Goal: Transaction & Acquisition: Purchase product/service

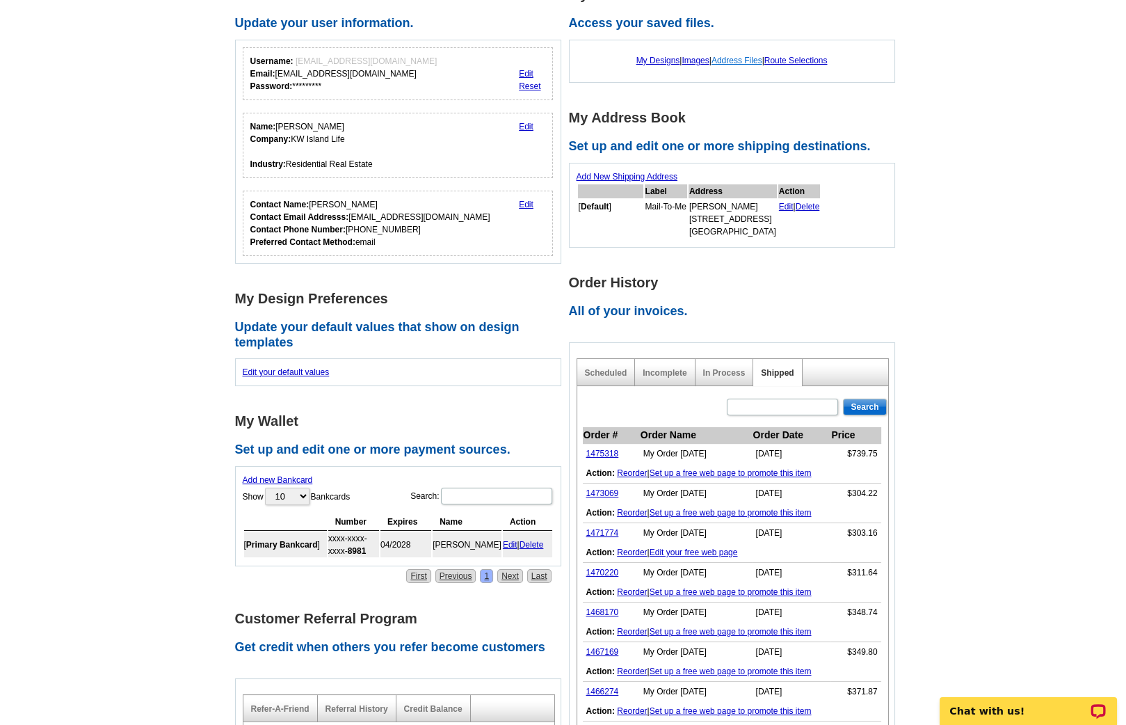
click at [744, 56] on link "Address Files" at bounding box center [737, 61] width 51 height 10
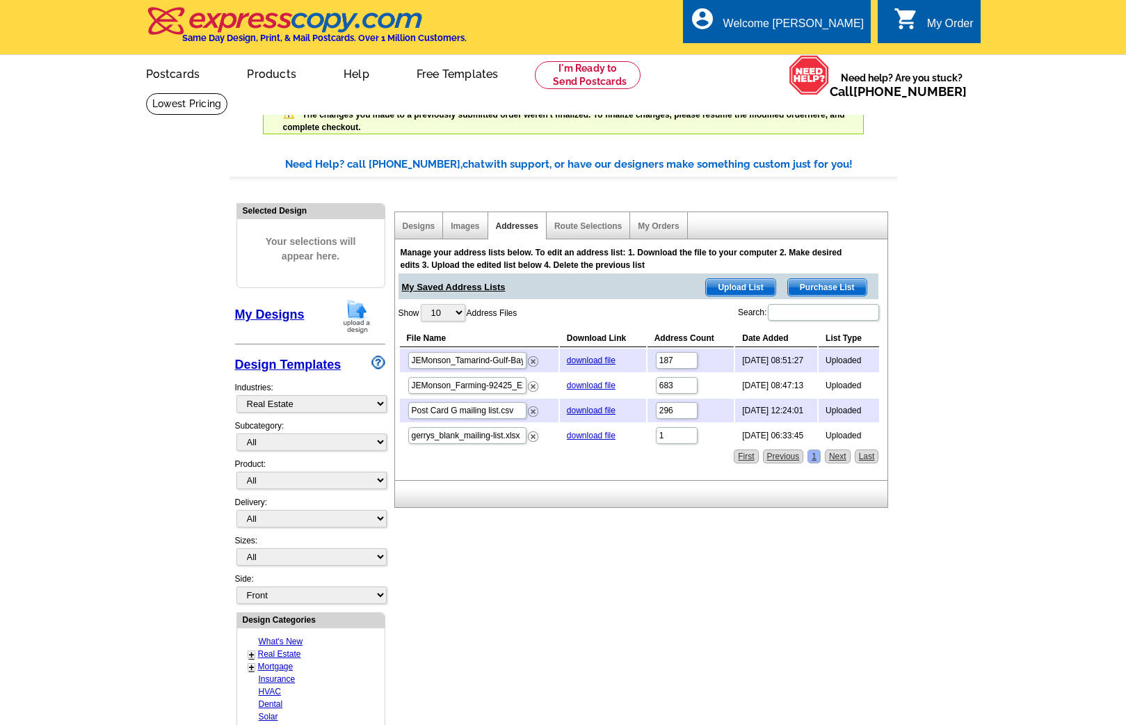
select select "785"
click at [679, 382] on input "683" at bounding box center [677, 385] width 42 height 17
click at [945, 375] on main "Need Help? call 800-260-5887, chat with support, or have our designers make som…" at bounding box center [563, 653] width 1126 height 1035
click at [661, 223] on link "My Orders" at bounding box center [658, 226] width 41 height 10
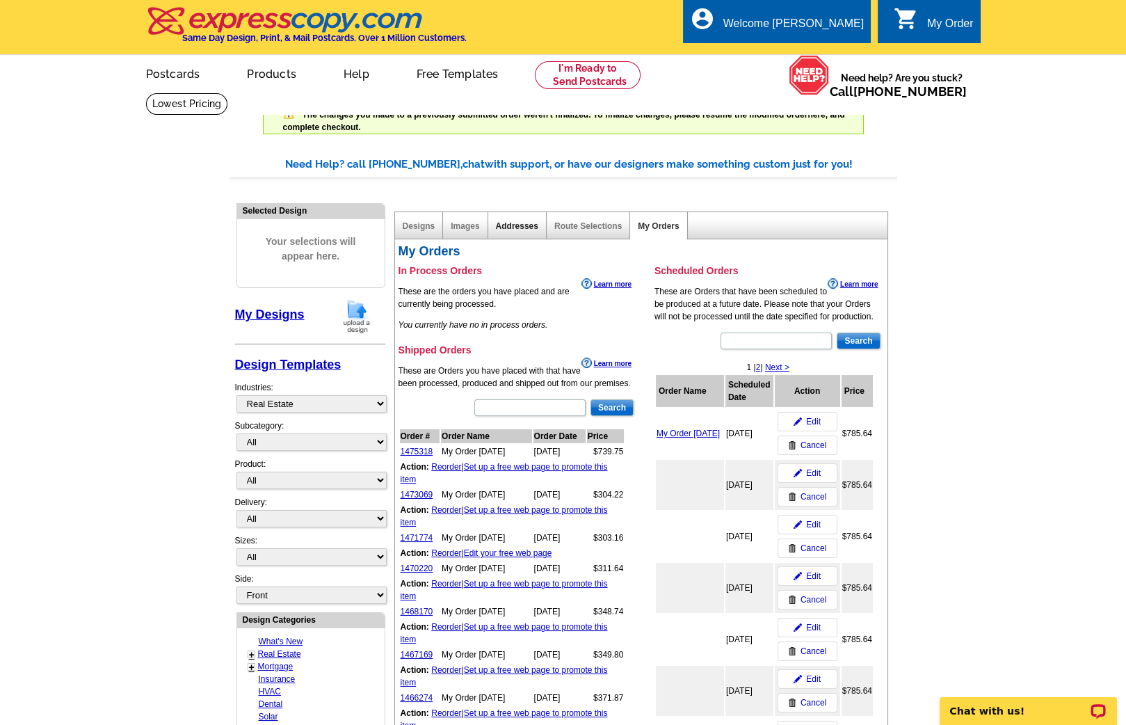
click at [516, 223] on link "Addresses" at bounding box center [517, 226] width 42 height 10
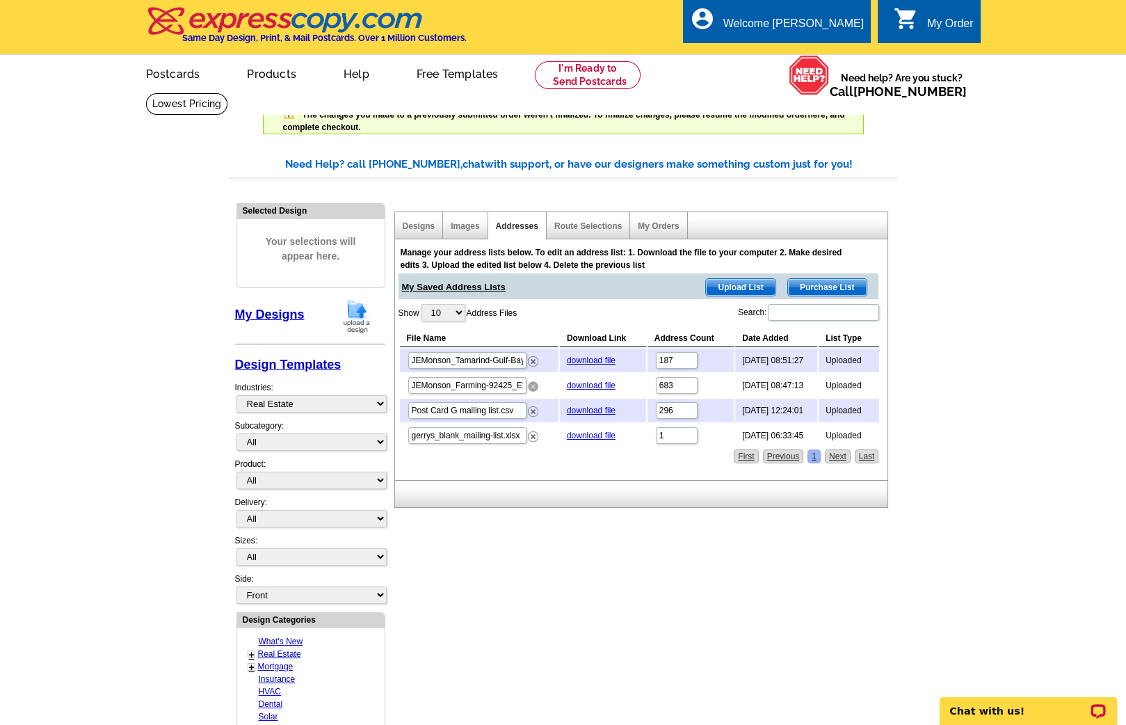
click at [531, 382] on img at bounding box center [533, 386] width 10 height 10
click at [534, 356] on img at bounding box center [533, 361] width 10 height 10
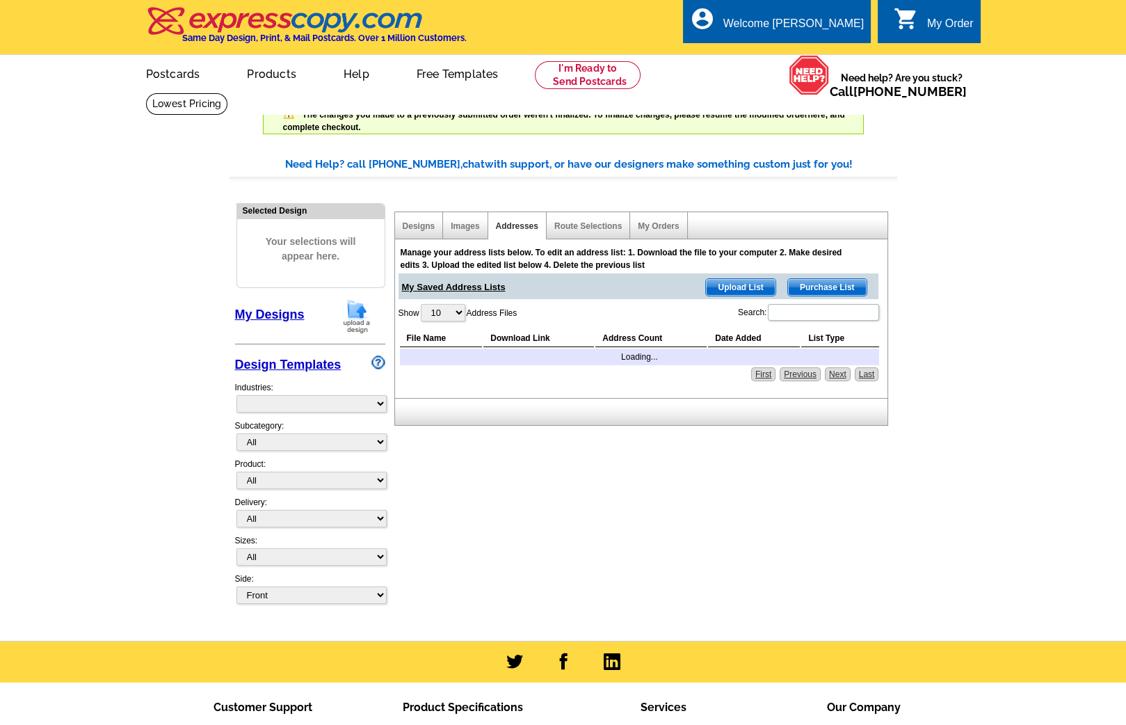
select select "785"
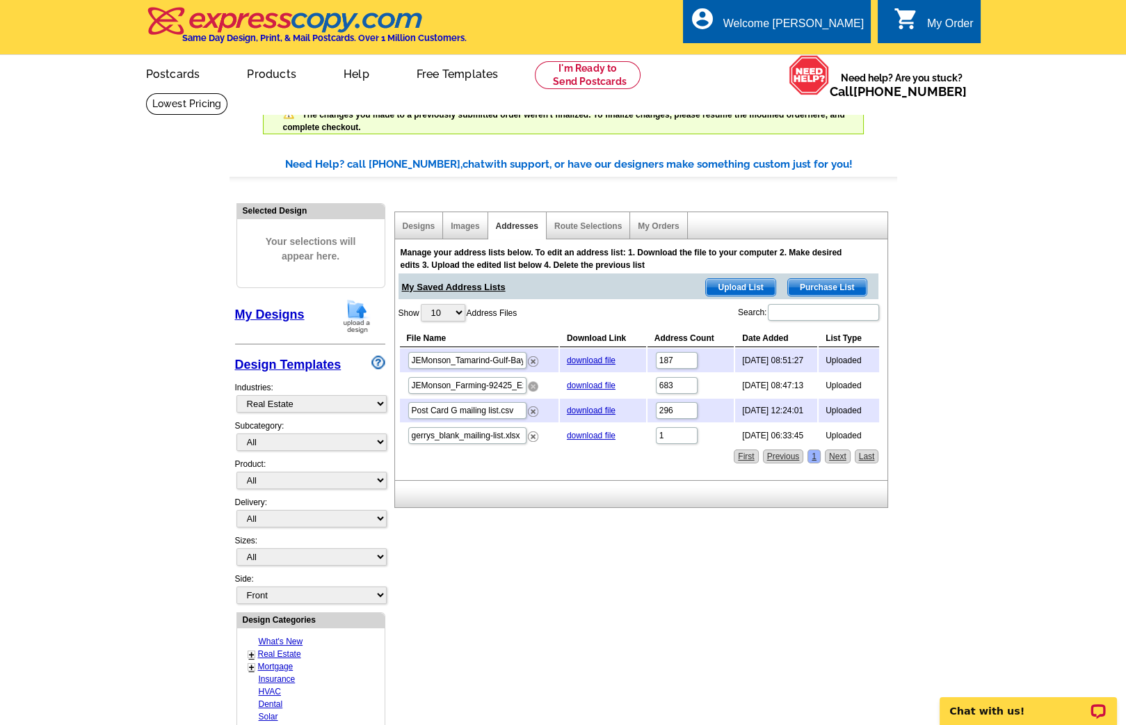
click at [532, 382] on img at bounding box center [533, 386] width 10 height 10
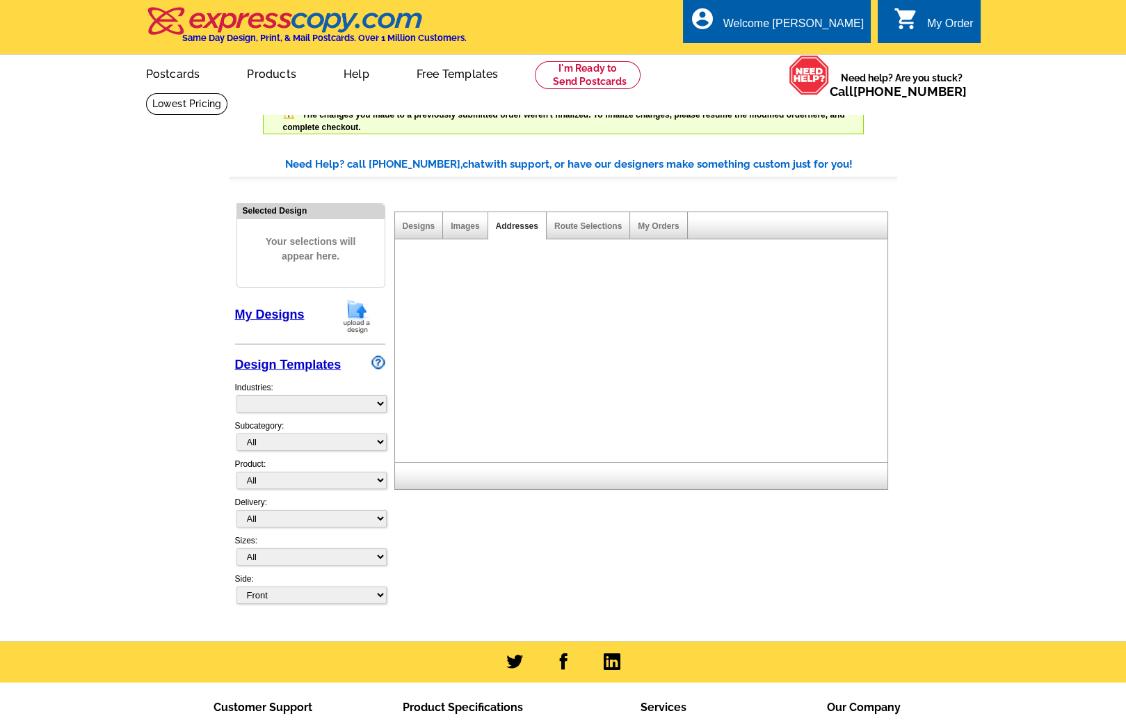
select select "785"
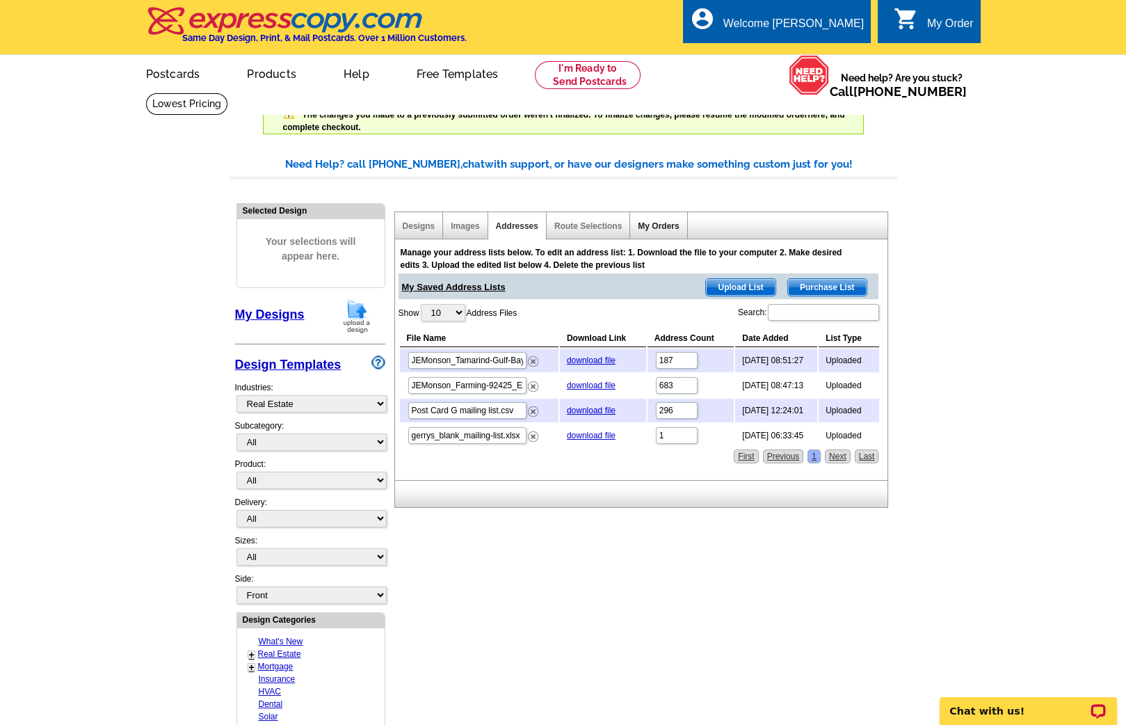
click at [647, 224] on link "My Orders" at bounding box center [658, 226] width 41 height 10
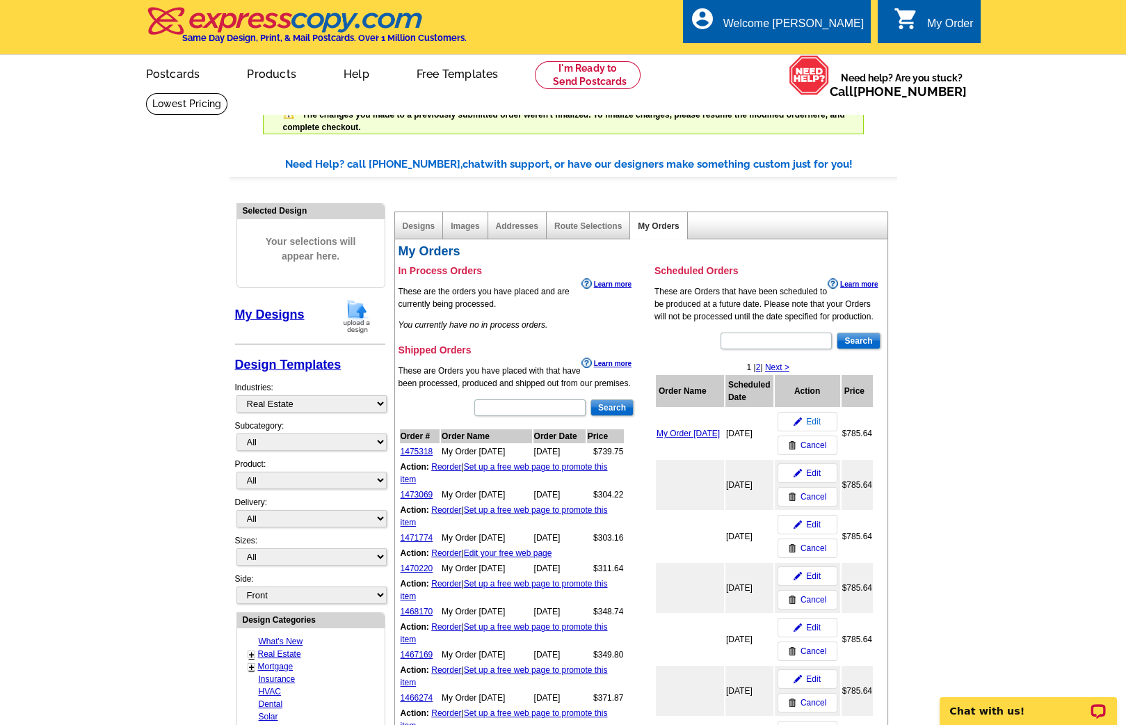
click at [810, 419] on span "Edit" at bounding box center [813, 421] width 15 height 13
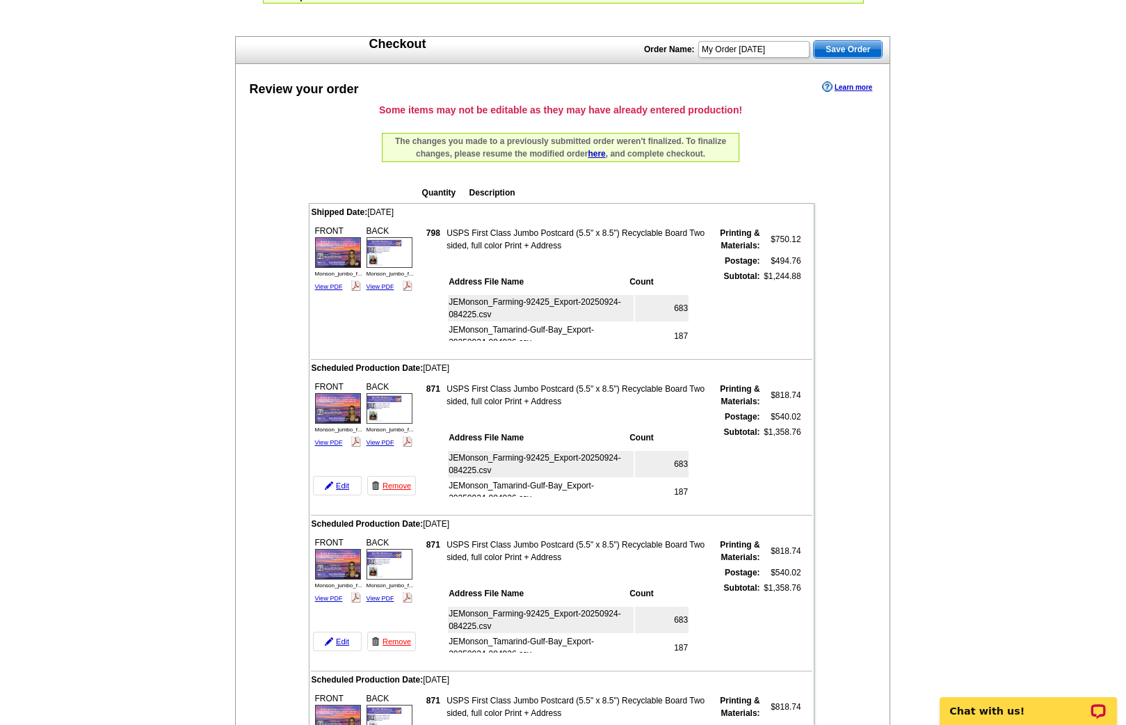
scroll to position [146, 0]
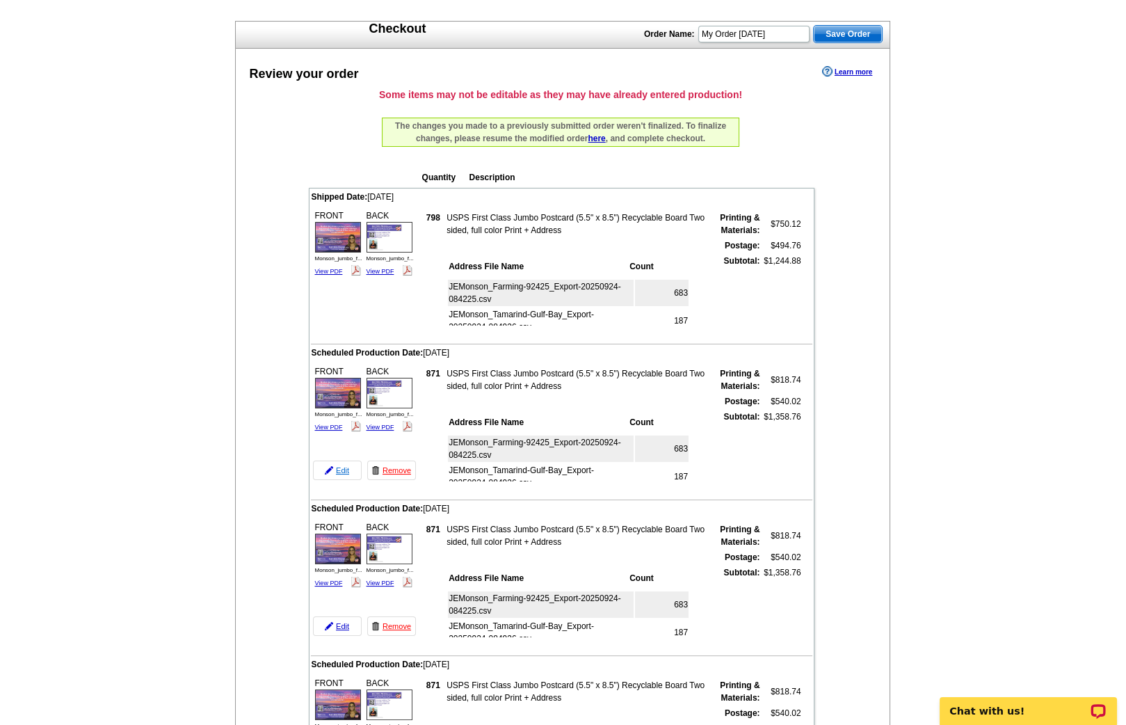
click at [336, 461] on link "Edit" at bounding box center [337, 470] width 49 height 19
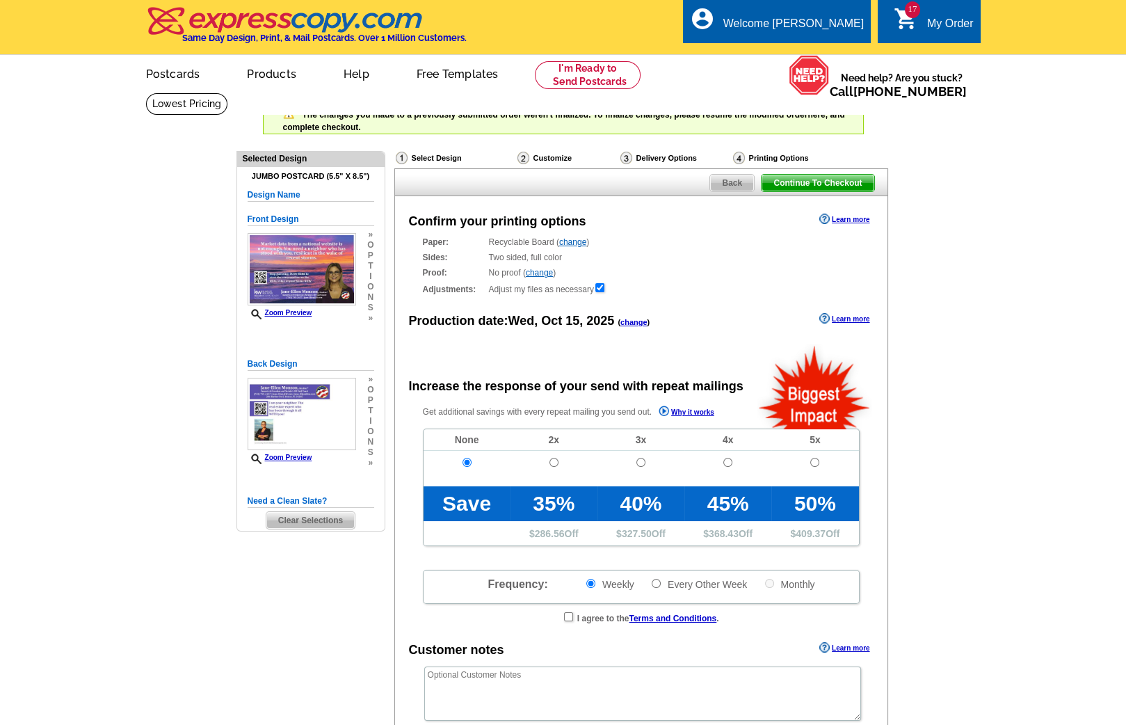
radio input "false"
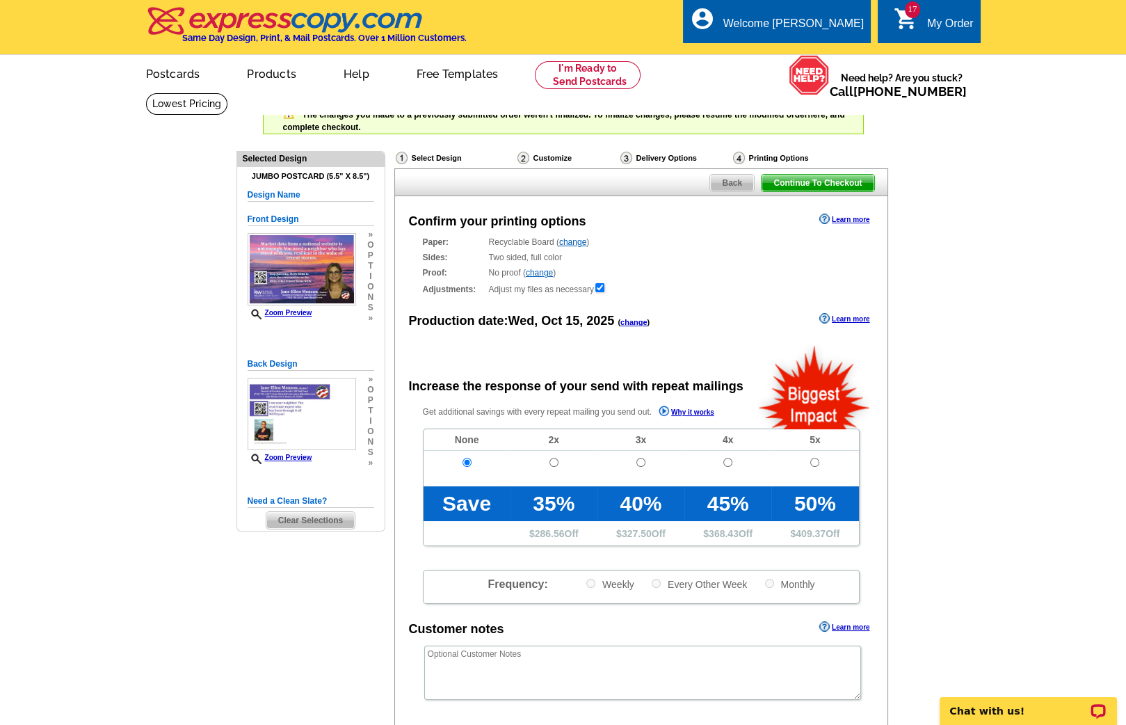
click at [733, 184] on span "Back" at bounding box center [732, 183] width 44 height 17
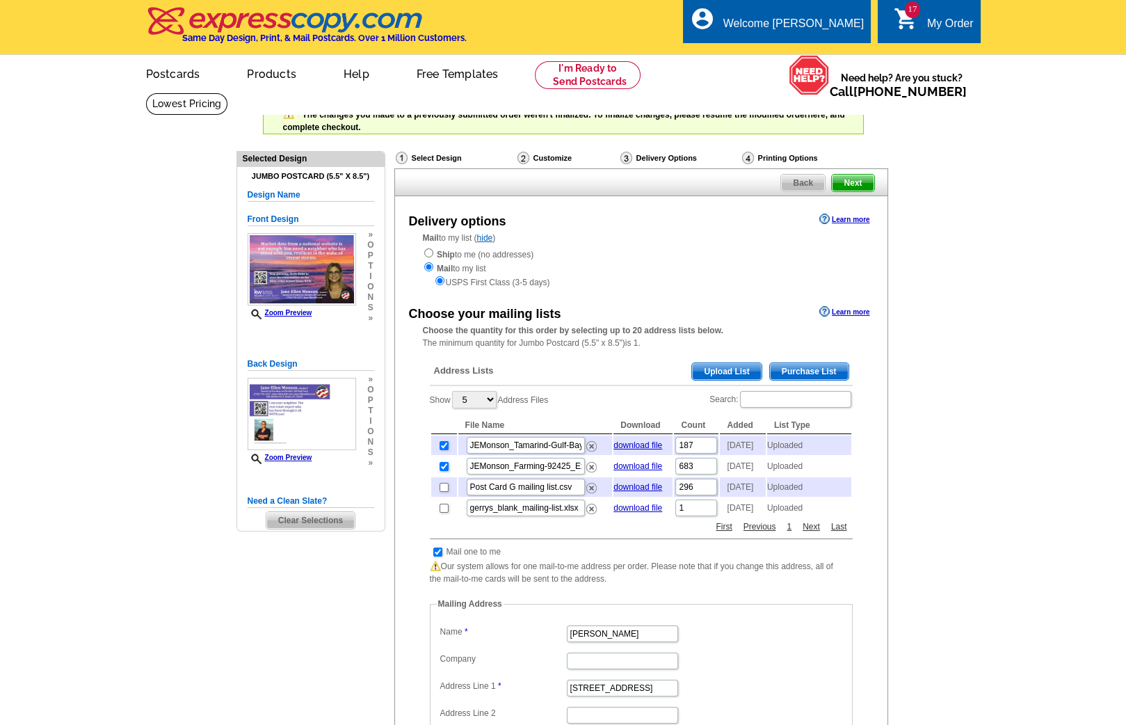
click at [442, 471] on input "checkbox" at bounding box center [444, 466] width 9 height 9
checkbox input "false"
click at [443, 445] on input "checkbox" at bounding box center [444, 445] width 9 height 9
checkbox input "false"
click at [442, 513] on input "checkbox" at bounding box center [444, 508] width 9 height 9
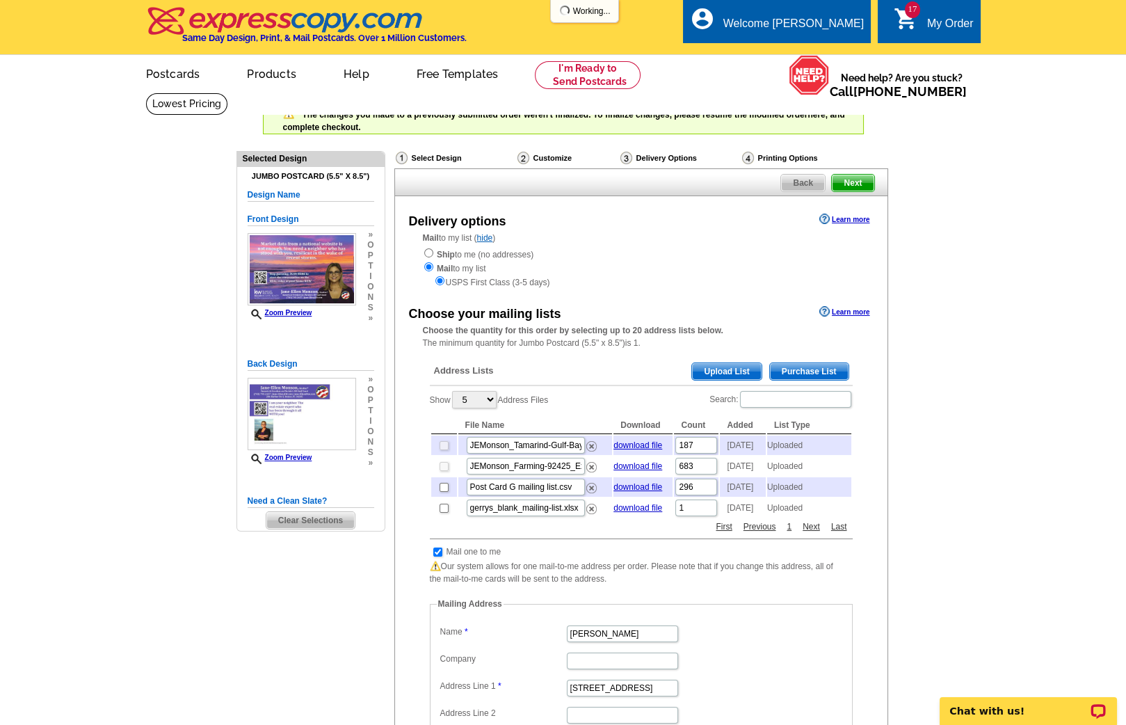
checkbox input "true"
click at [840, 179] on span "Next" at bounding box center [853, 183] width 42 height 17
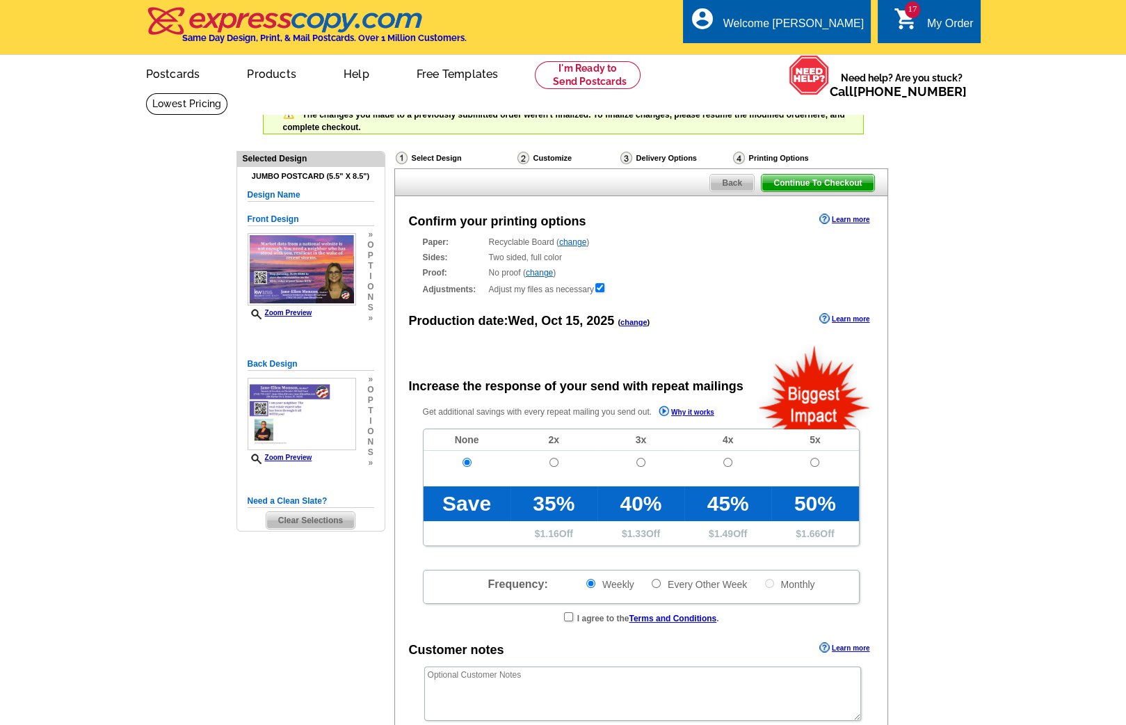
radio input "false"
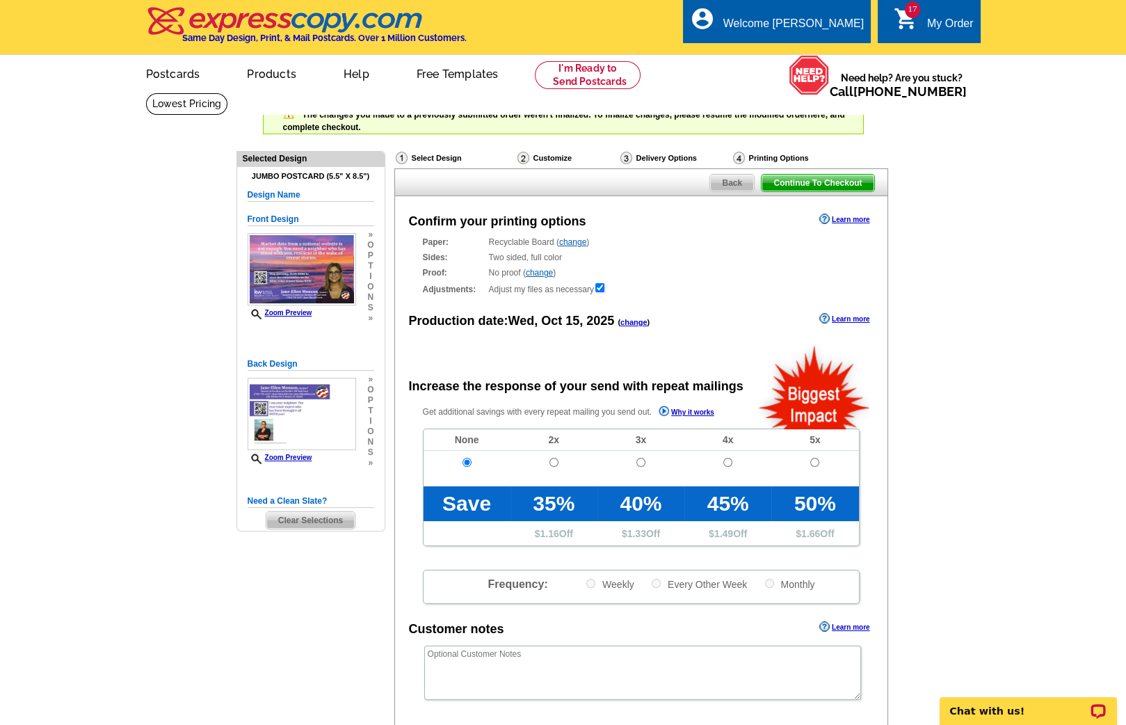
click at [841, 179] on span "Continue To Checkout" at bounding box center [818, 183] width 112 height 17
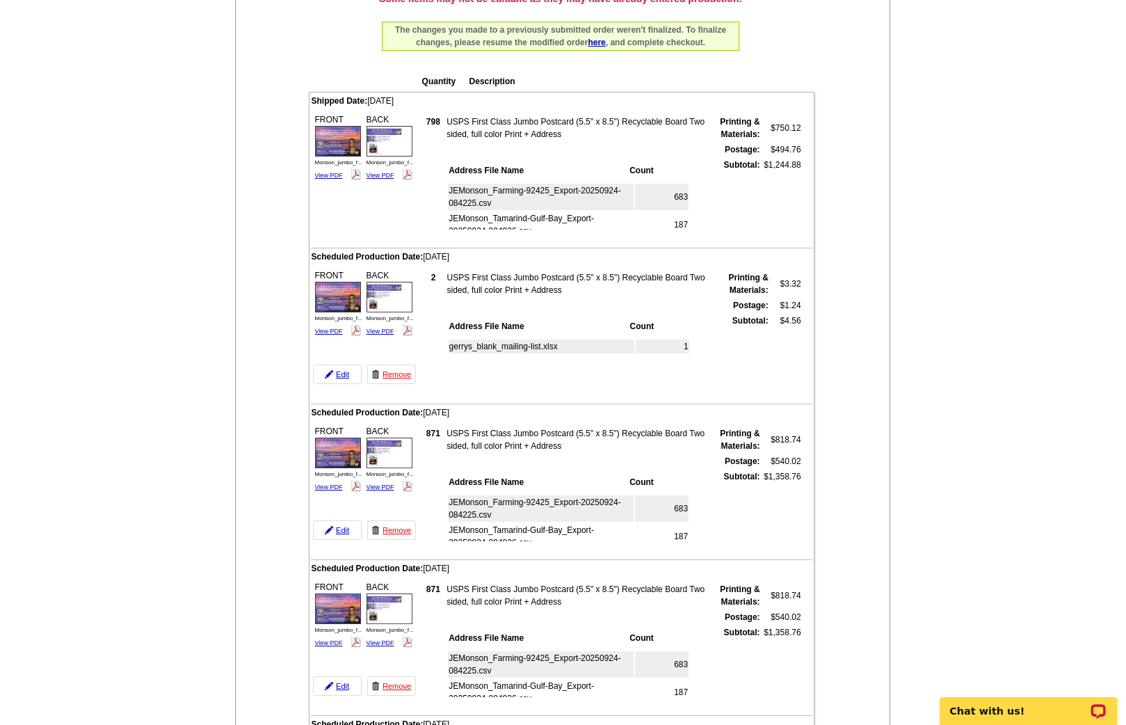
scroll to position [241, 0]
click at [340, 521] on link "Edit" at bounding box center [337, 530] width 49 height 19
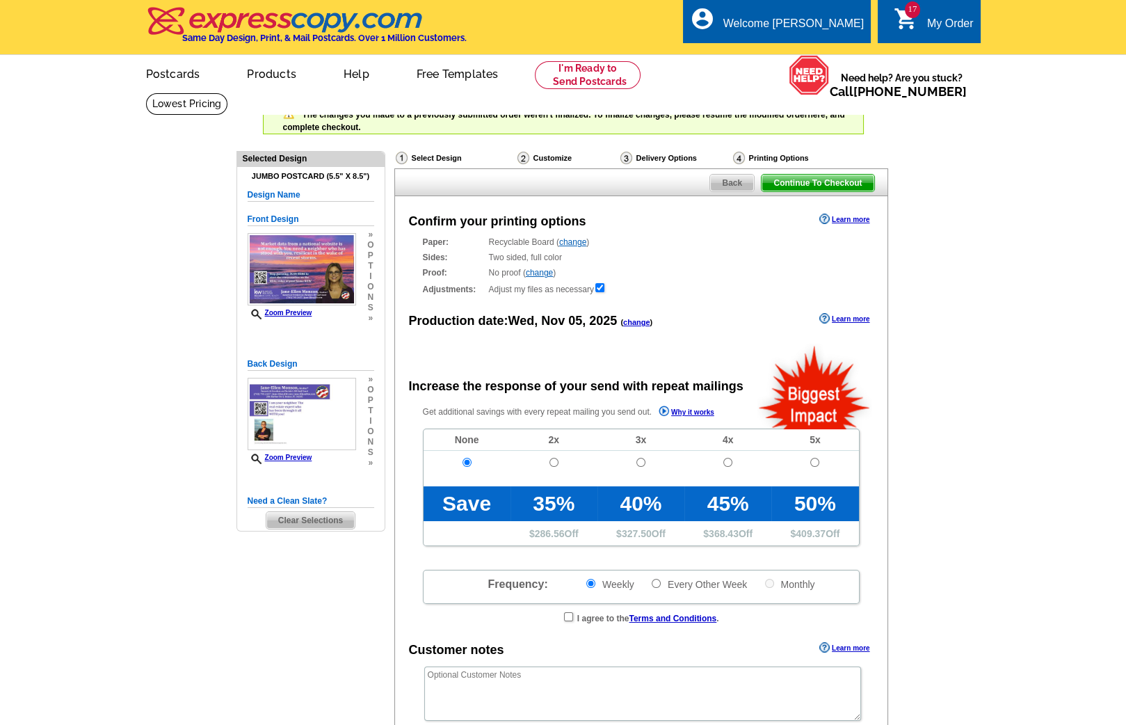
radio input "false"
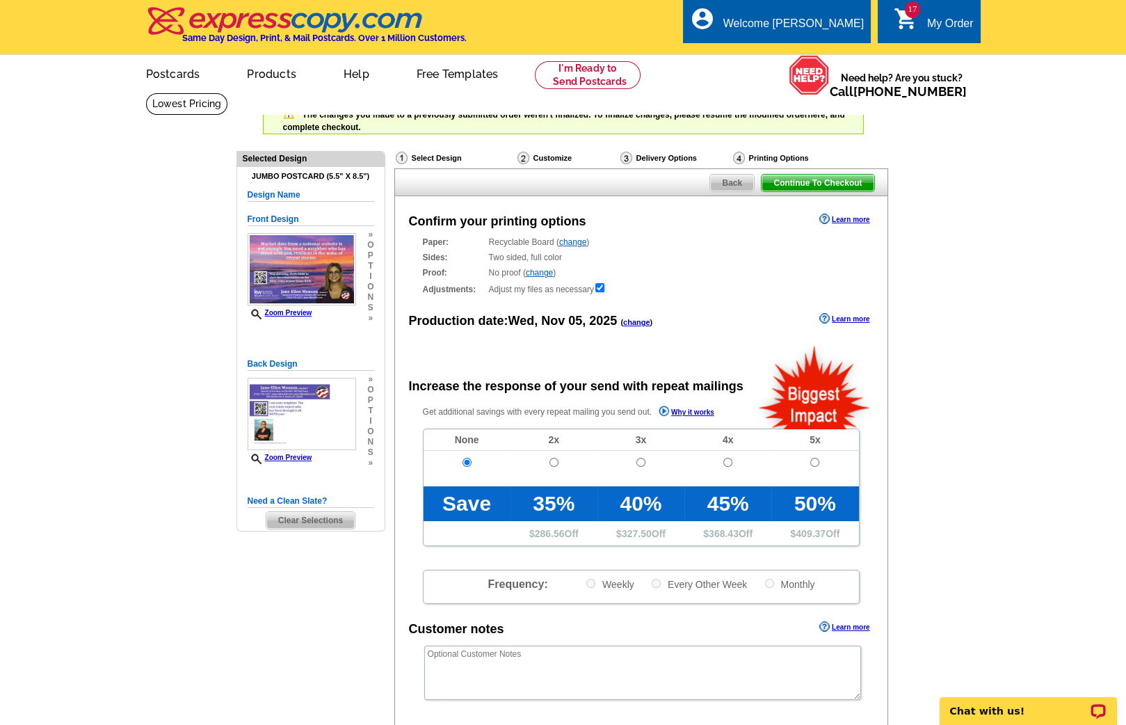
click at [731, 172] on div "Continue To Checkout Back" at bounding box center [641, 182] width 494 height 28
click at [730, 176] on span "Back" at bounding box center [732, 183] width 44 height 17
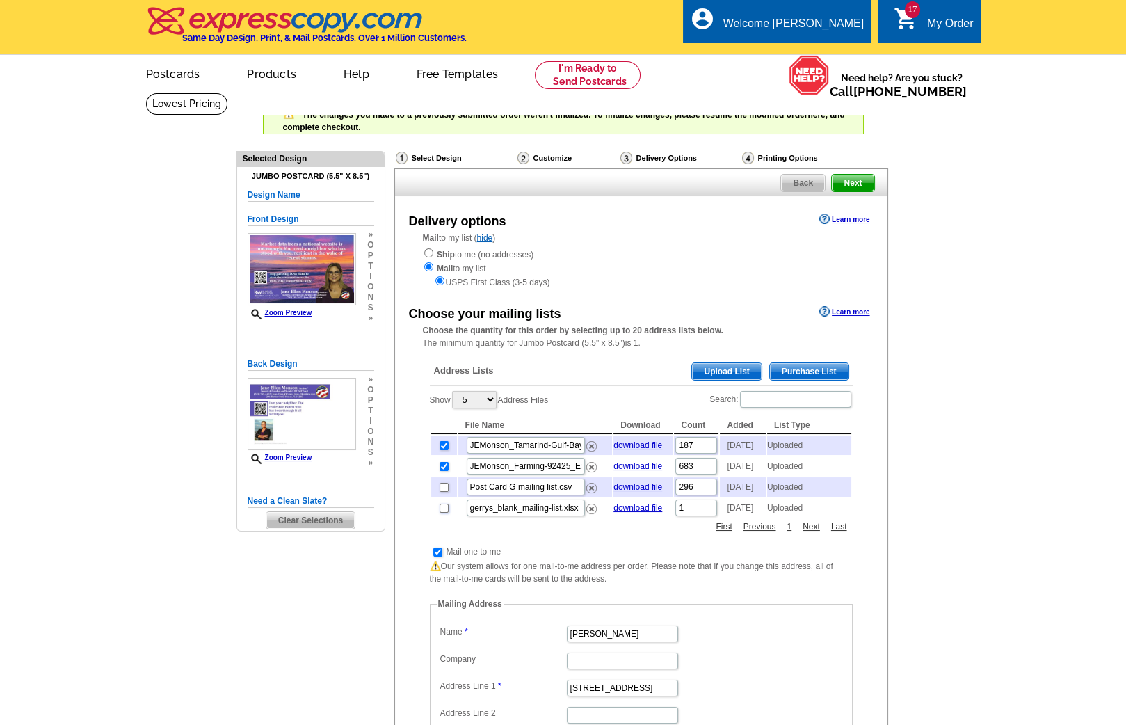
click at [442, 513] on input "checkbox" at bounding box center [444, 508] width 9 height 9
checkbox input "true"
click at [442, 469] on input "checkbox" at bounding box center [444, 466] width 9 height 9
checkbox input "false"
click at [440, 447] on input "checkbox" at bounding box center [444, 445] width 9 height 9
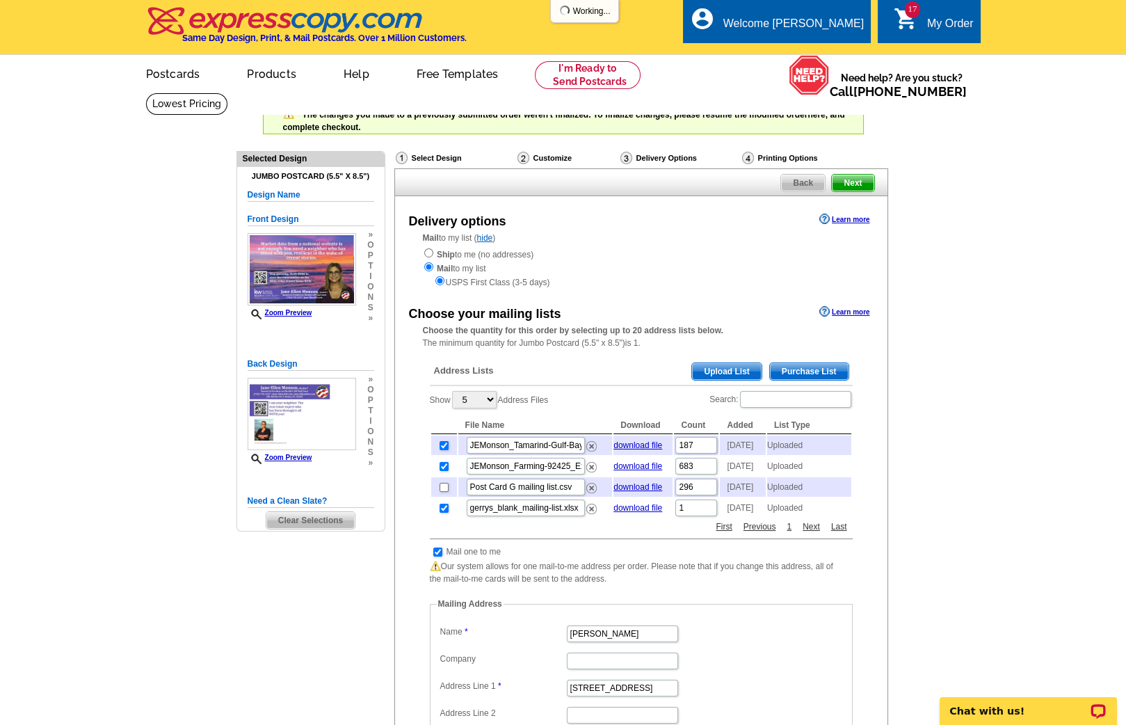
checkbox input "false"
click at [444, 471] on input "checkbox" at bounding box center [444, 466] width 9 height 9
checkbox input "false"
click at [853, 184] on span "Next" at bounding box center [853, 183] width 42 height 17
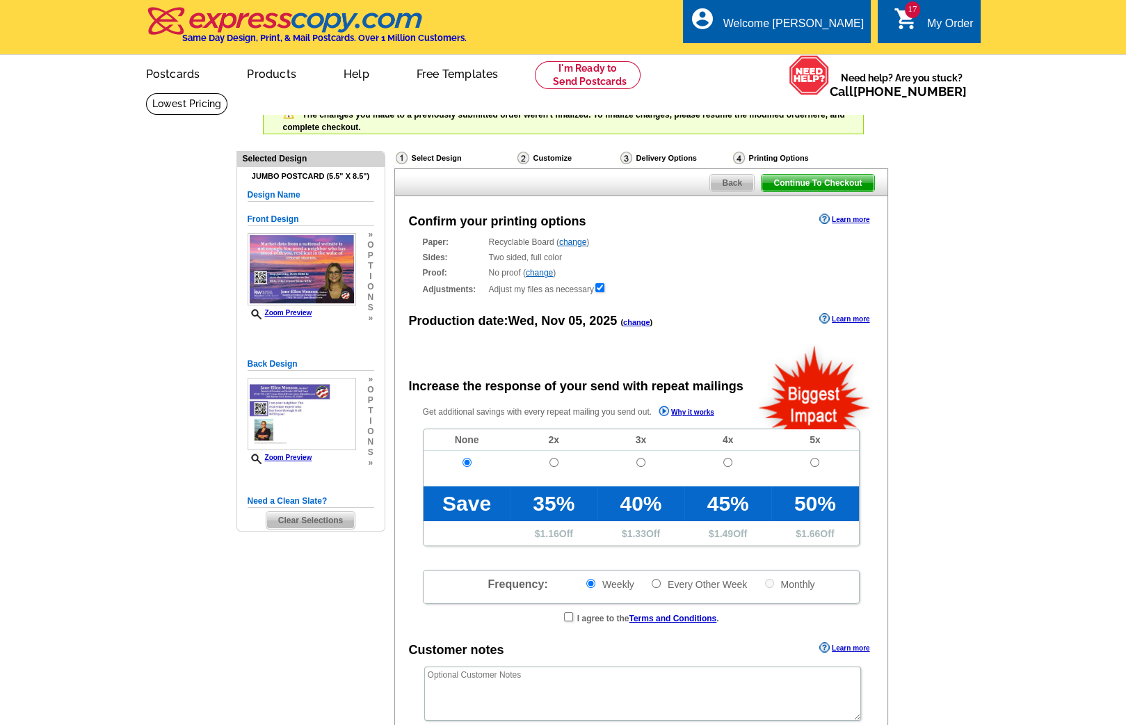
click at [853, 184] on span "Continue To Checkout" at bounding box center [818, 183] width 112 height 17
radio input "false"
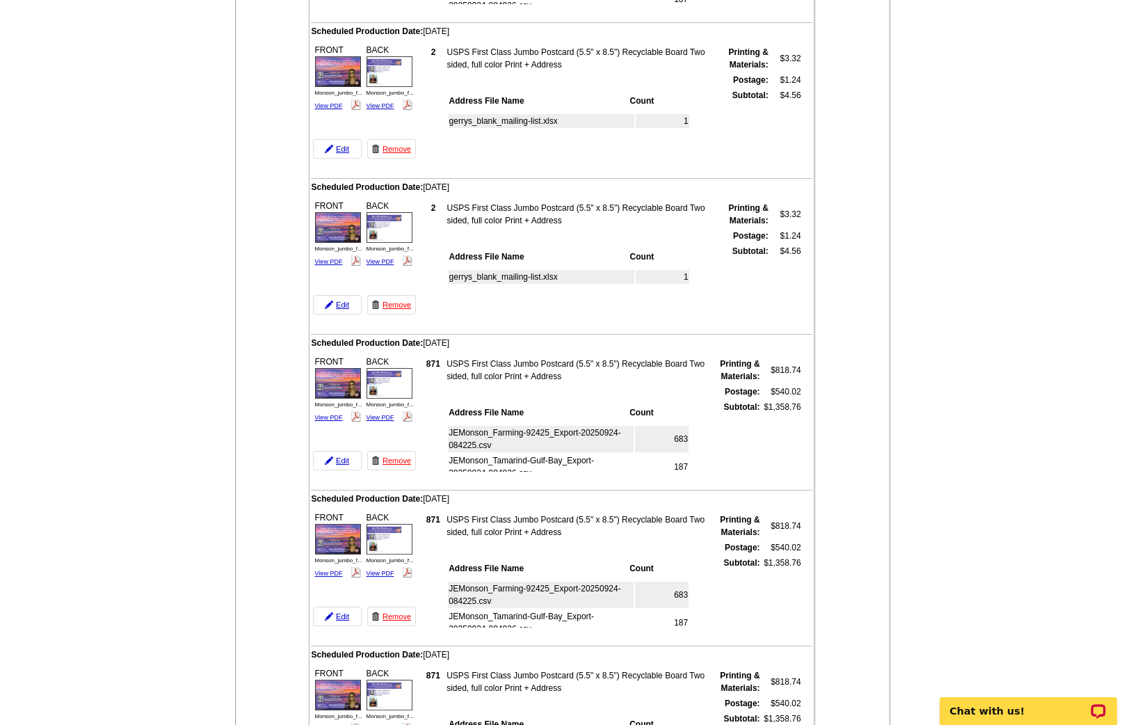
scroll to position [580, 0]
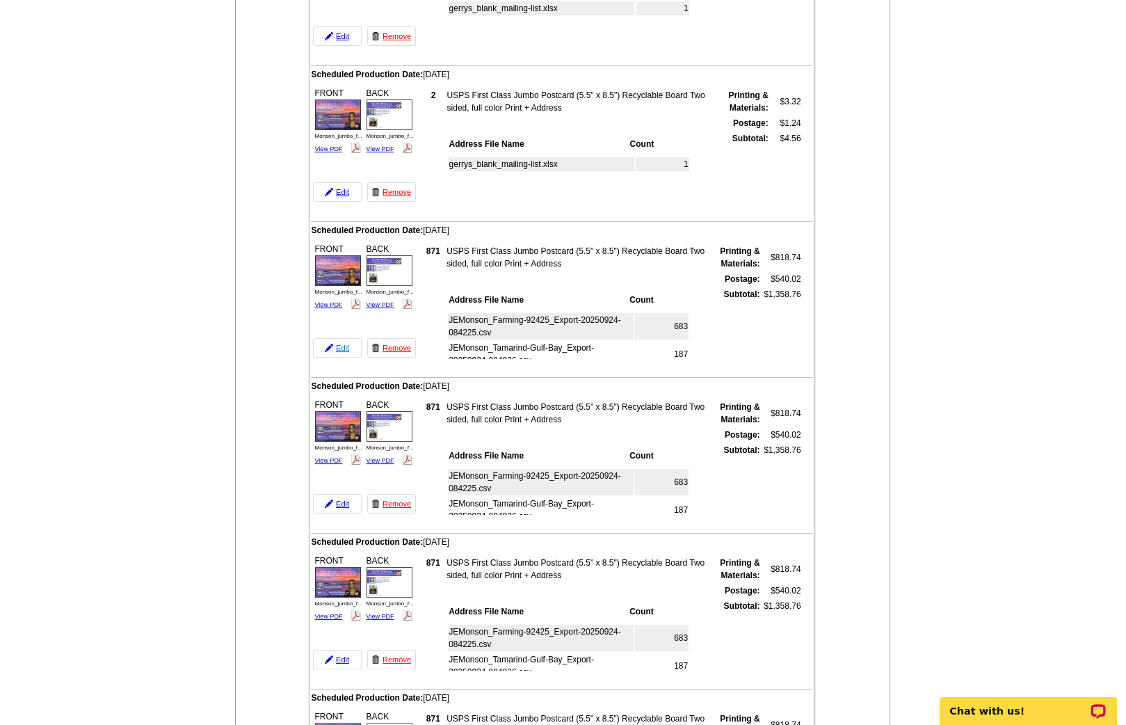
click at [346, 338] on link "Edit" at bounding box center [337, 347] width 49 height 19
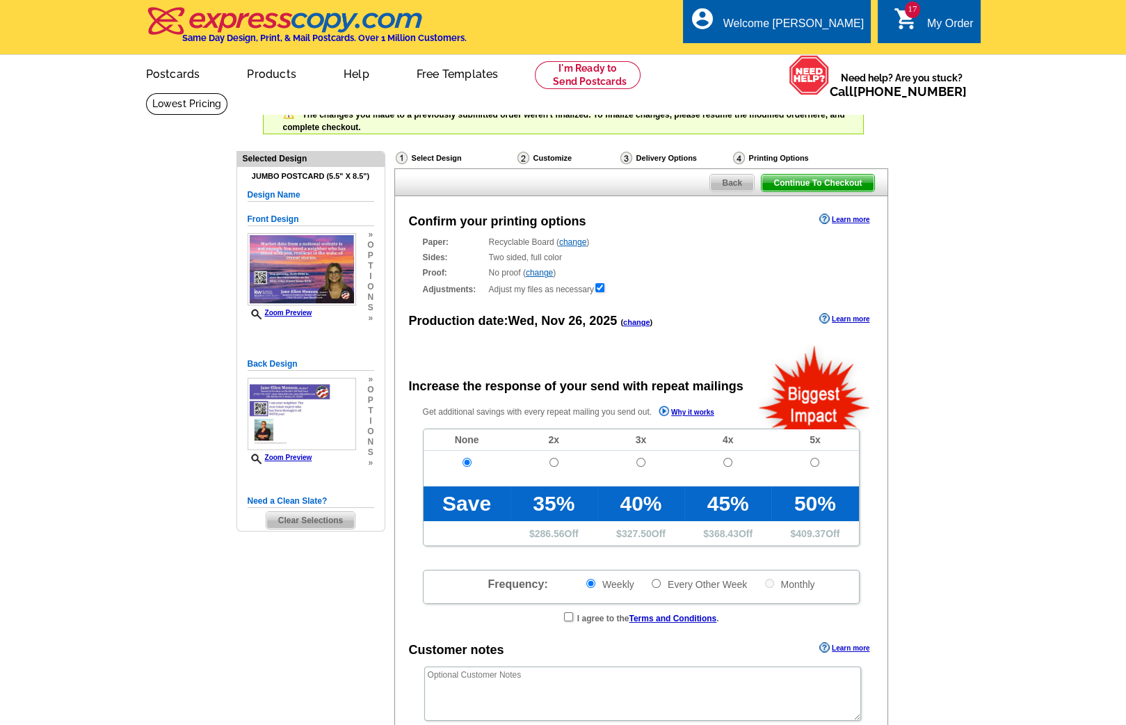
radio input "false"
click at [733, 181] on span "Back" at bounding box center [732, 183] width 44 height 17
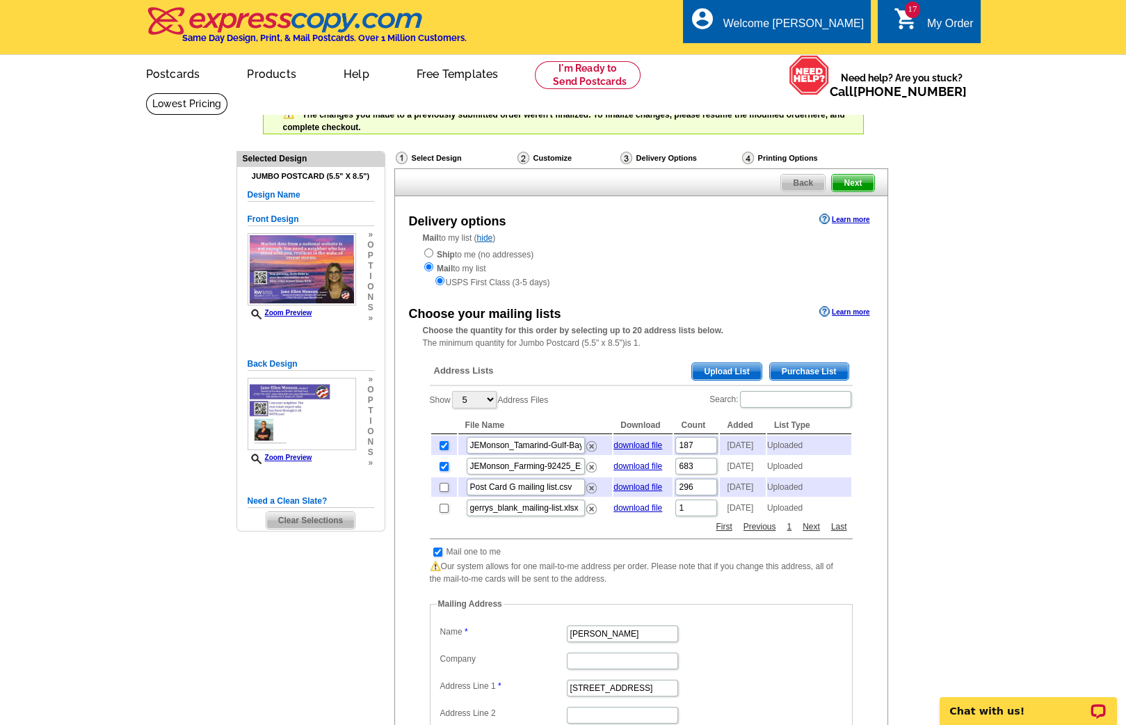
click at [443, 471] on input "checkbox" at bounding box center [444, 466] width 9 height 9
checkbox input "false"
click at [443, 444] on input "checkbox" at bounding box center [444, 445] width 9 height 9
checkbox input "false"
click at [441, 513] on input "checkbox" at bounding box center [444, 508] width 9 height 9
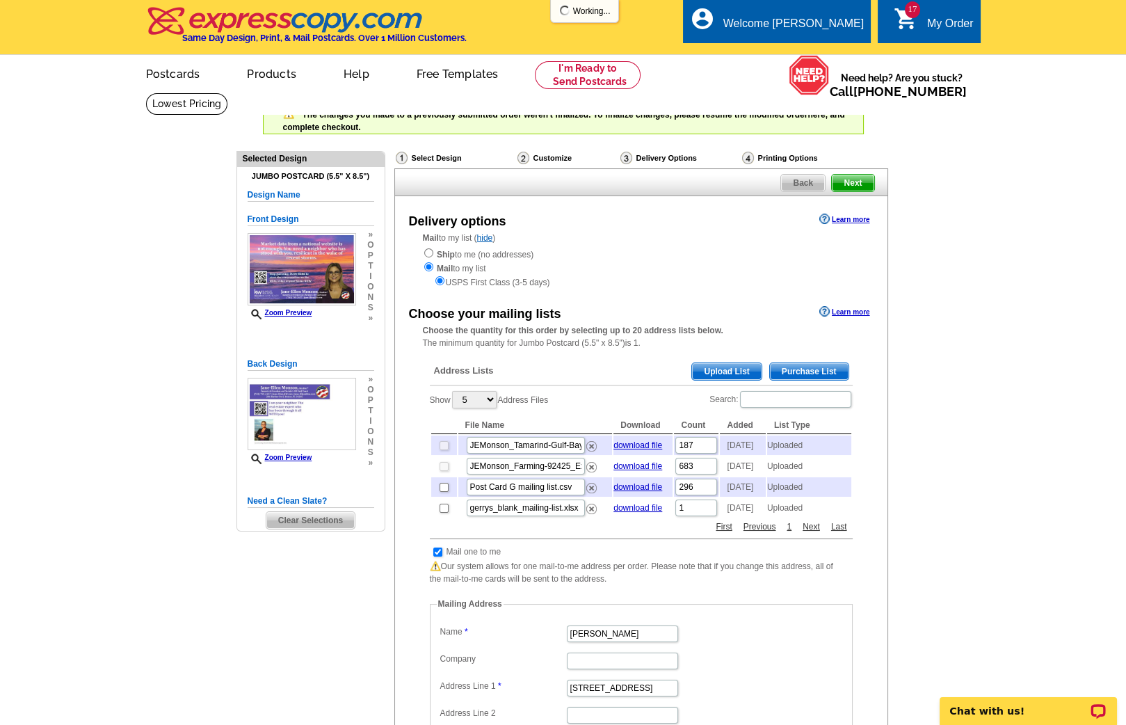
checkbox input "true"
click at [851, 184] on span "Next" at bounding box center [853, 183] width 42 height 17
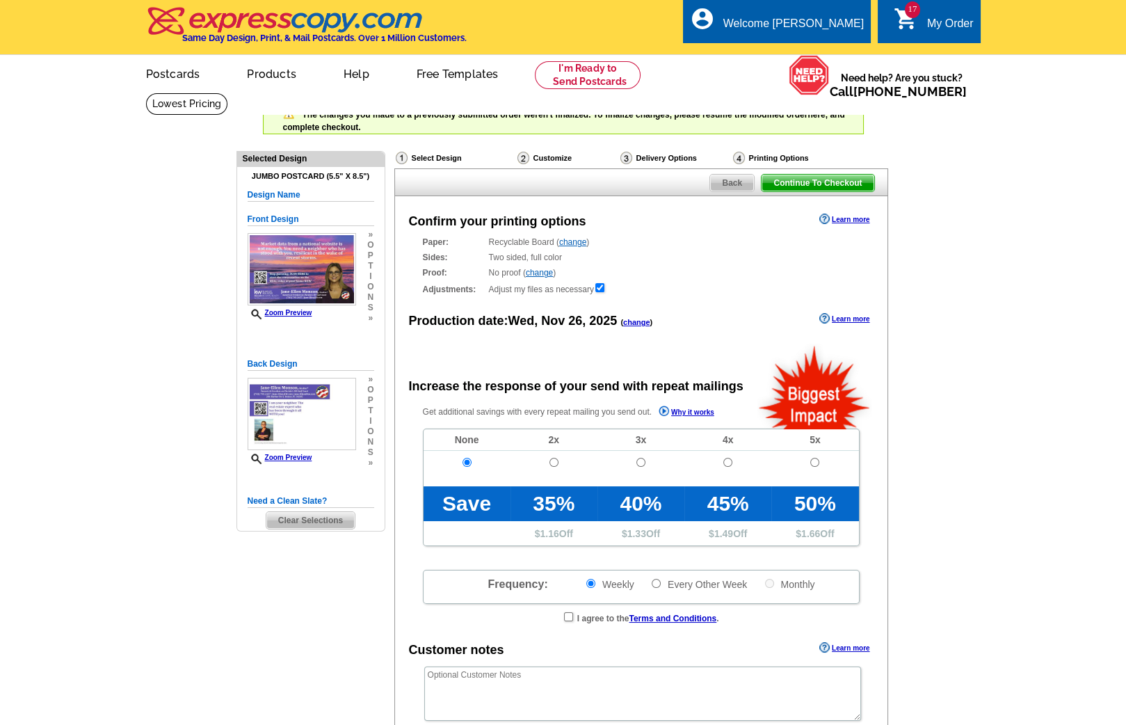
radio input "false"
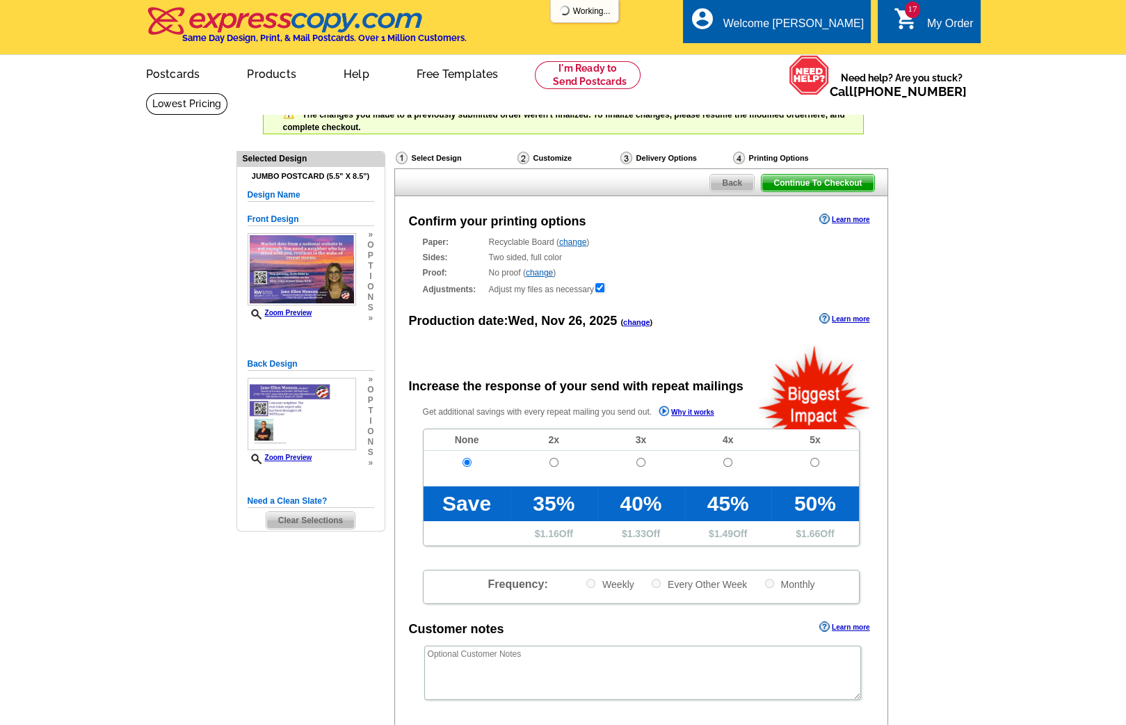
click at [852, 184] on span "Continue To Checkout" at bounding box center [818, 183] width 112 height 17
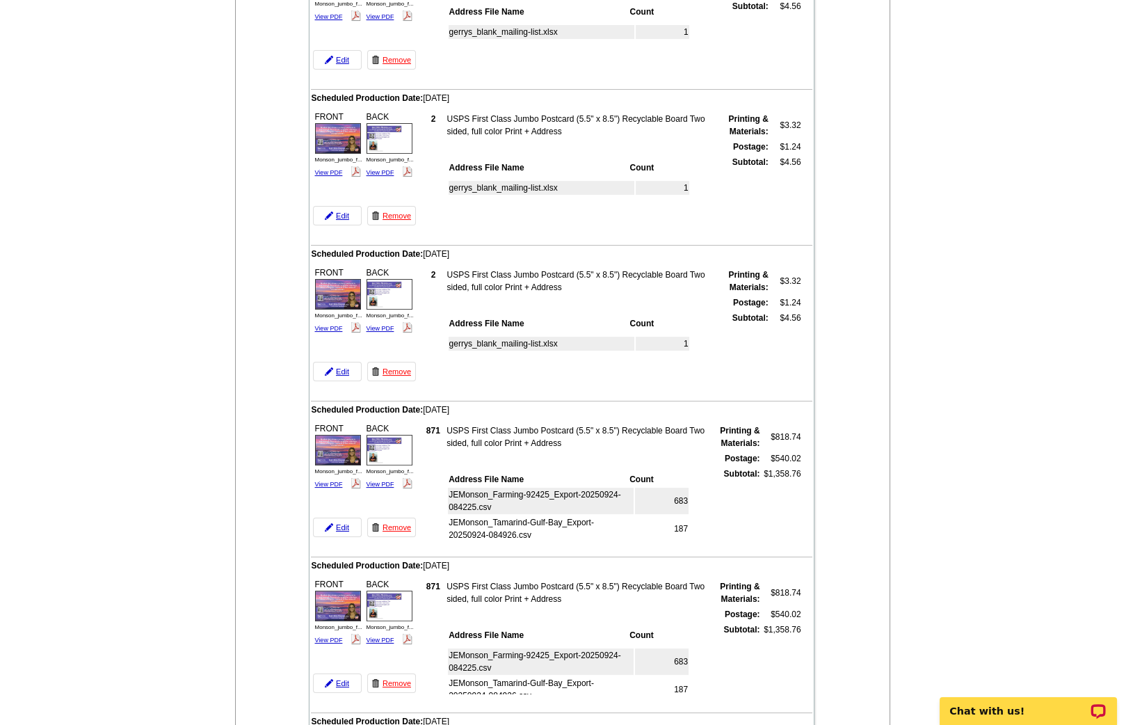
scroll to position [9, 0]
click at [339, 518] on link "Edit" at bounding box center [337, 527] width 49 height 19
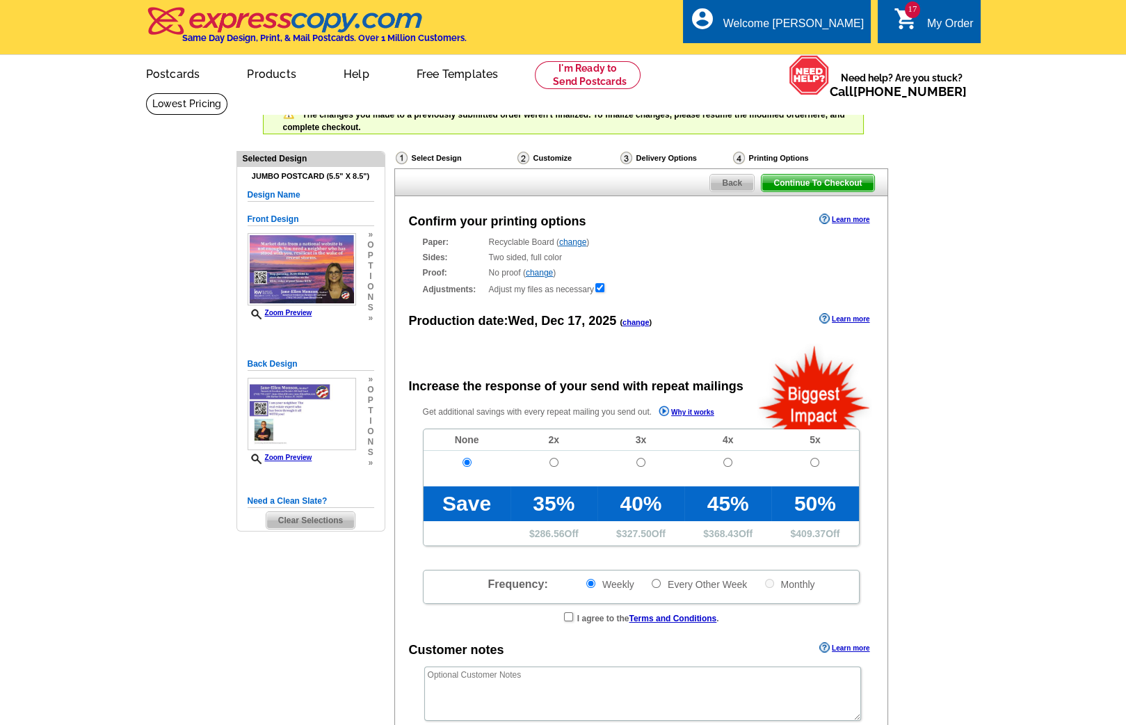
radio input "false"
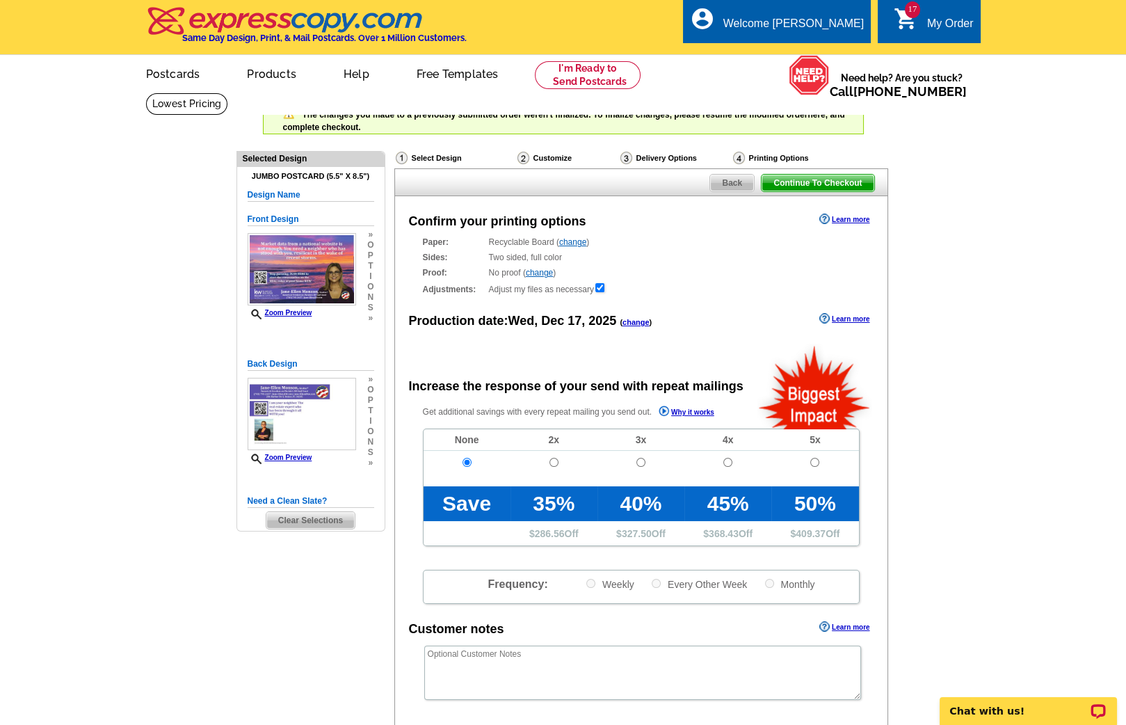
click at [728, 179] on span "Back" at bounding box center [732, 183] width 44 height 17
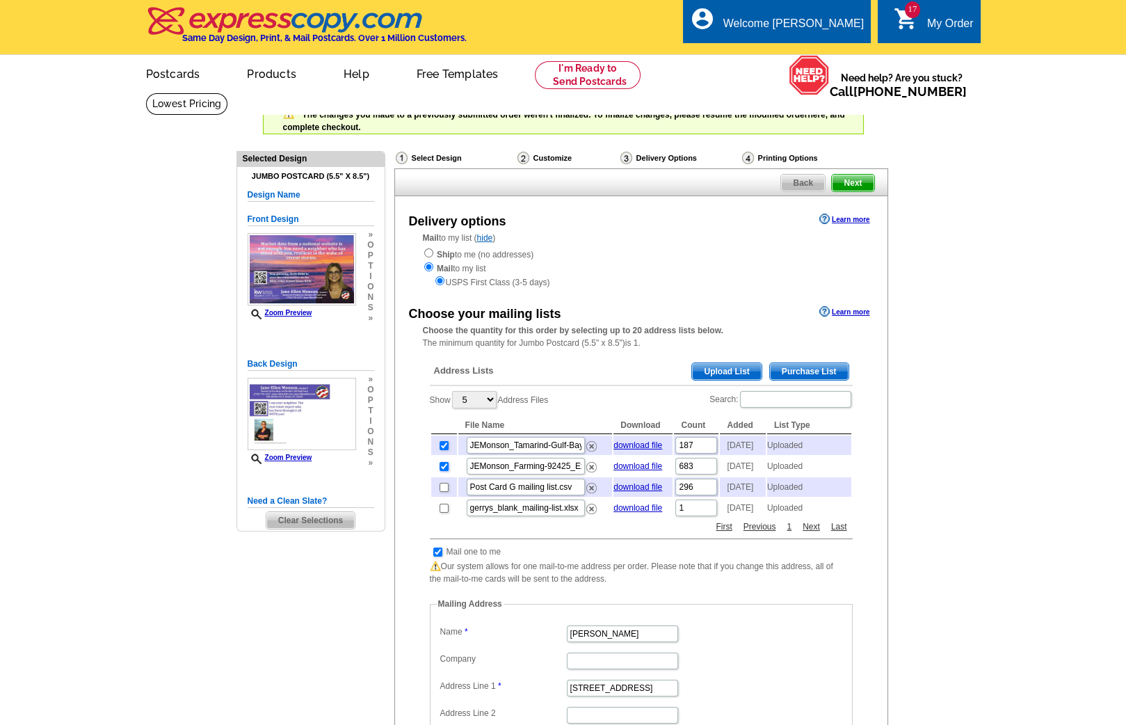
click at [443, 470] on input "checkbox" at bounding box center [444, 466] width 9 height 9
checkbox input "false"
click at [443, 447] on input "checkbox" at bounding box center [444, 445] width 9 height 9
checkbox input "false"
click at [440, 513] on input "checkbox" at bounding box center [444, 508] width 9 height 9
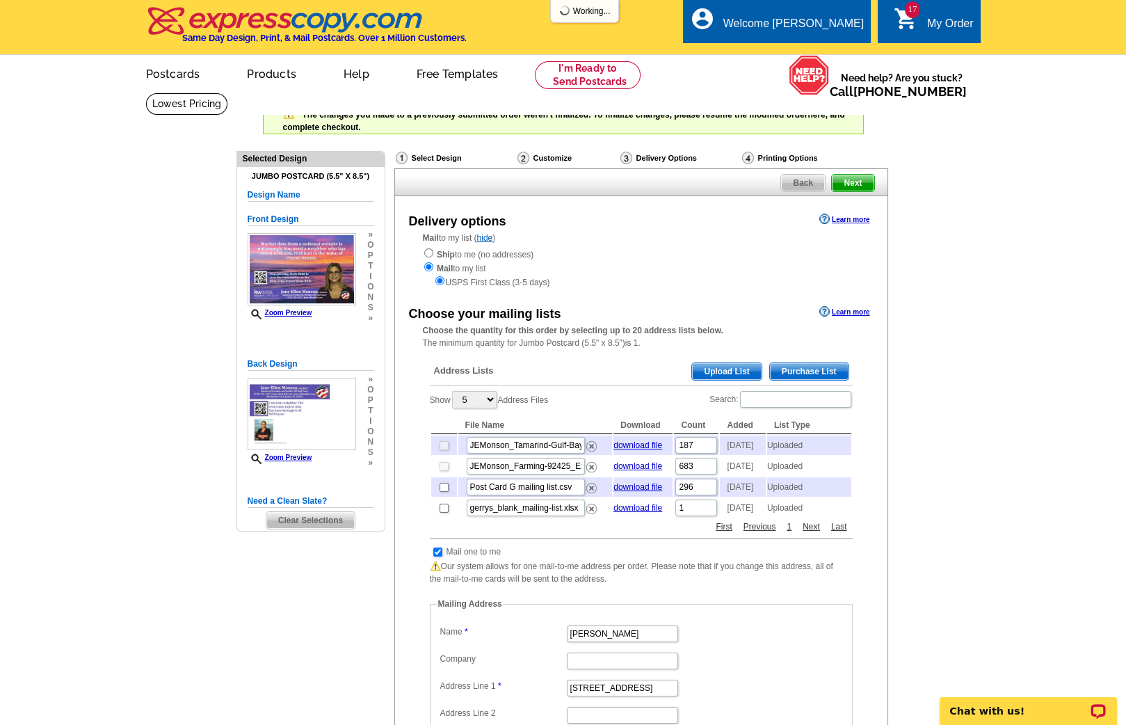
checkbox input "true"
click at [859, 179] on span "Next" at bounding box center [853, 183] width 42 height 17
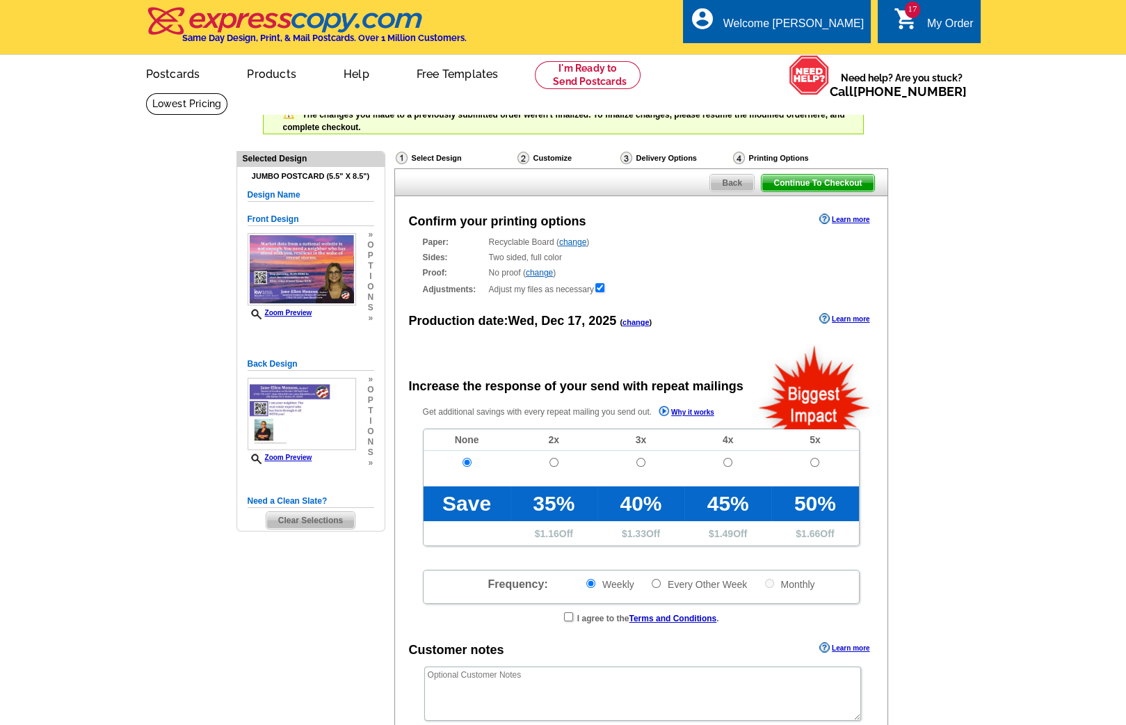
radio input "false"
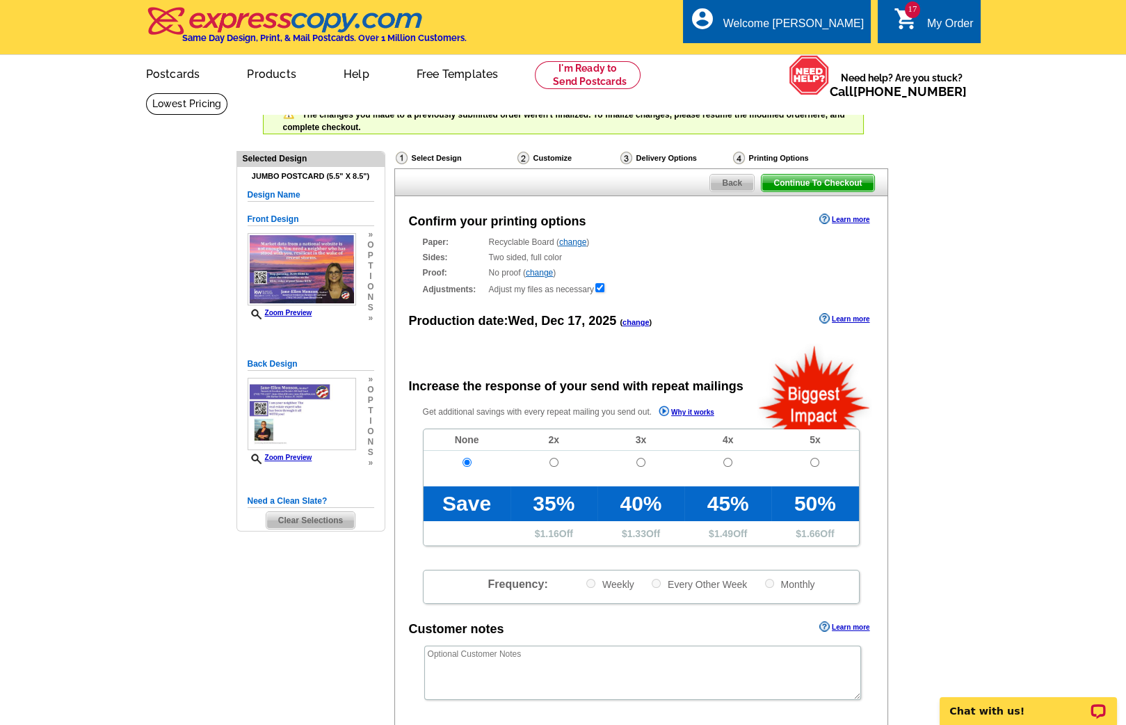
click at [788, 175] on span "Continue To Checkout" at bounding box center [818, 183] width 112 height 17
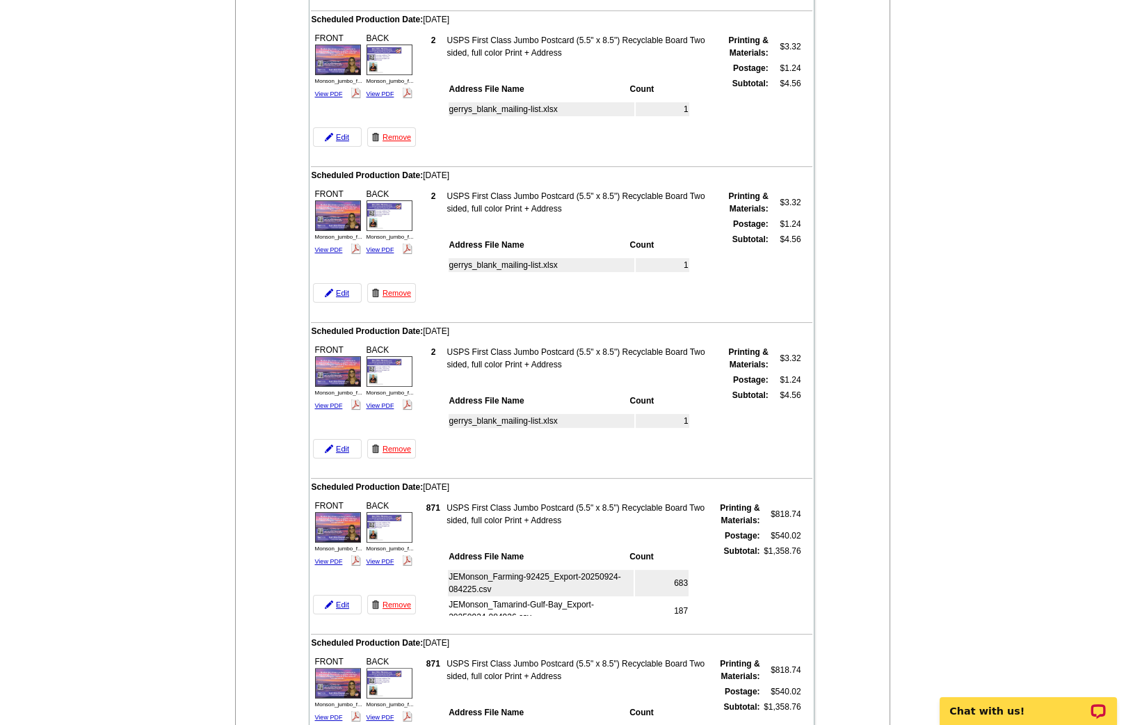
scroll to position [636, 0]
click at [338, 594] on link "Edit" at bounding box center [337, 603] width 49 height 19
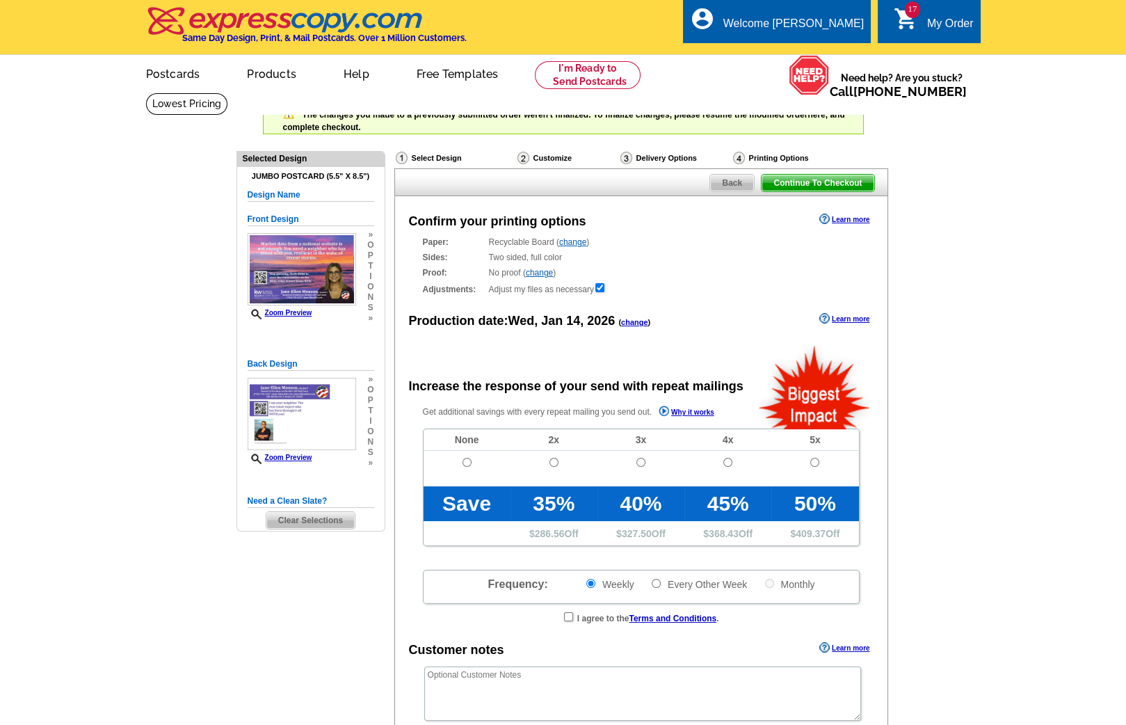
radio input "false"
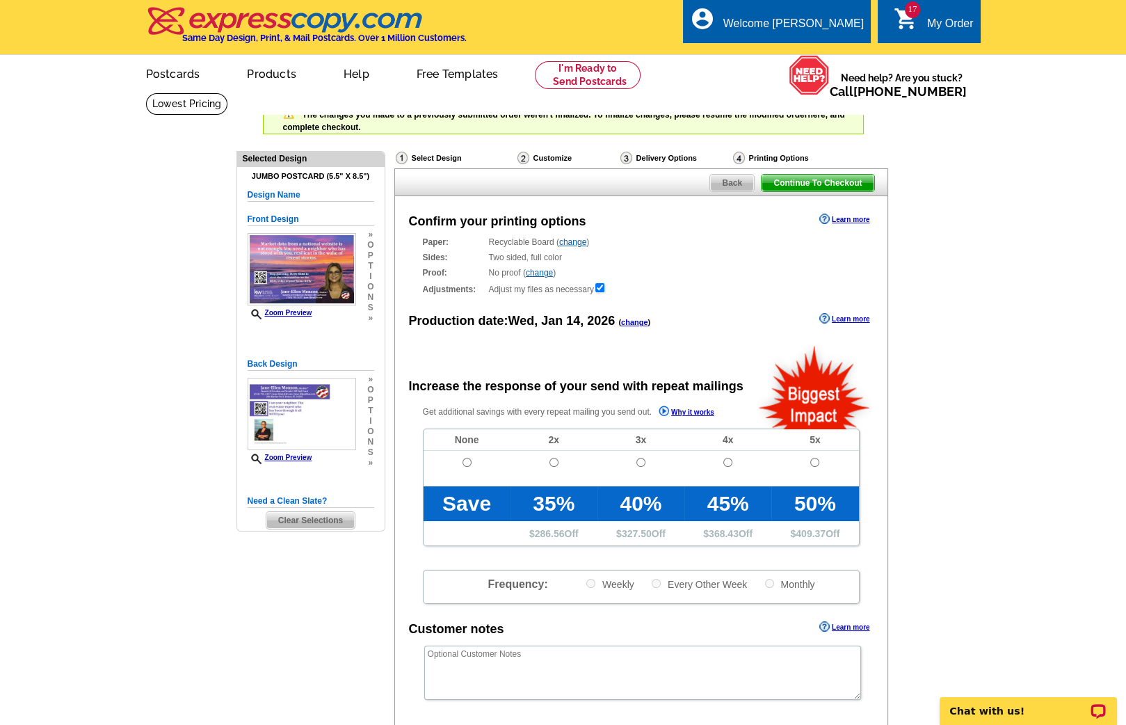
click at [723, 178] on span "Back" at bounding box center [732, 183] width 44 height 17
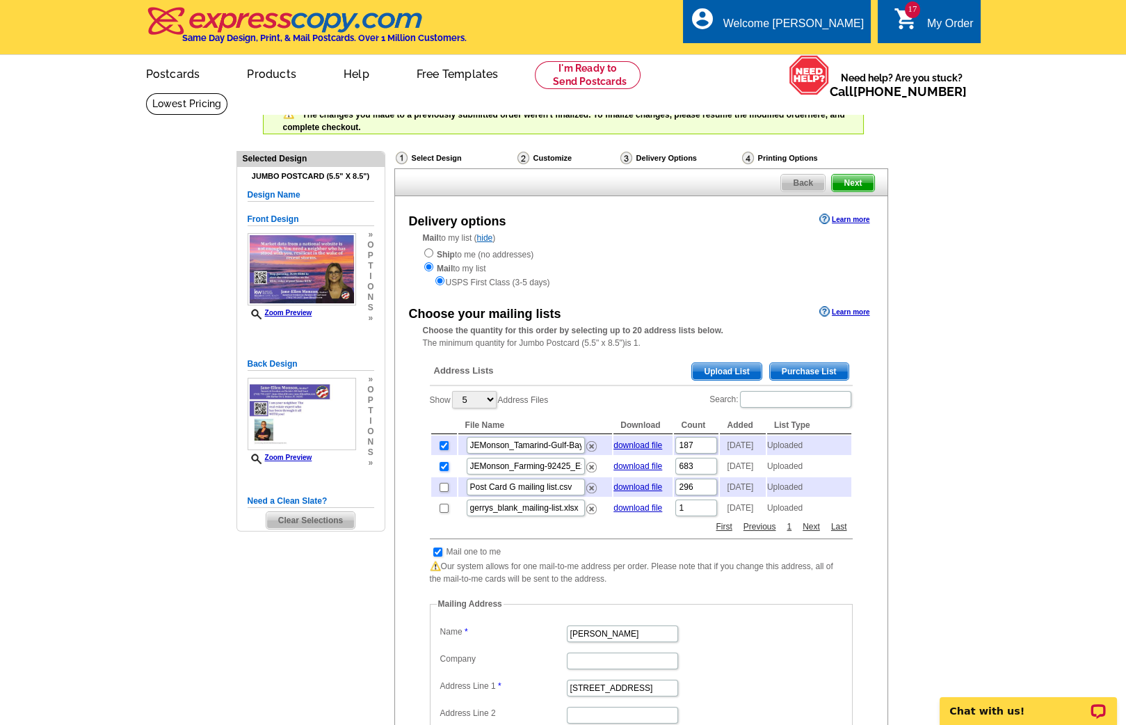
click at [441, 471] on input "checkbox" at bounding box center [444, 466] width 9 height 9
checkbox input "false"
click at [443, 444] on input "checkbox" at bounding box center [444, 445] width 9 height 9
checkbox input "false"
click at [442, 513] on input "checkbox" at bounding box center [444, 508] width 9 height 9
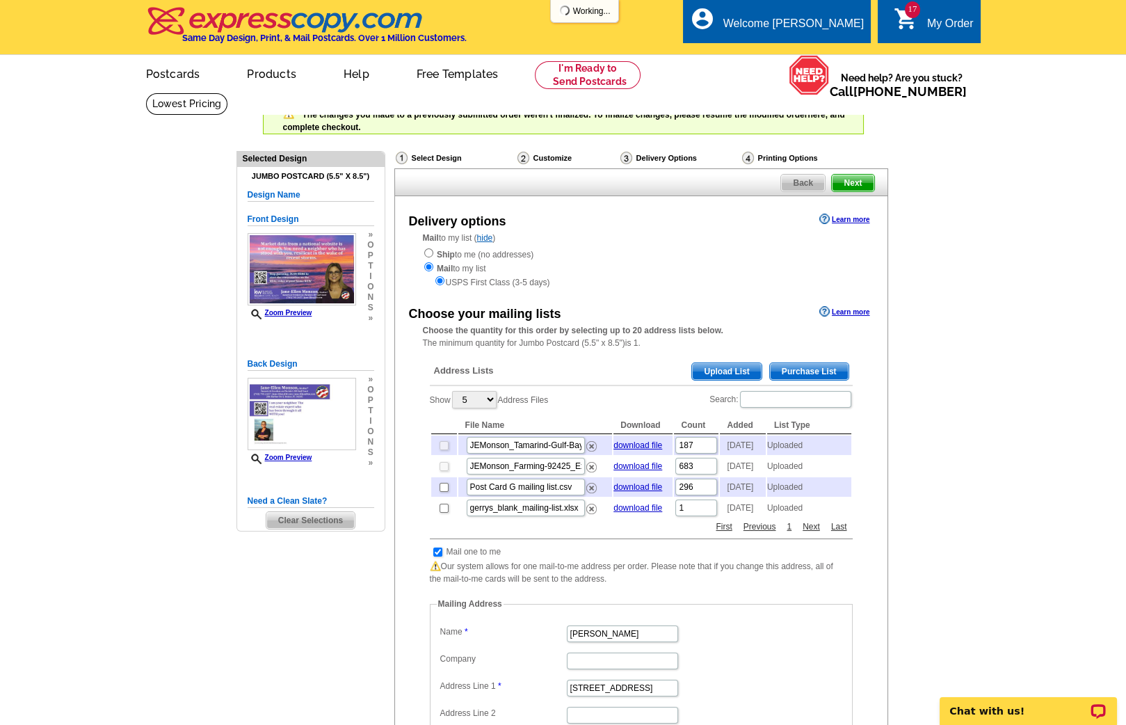
checkbox input "true"
click at [862, 176] on span "Next" at bounding box center [853, 183] width 42 height 17
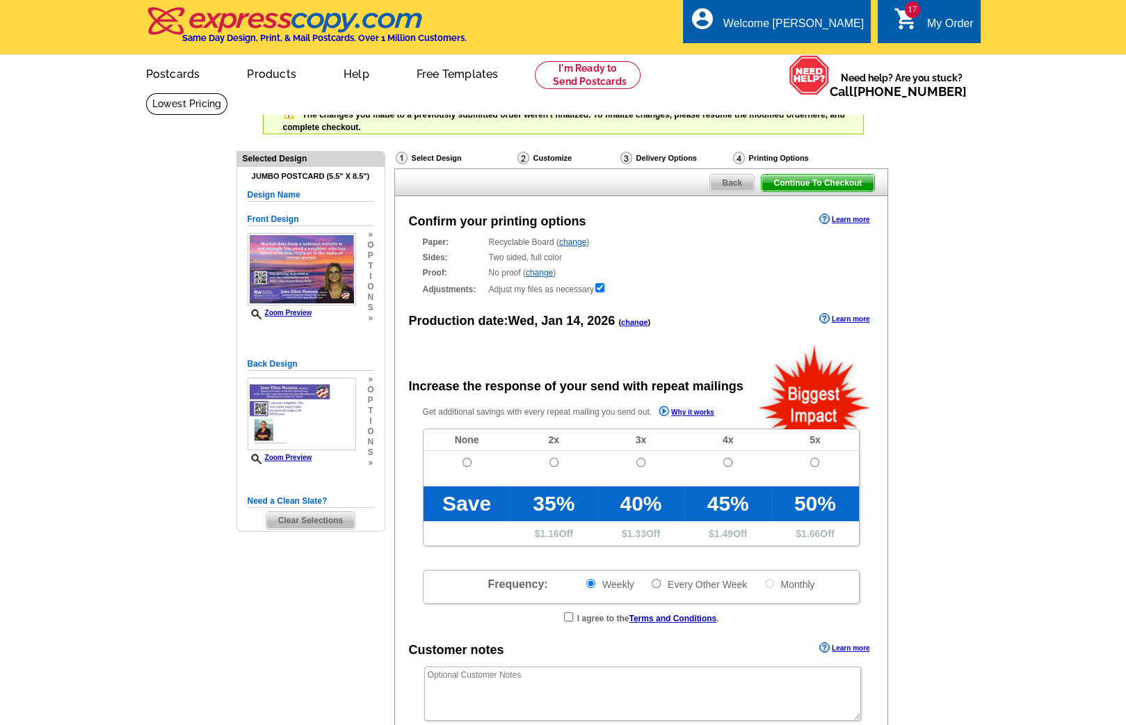
radio input "false"
click at [862, 176] on span "Continue To Checkout" at bounding box center [818, 183] width 112 height 17
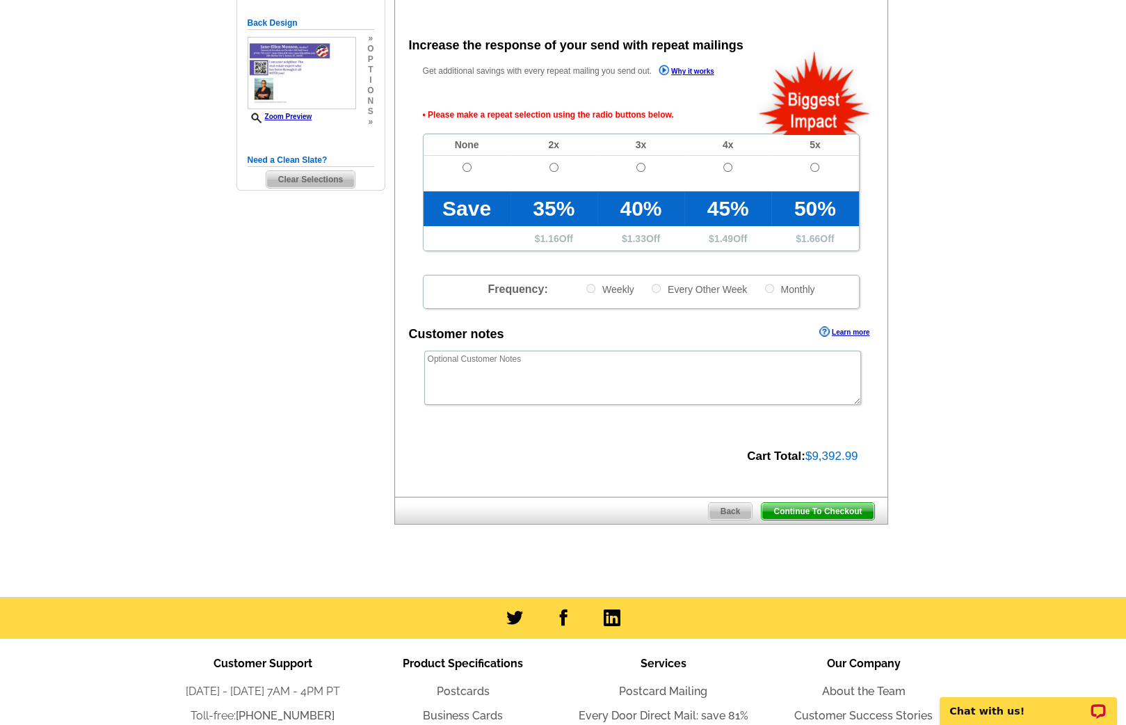
scroll to position [352, 0]
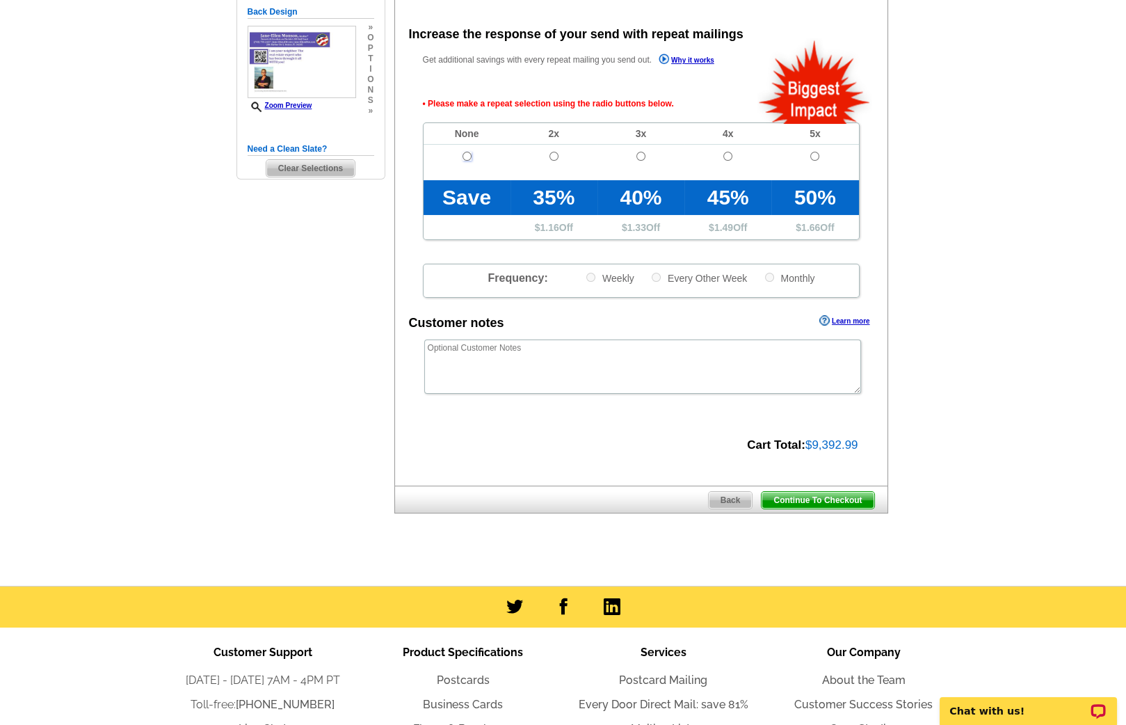
click at [466, 152] on input "radio" at bounding box center [467, 156] width 9 height 9
radio input "true"
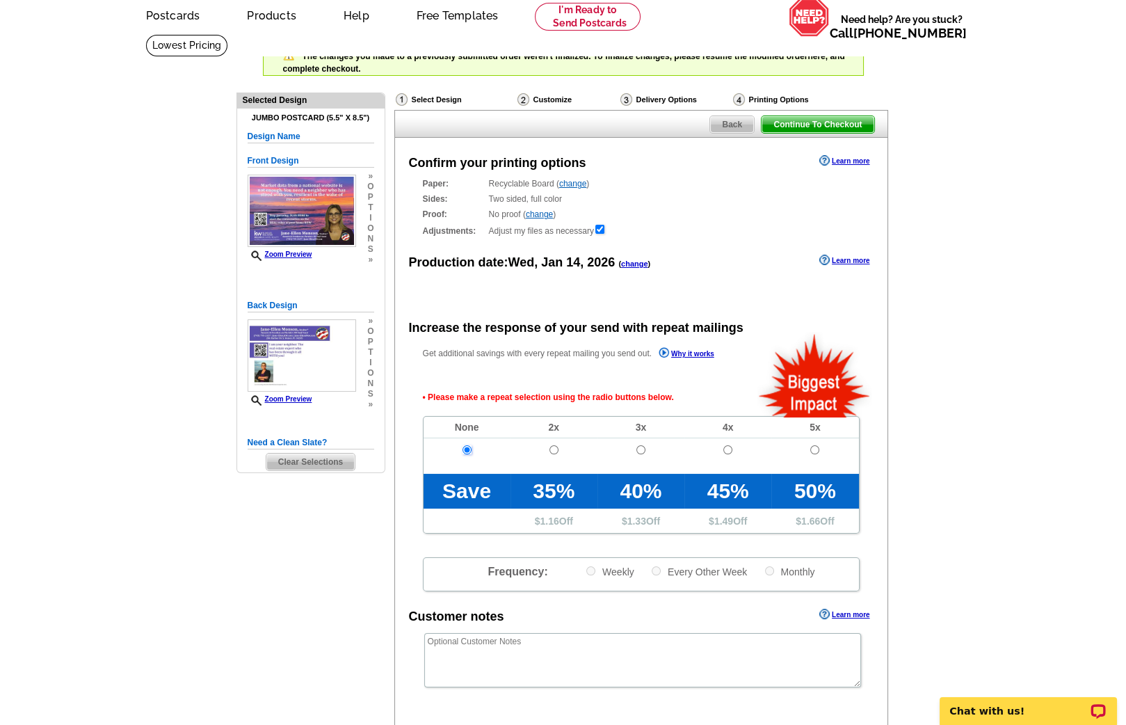
scroll to position [57, 0]
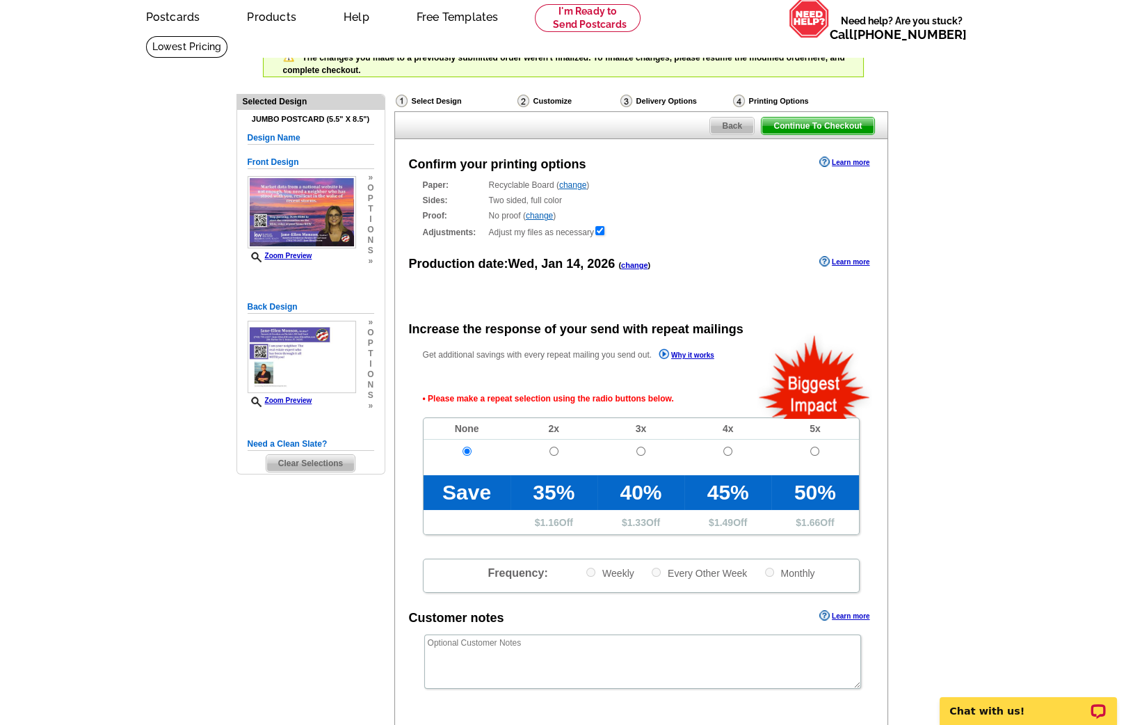
click at [845, 121] on span "Continue To Checkout" at bounding box center [818, 126] width 112 height 17
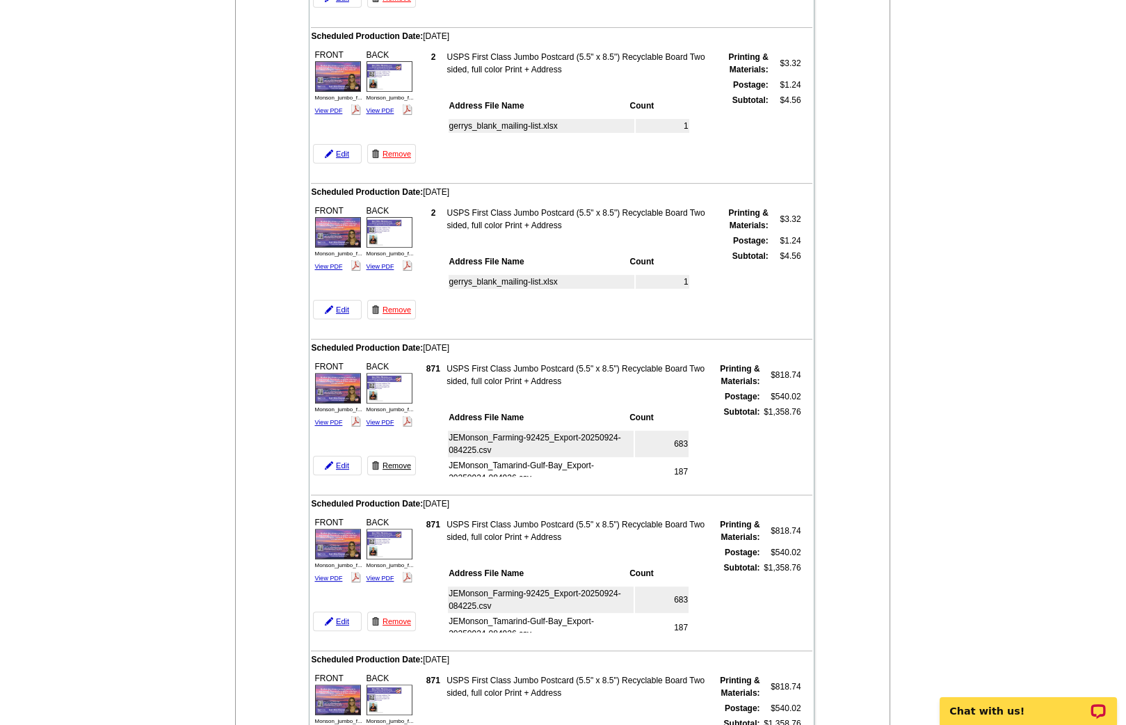
scroll to position [934, 0]
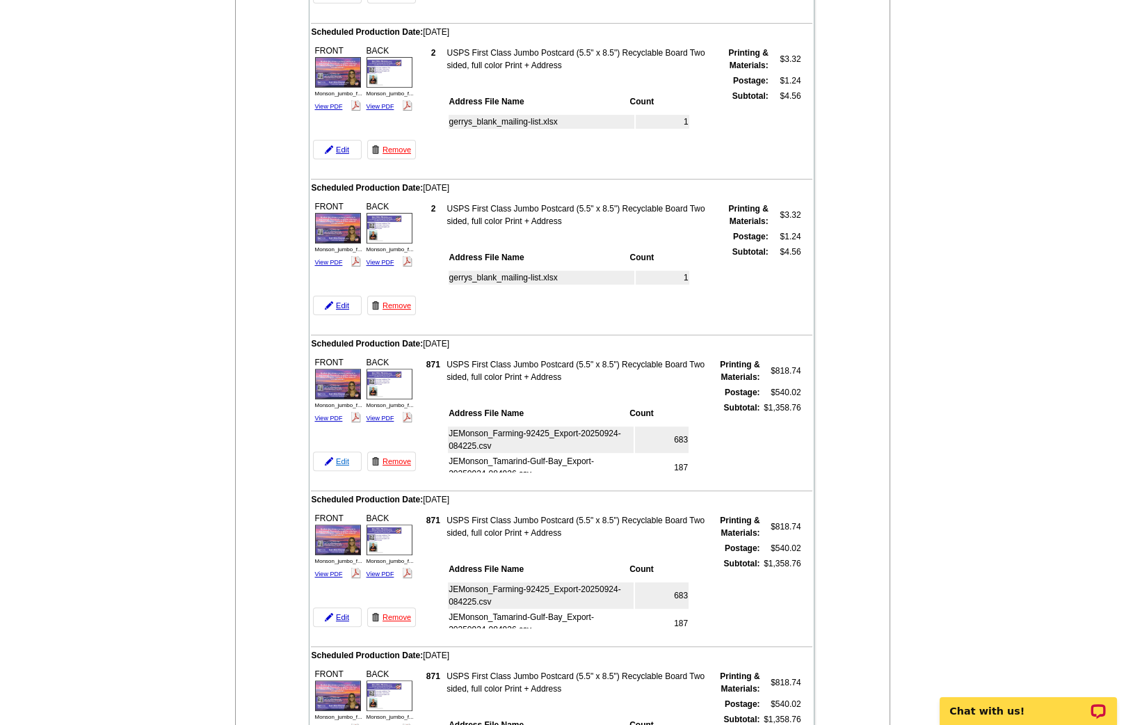
click at [342, 452] on link "Edit" at bounding box center [337, 461] width 49 height 19
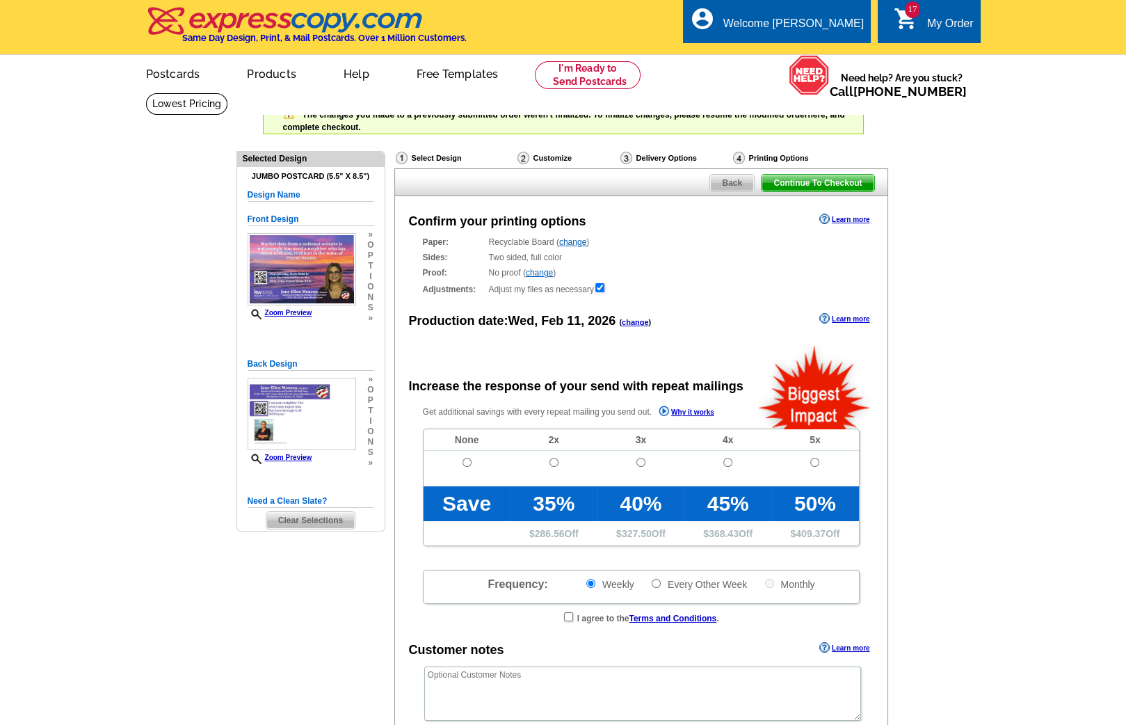
radio input "false"
click at [719, 183] on span "Back" at bounding box center [732, 183] width 44 height 17
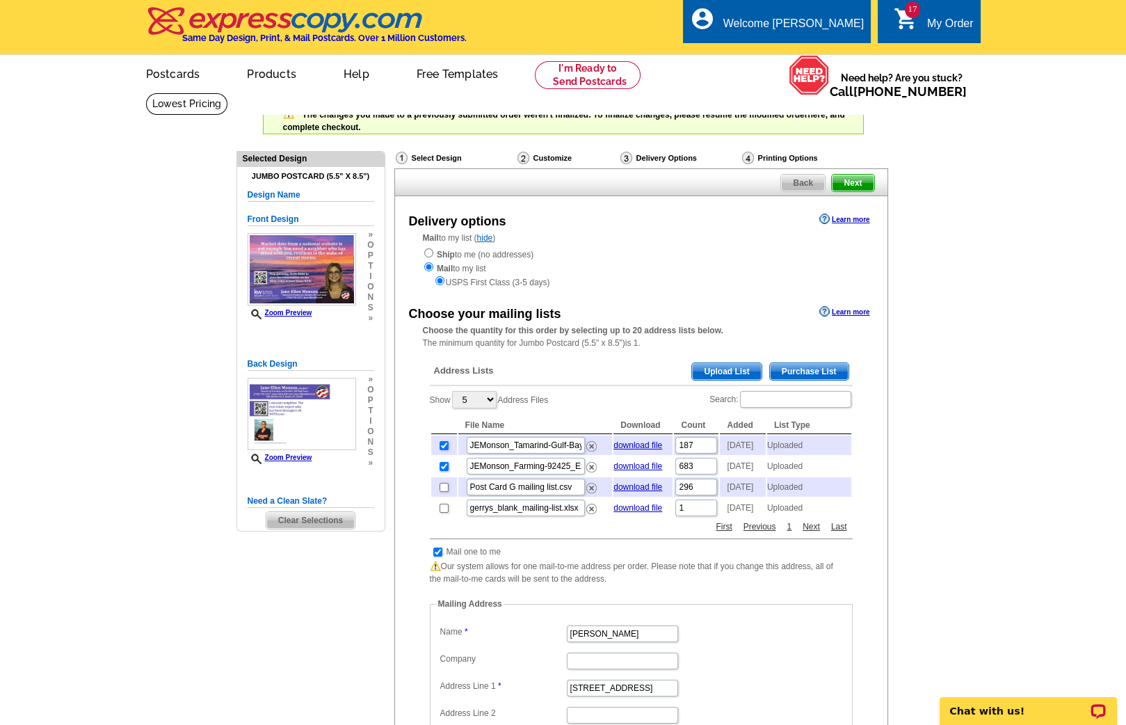
click at [443, 471] on input "checkbox" at bounding box center [444, 466] width 9 height 9
checkbox input "false"
click at [444, 446] on input "checkbox" at bounding box center [444, 445] width 9 height 9
checkbox input "false"
click at [442, 513] on input "checkbox" at bounding box center [444, 508] width 9 height 9
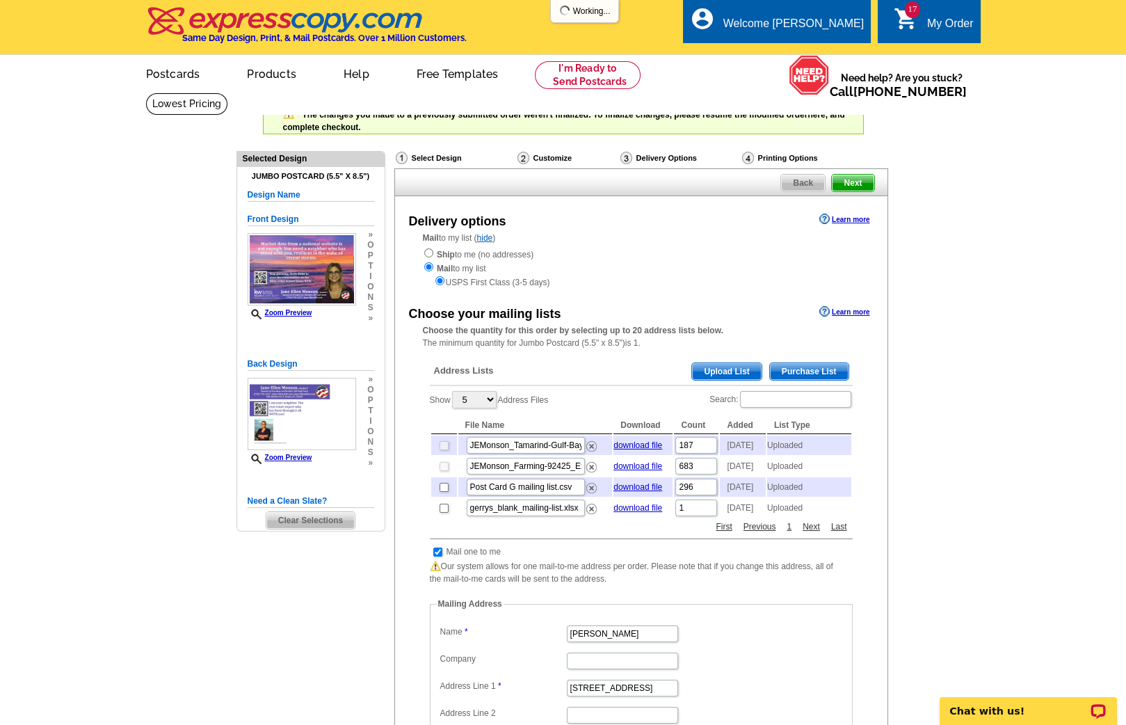
checkbox input "true"
click at [867, 181] on span "Next" at bounding box center [853, 183] width 42 height 17
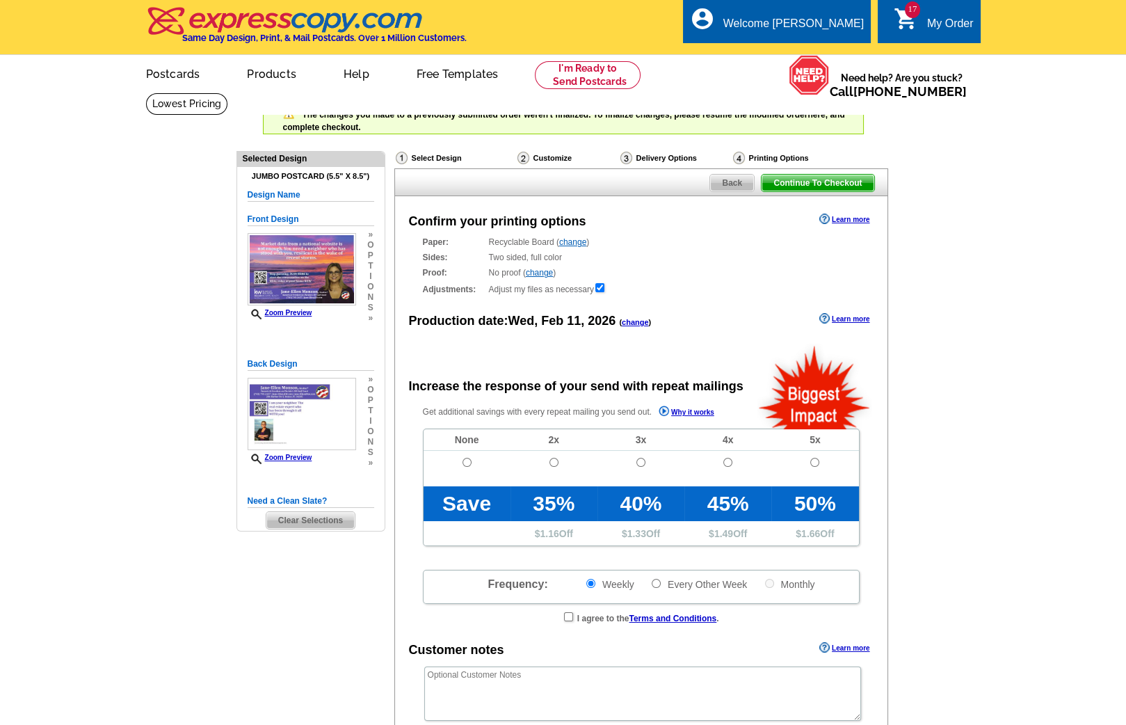
radio input "false"
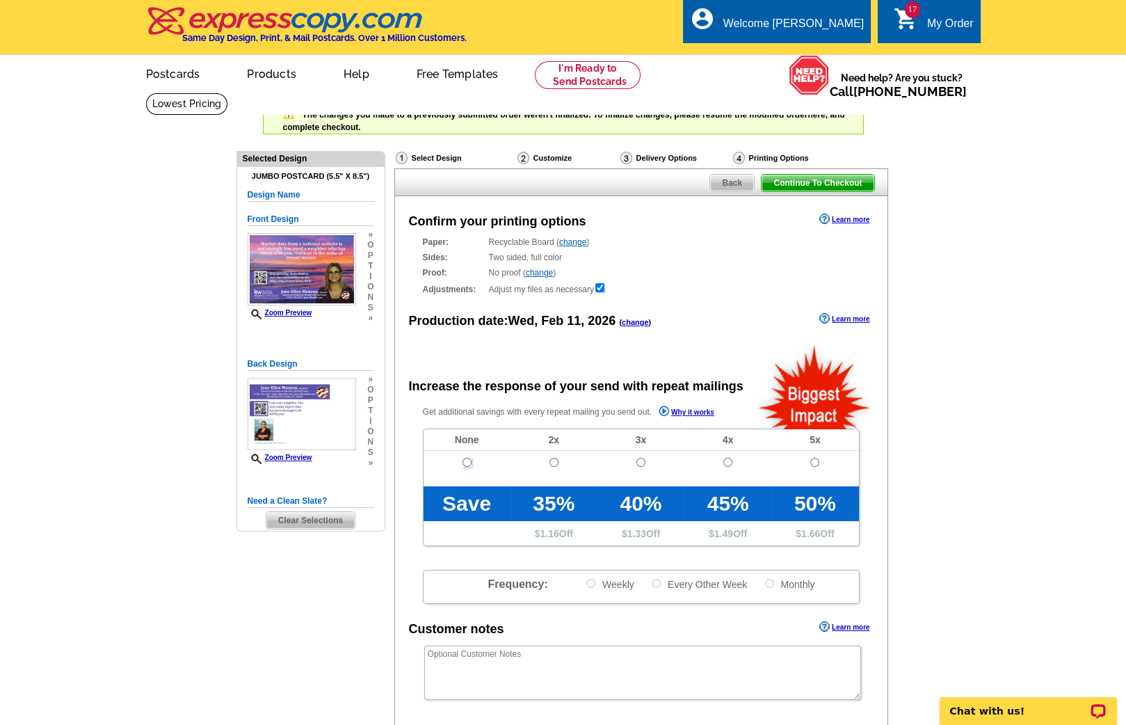
click at [465, 459] on input "radio" at bounding box center [467, 462] width 9 height 9
radio input "true"
click at [852, 182] on span "Continue To Checkout" at bounding box center [818, 183] width 112 height 17
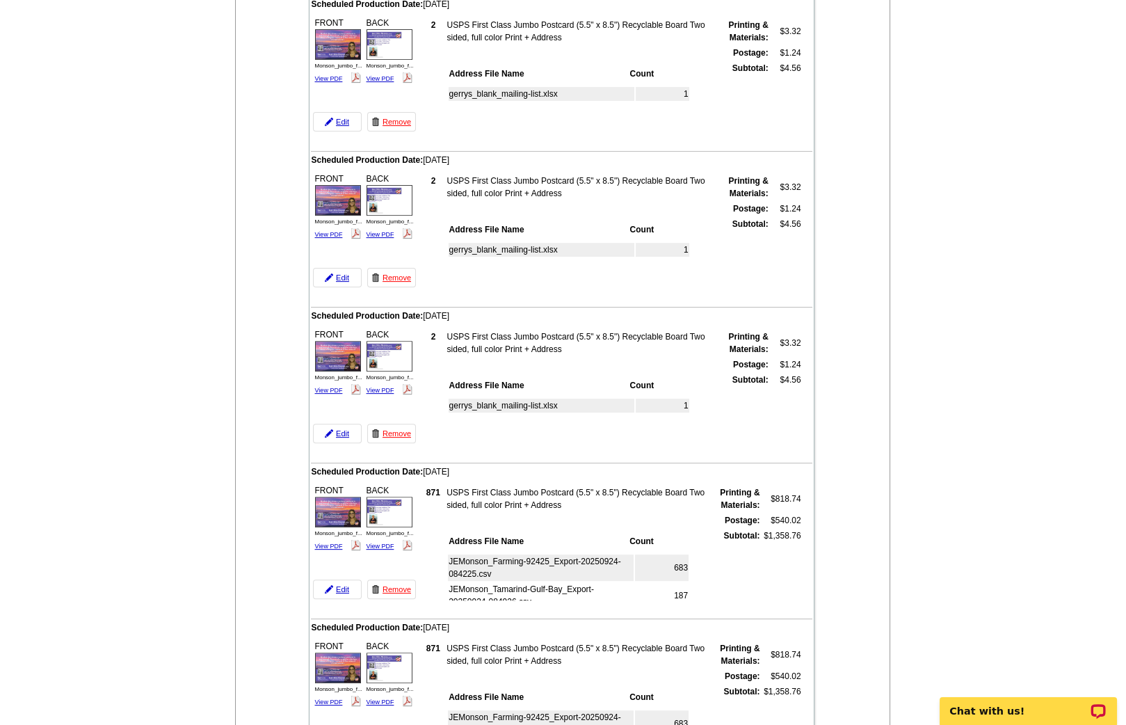
scroll to position [976, 0]
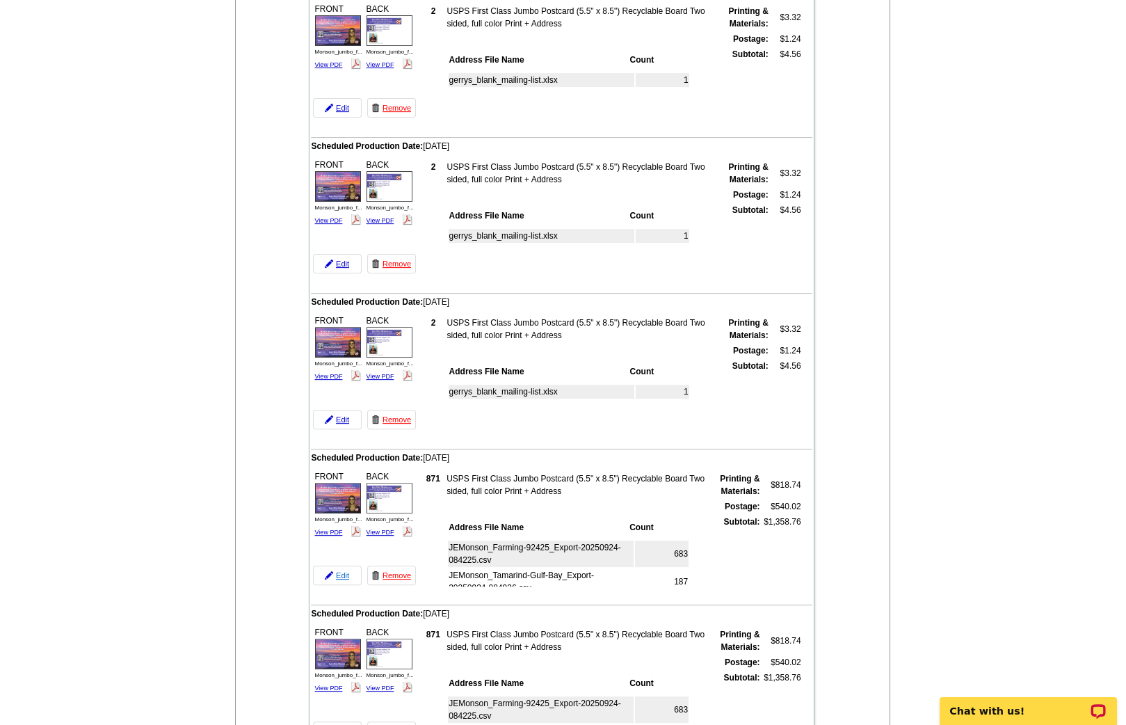
click at [337, 566] on link "Edit" at bounding box center [337, 575] width 49 height 19
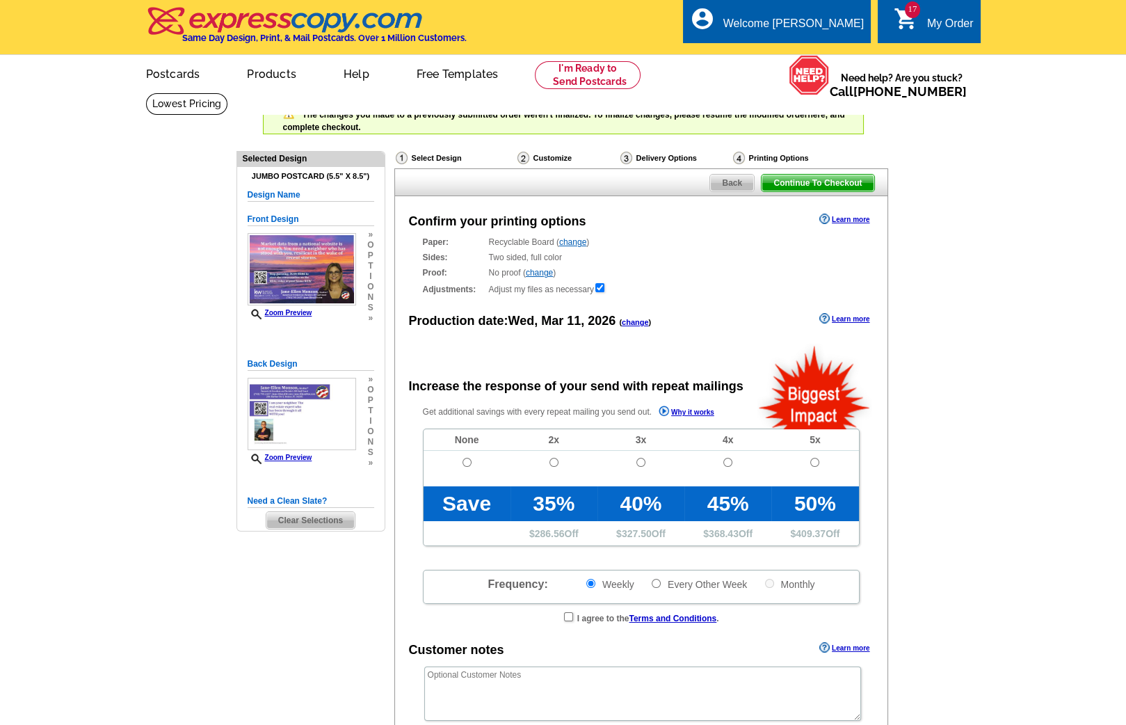
radio input "false"
click at [730, 178] on span "Back" at bounding box center [732, 183] width 44 height 17
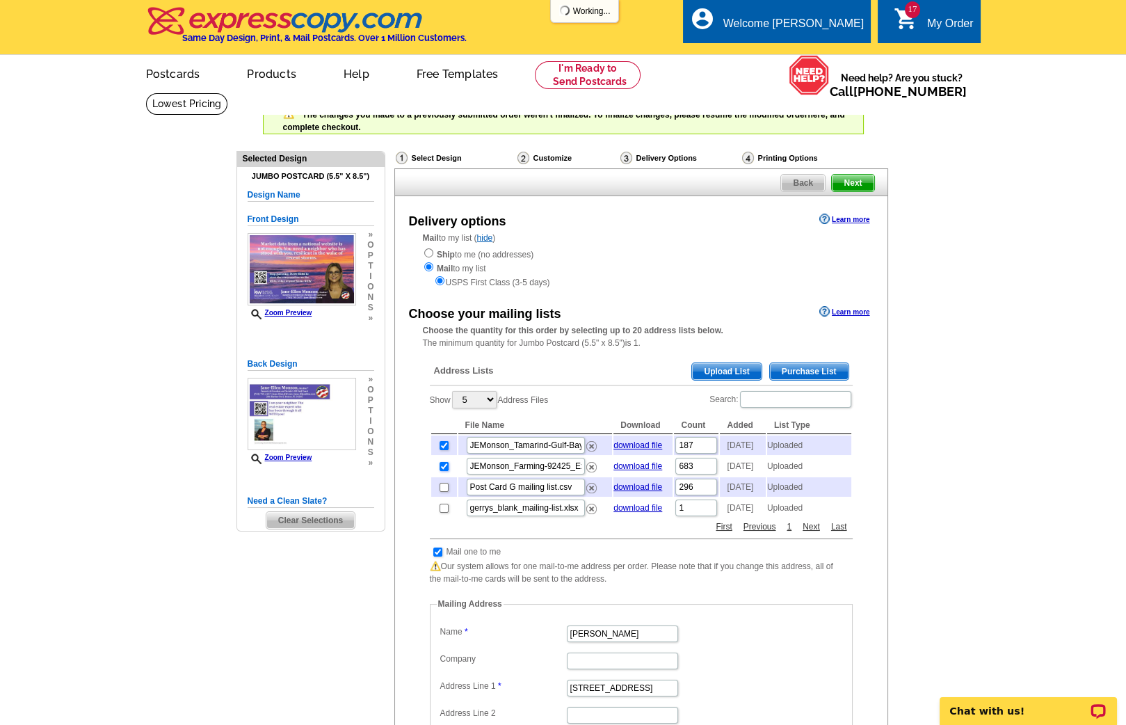
click at [440, 469] on input "checkbox" at bounding box center [444, 466] width 9 height 9
checkbox input "false"
click at [440, 444] on input "checkbox" at bounding box center [444, 445] width 9 height 9
checkbox input "false"
click at [442, 518] on td at bounding box center [444, 507] width 26 height 19
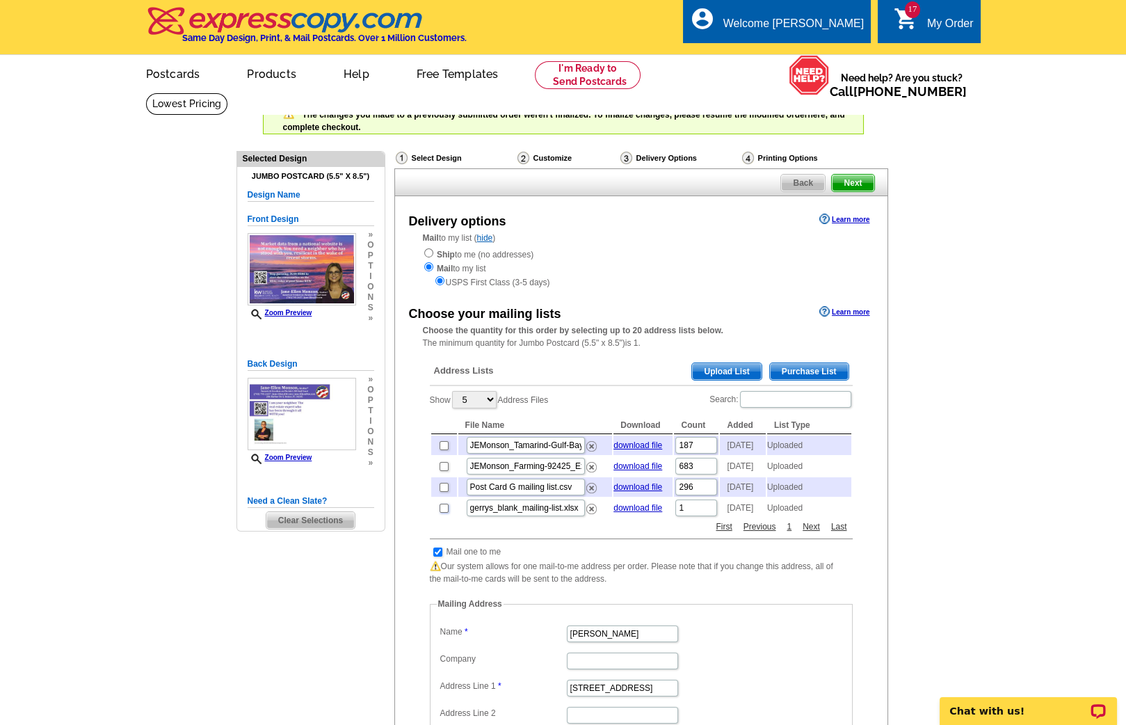
click at [443, 513] on input "checkbox" at bounding box center [444, 508] width 9 height 9
checkbox input "true"
click at [861, 181] on span "Next" at bounding box center [853, 183] width 42 height 17
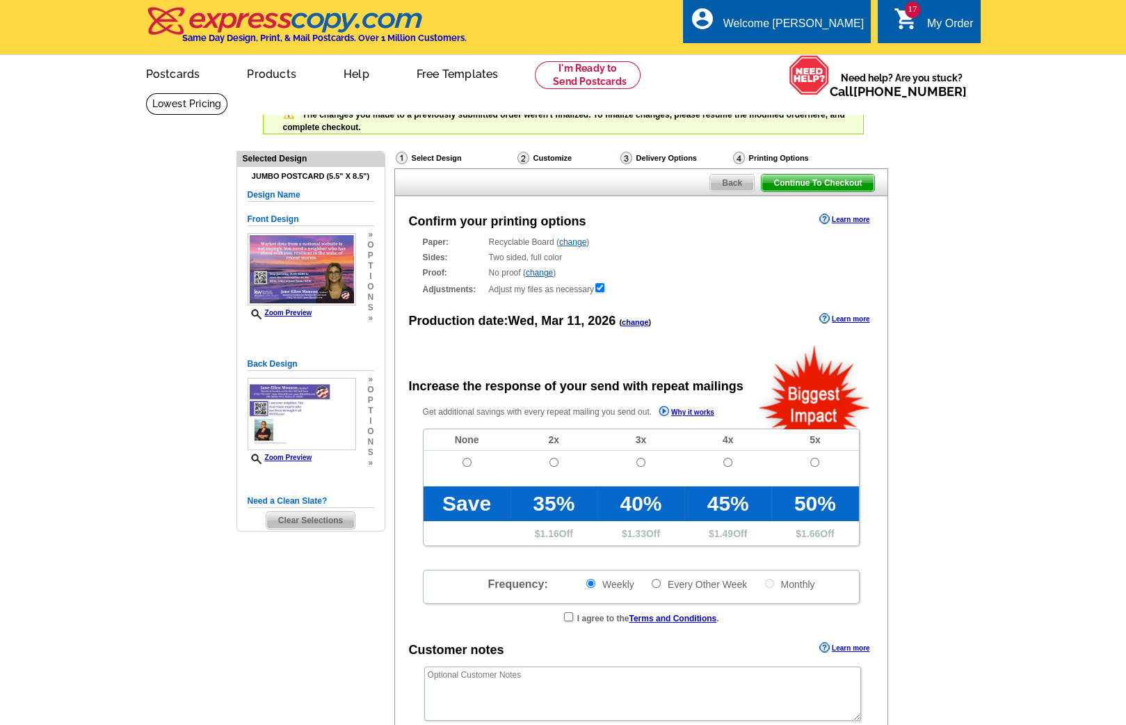
radio input "false"
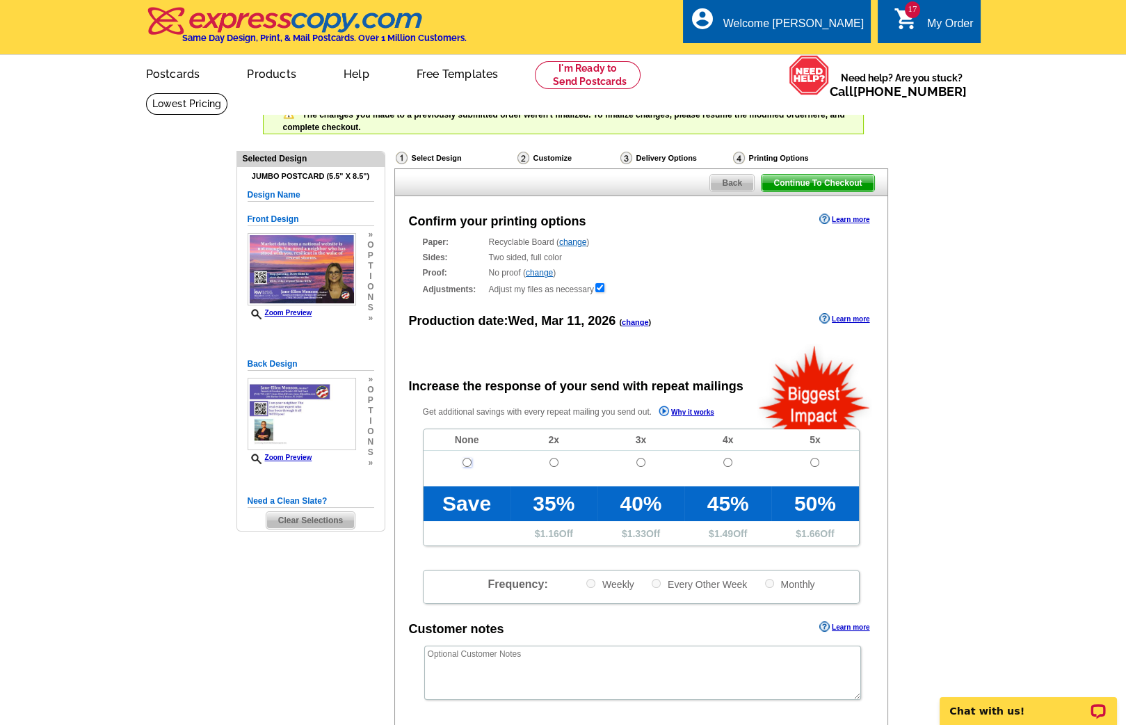
click at [465, 458] on input "radio" at bounding box center [467, 462] width 9 height 9
radio input "true"
click at [832, 182] on span "Continue To Checkout" at bounding box center [818, 183] width 112 height 17
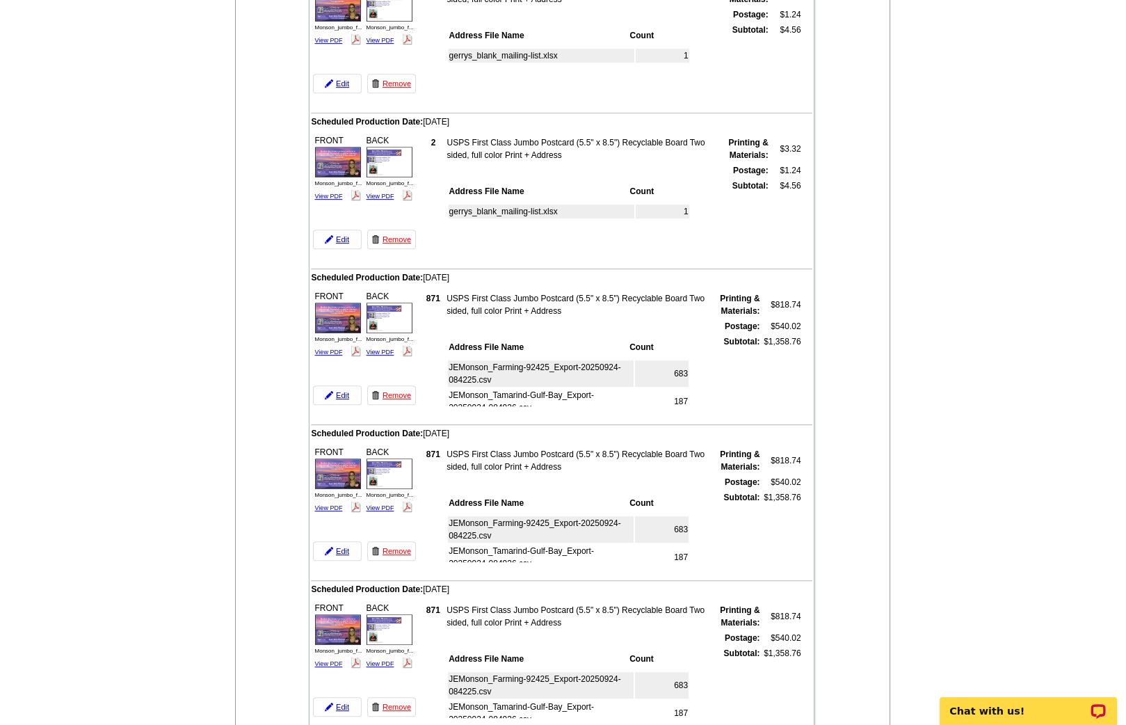
scroll to position [1323, 0]
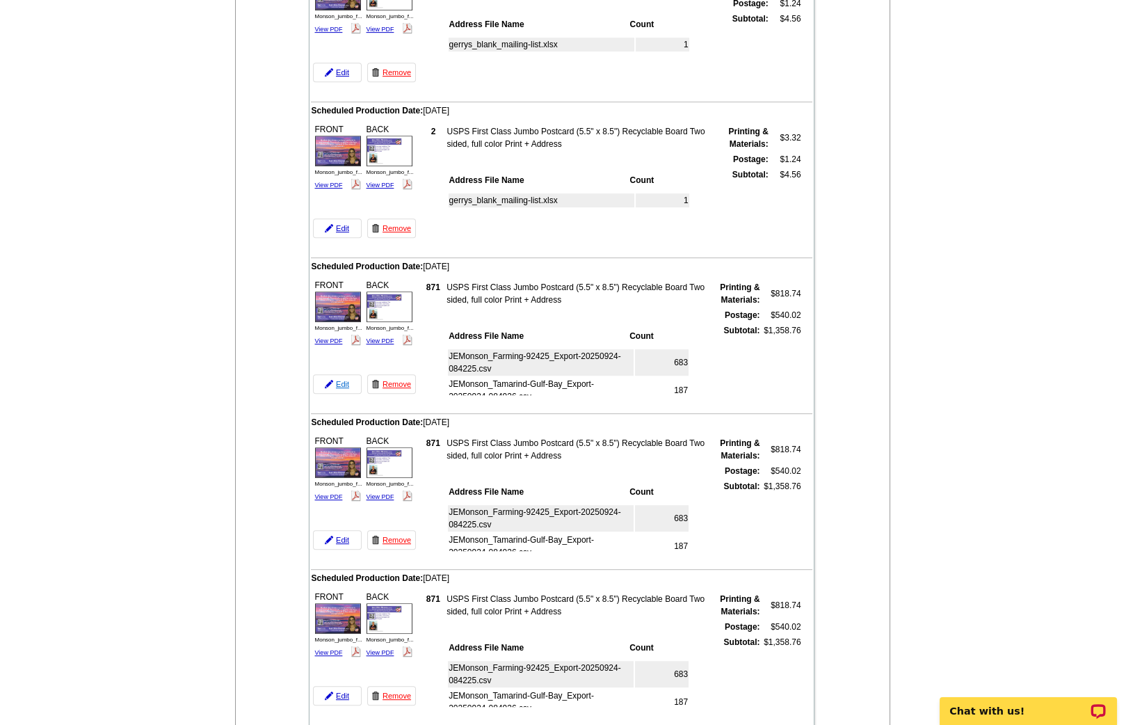
click at [341, 374] on link "Edit" at bounding box center [337, 383] width 49 height 19
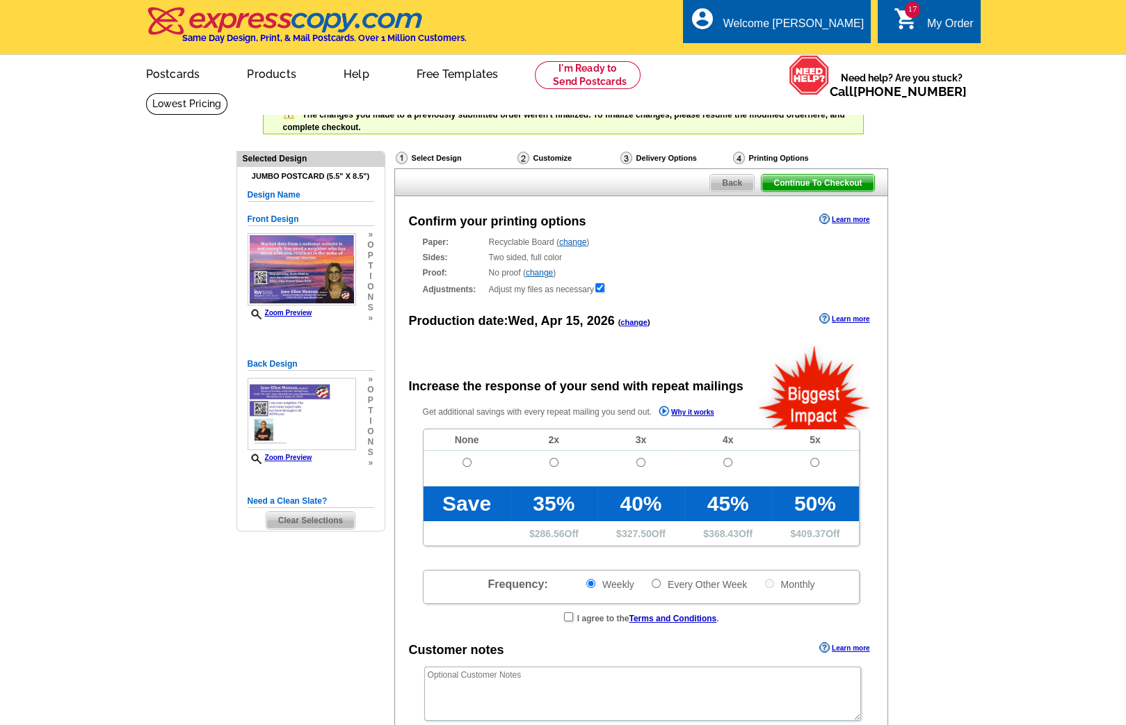
radio input "false"
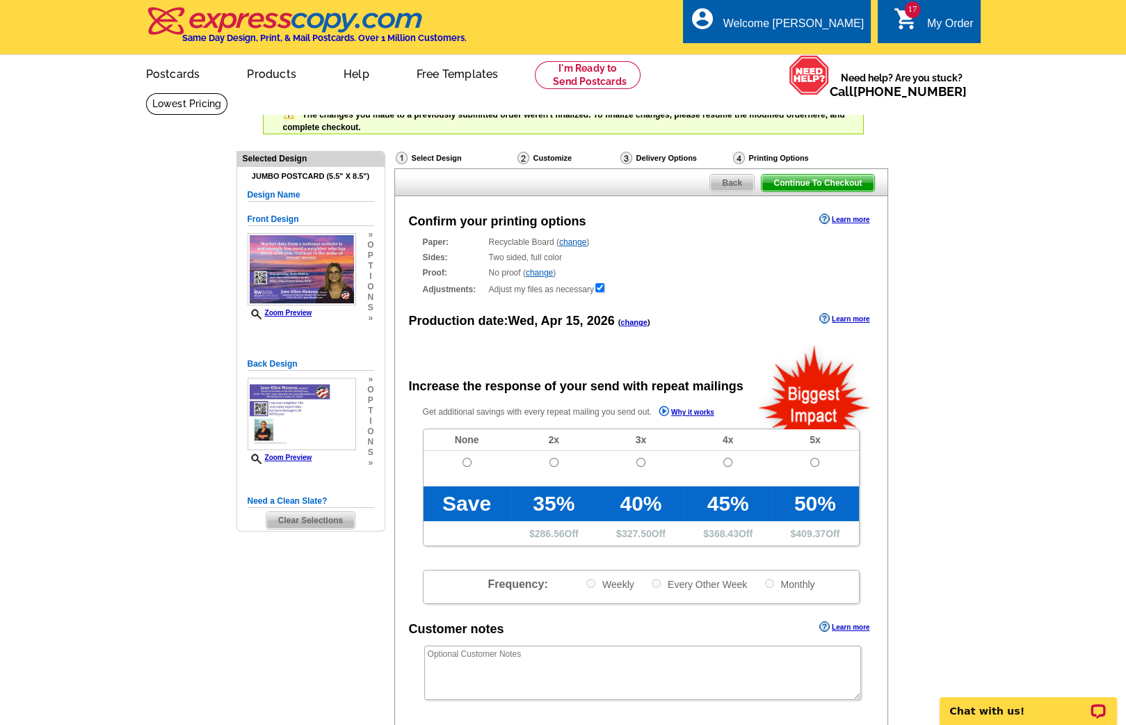
click at [746, 180] on span "Back" at bounding box center [732, 183] width 44 height 17
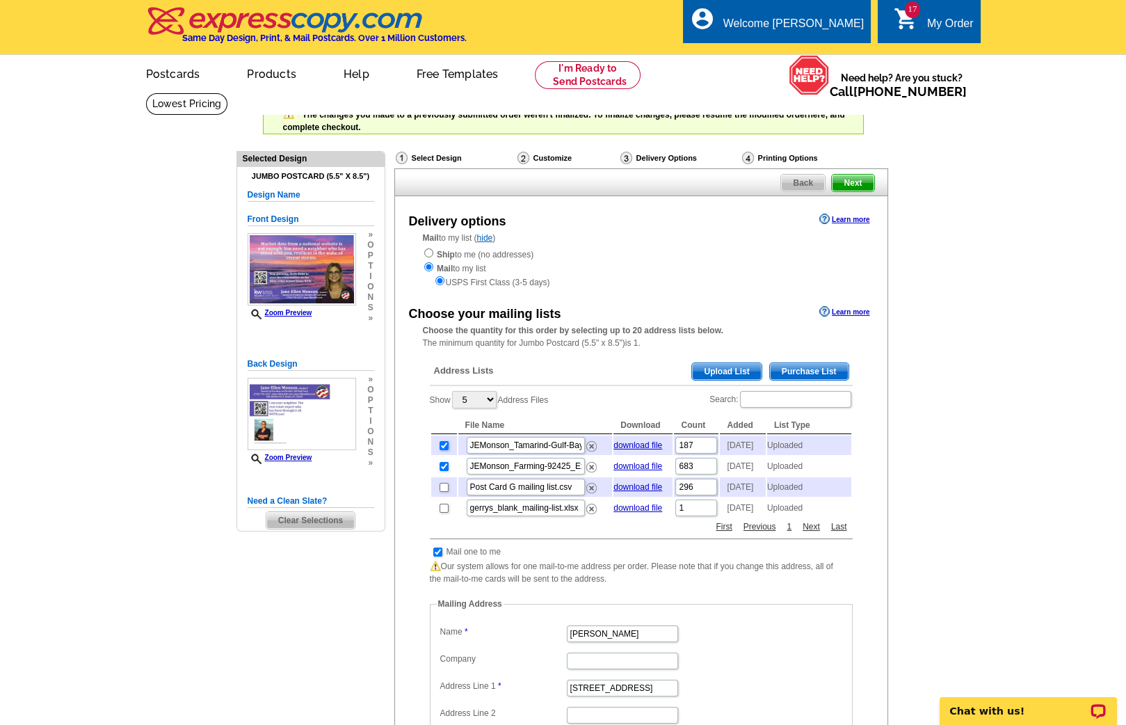
click at [446, 442] on input "checkbox" at bounding box center [444, 445] width 9 height 9
checkbox input "false"
click at [445, 471] on input "checkbox" at bounding box center [444, 466] width 9 height 9
checkbox input "false"
click at [442, 513] on input "checkbox" at bounding box center [444, 508] width 9 height 9
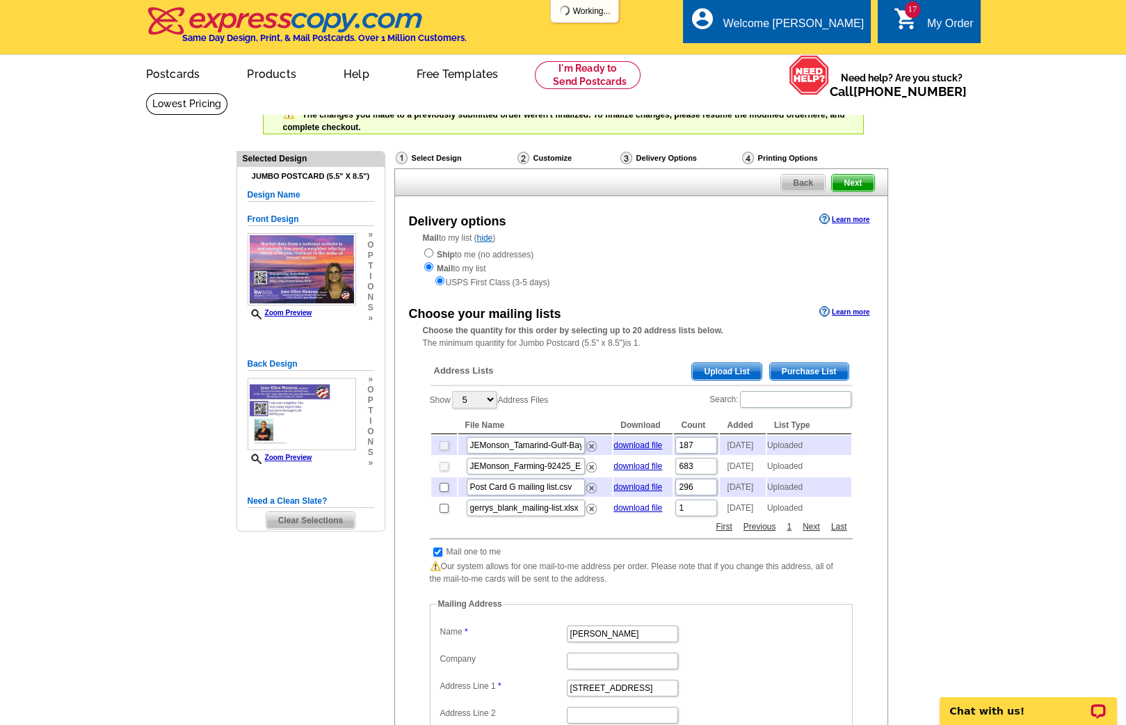
checkbox input "true"
click at [854, 182] on span "Next" at bounding box center [853, 183] width 42 height 17
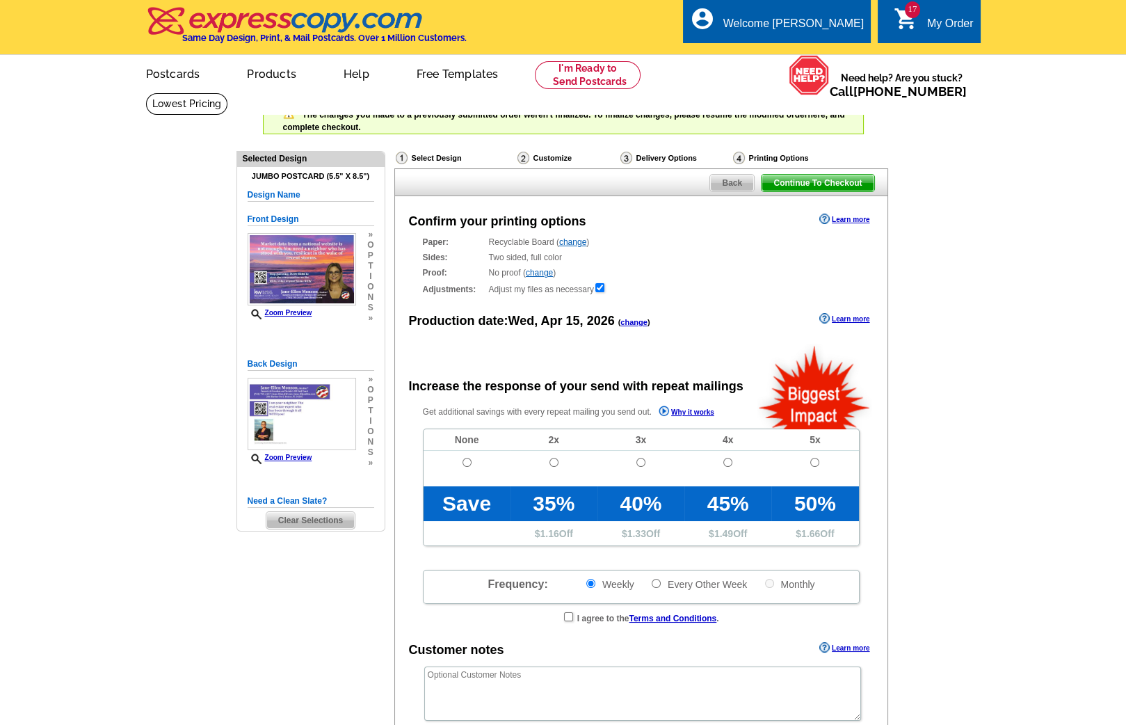
radio input "false"
click at [463, 458] on input "radio" at bounding box center [467, 462] width 9 height 9
radio input "true"
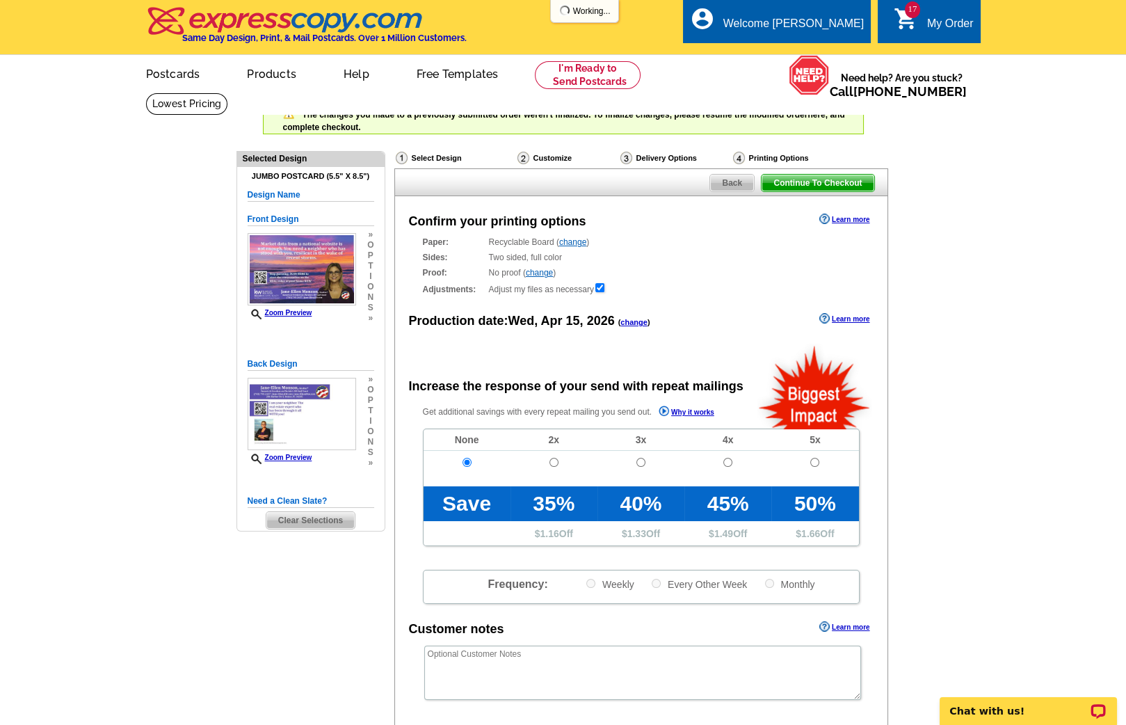
click at [808, 184] on span "Continue To Checkout" at bounding box center [818, 183] width 112 height 17
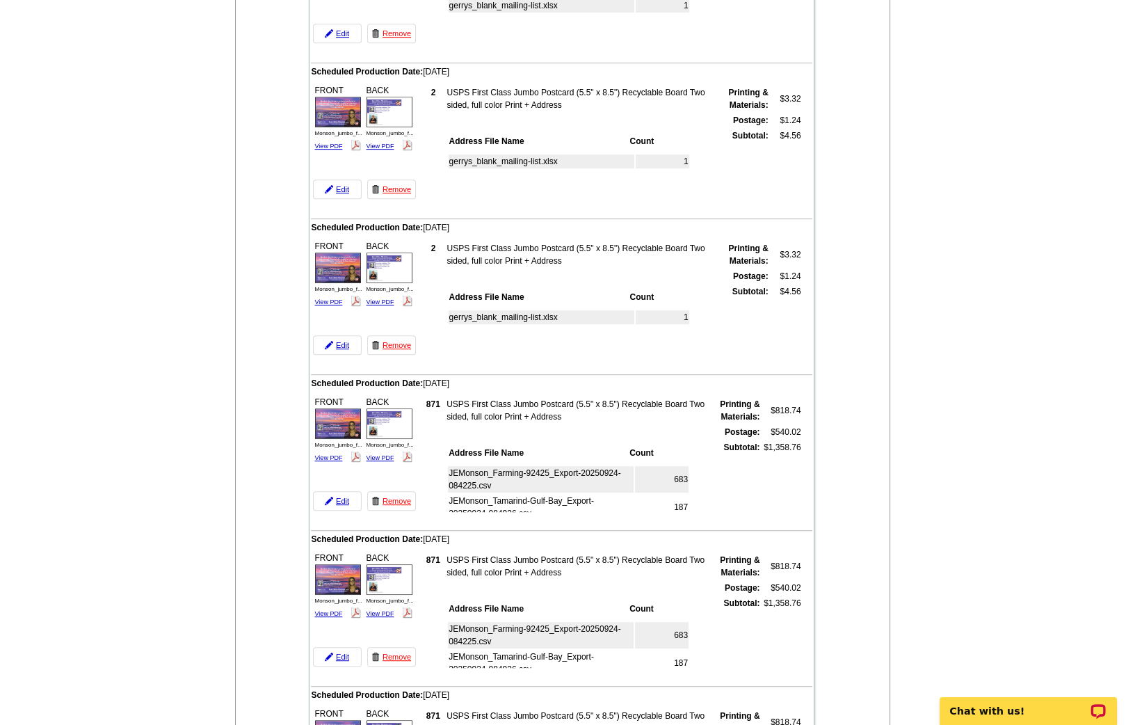
scroll to position [1394, 0]
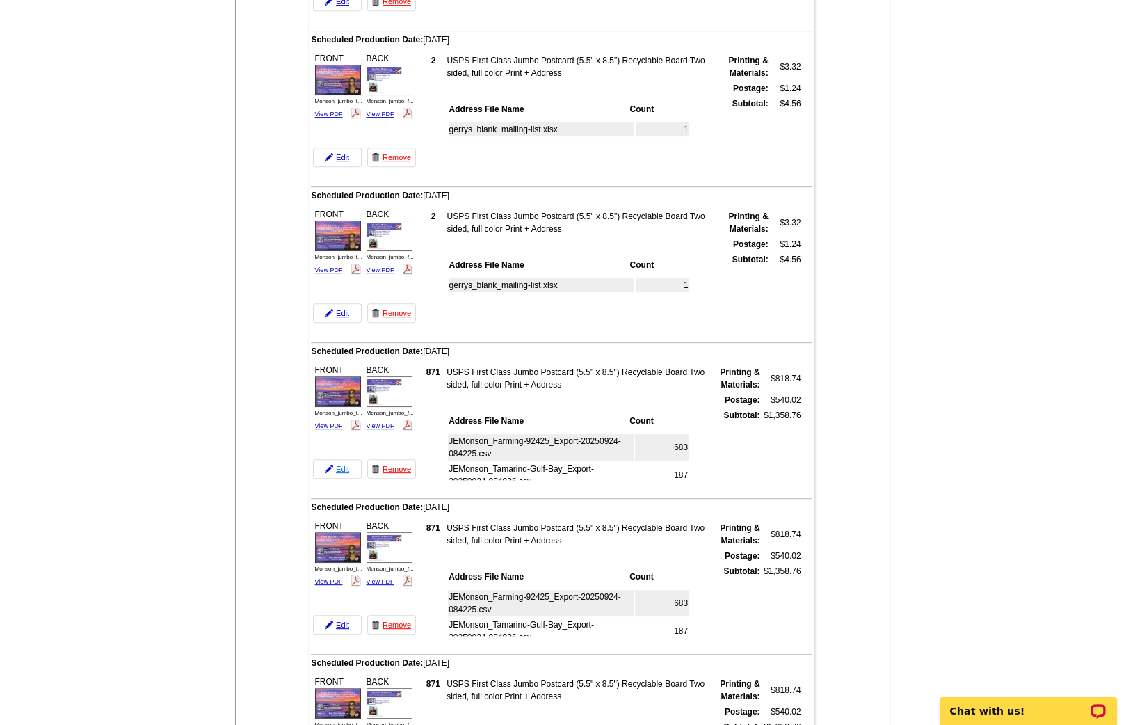
click at [338, 459] on link "Edit" at bounding box center [337, 468] width 49 height 19
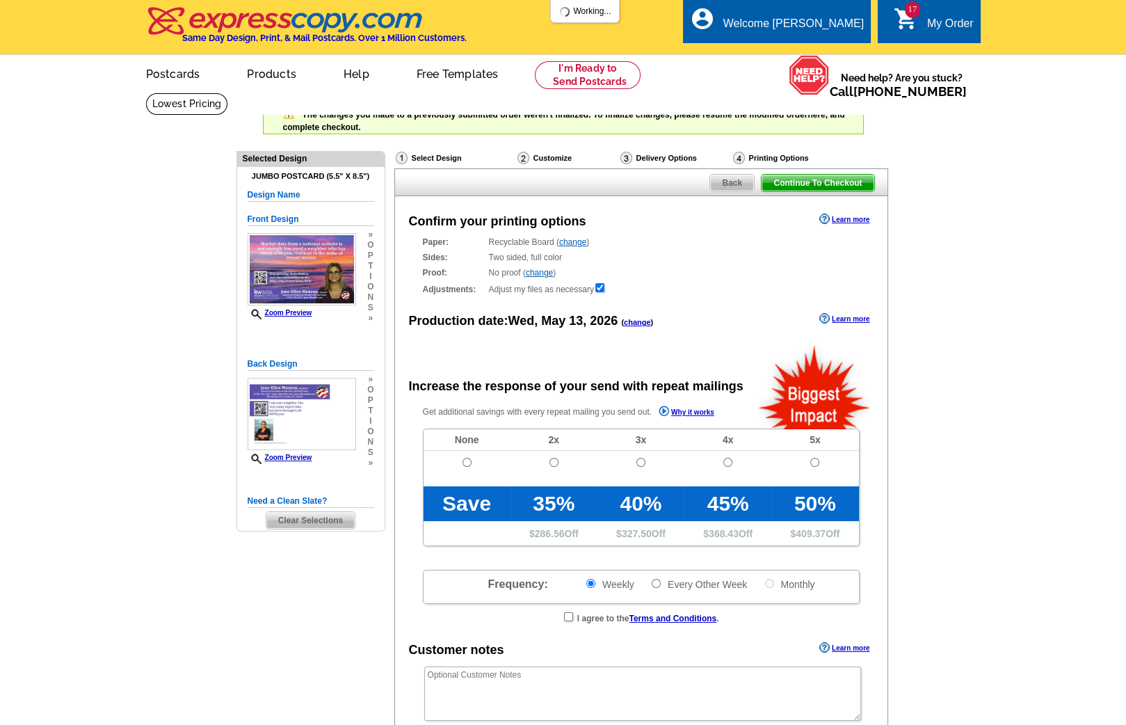
radio input "false"
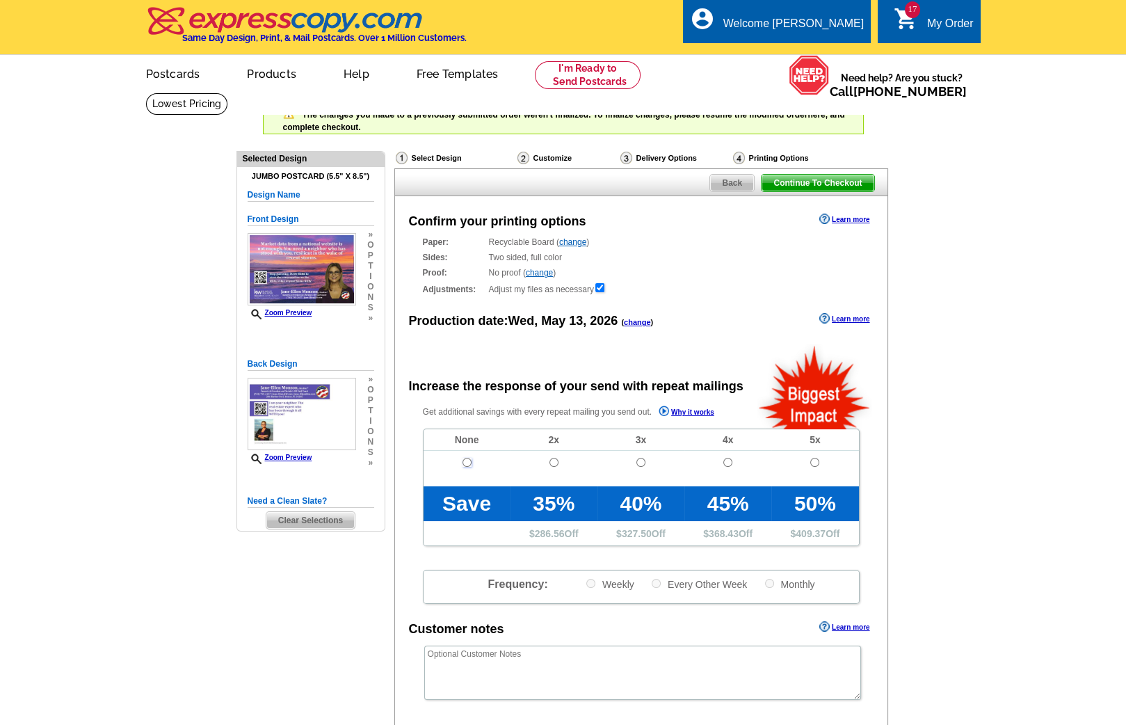
click at [466, 461] on input "radio" at bounding box center [467, 462] width 9 height 9
radio input "true"
click at [730, 181] on span "Back" at bounding box center [732, 183] width 44 height 17
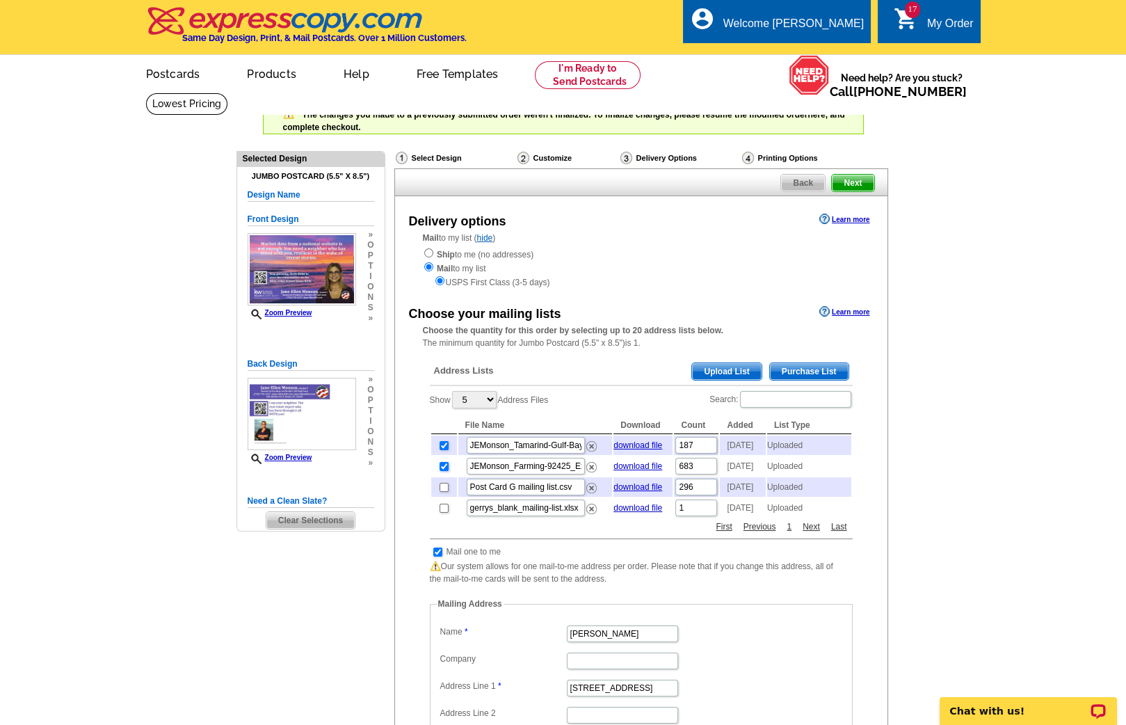
click at [442, 470] on input "checkbox" at bounding box center [444, 466] width 9 height 9
checkbox input "false"
click at [442, 441] on input "checkbox" at bounding box center [444, 445] width 9 height 9
checkbox input "false"
click at [442, 513] on input "checkbox" at bounding box center [444, 508] width 9 height 9
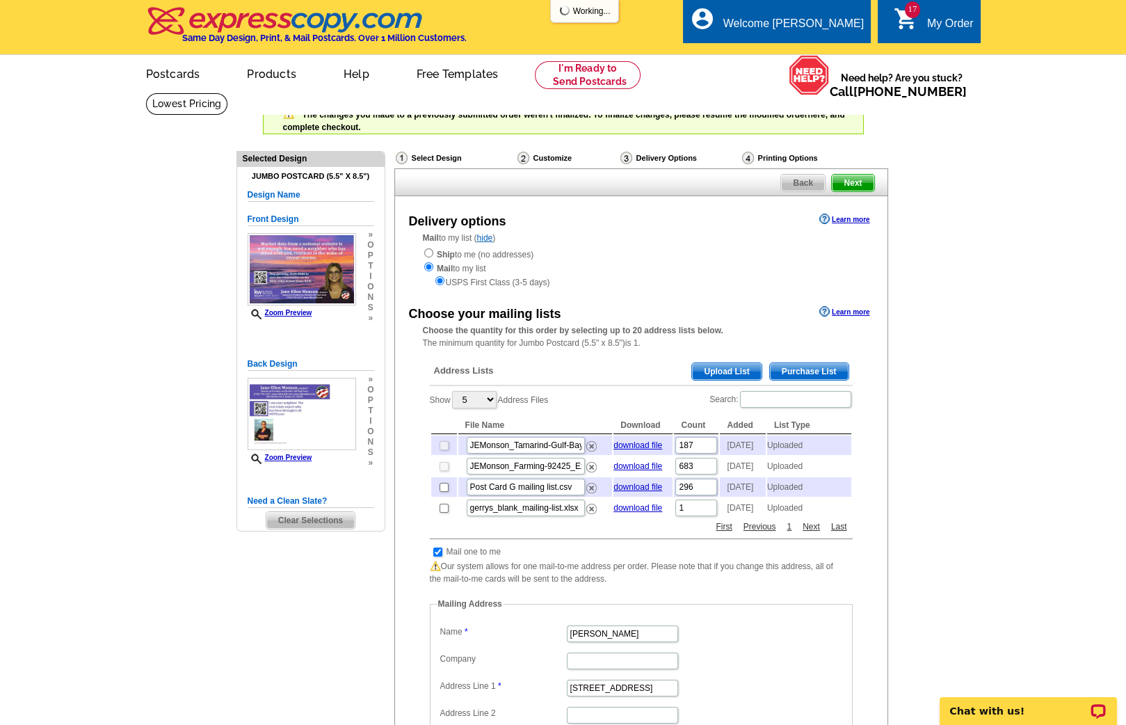
checkbox input "true"
click at [856, 177] on span "Next" at bounding box center [853, 183] width 42 height 17
click at [856, 178] on span "Next" at bounding box center [853, 183] width 42 height 17
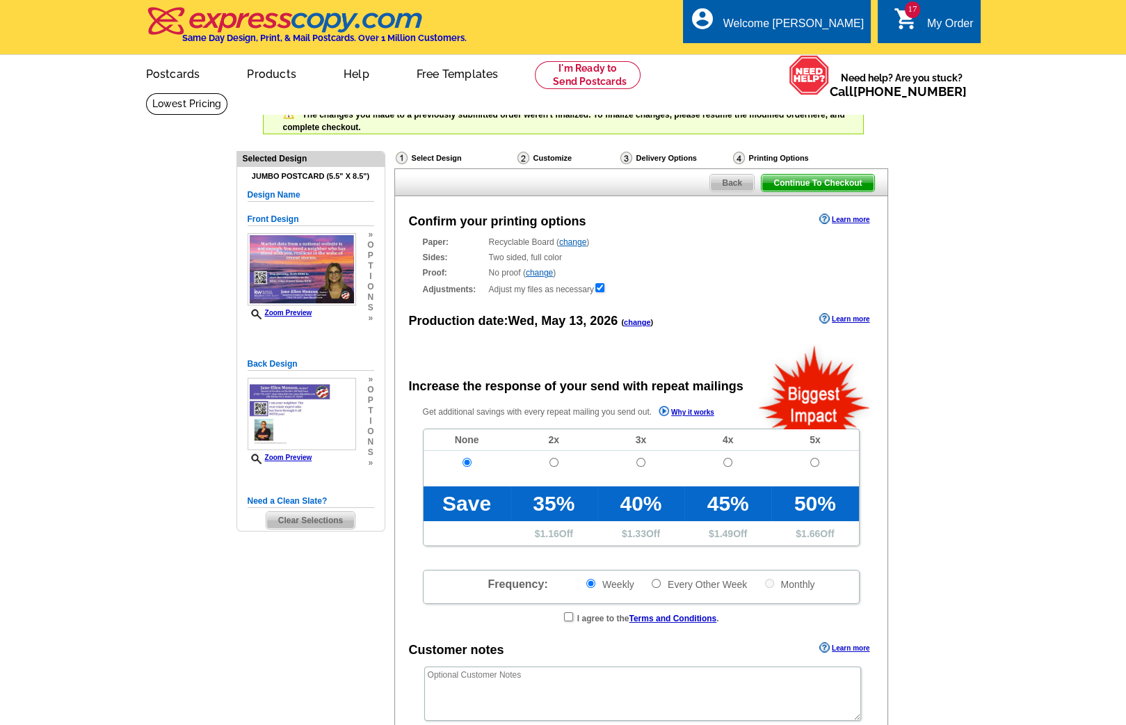
radio input "false"
click at [850, 180] on span "Continue To Checkout" at bounding box center [818, 183] width 112 height 17
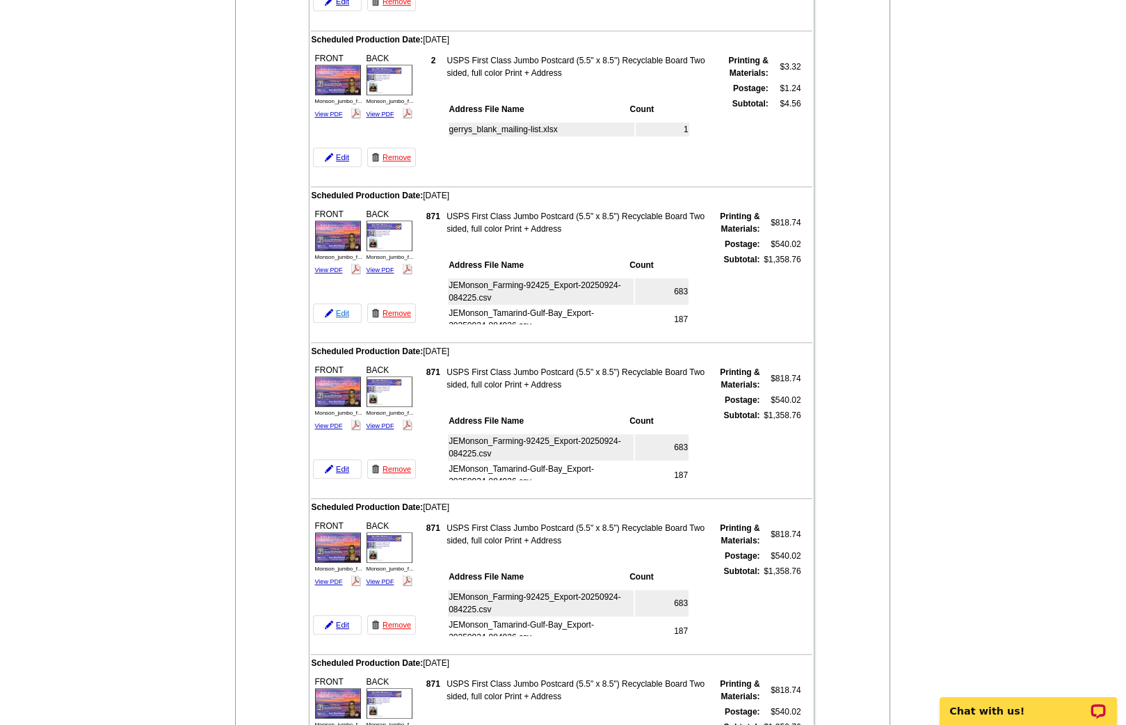
scroll to position [1704, 0]
click at [338, 305] on link "Edit" at bounding box center [337, 314] width 49 height 19
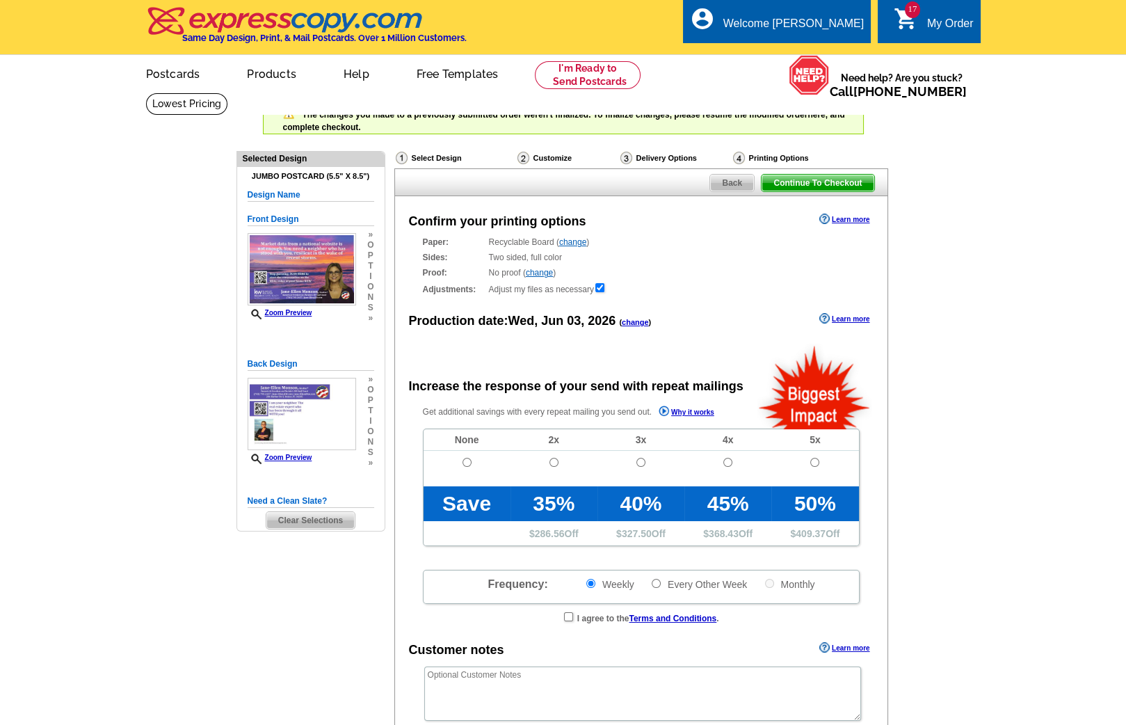
radio input "false"
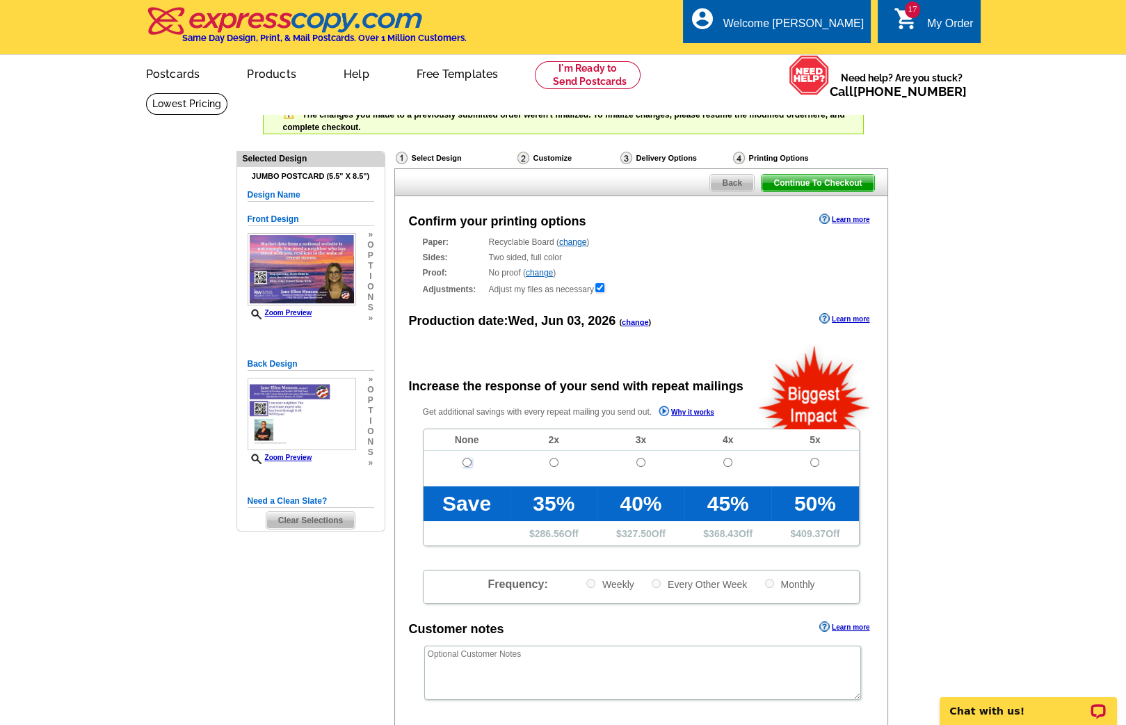
click at [463, 458] on input "radio" at bounding box center [467, 462] width 9 height 9
radio input "true"
click at [717, 183] on span "Back" at bounding box center [732, 183] width 44 height 17
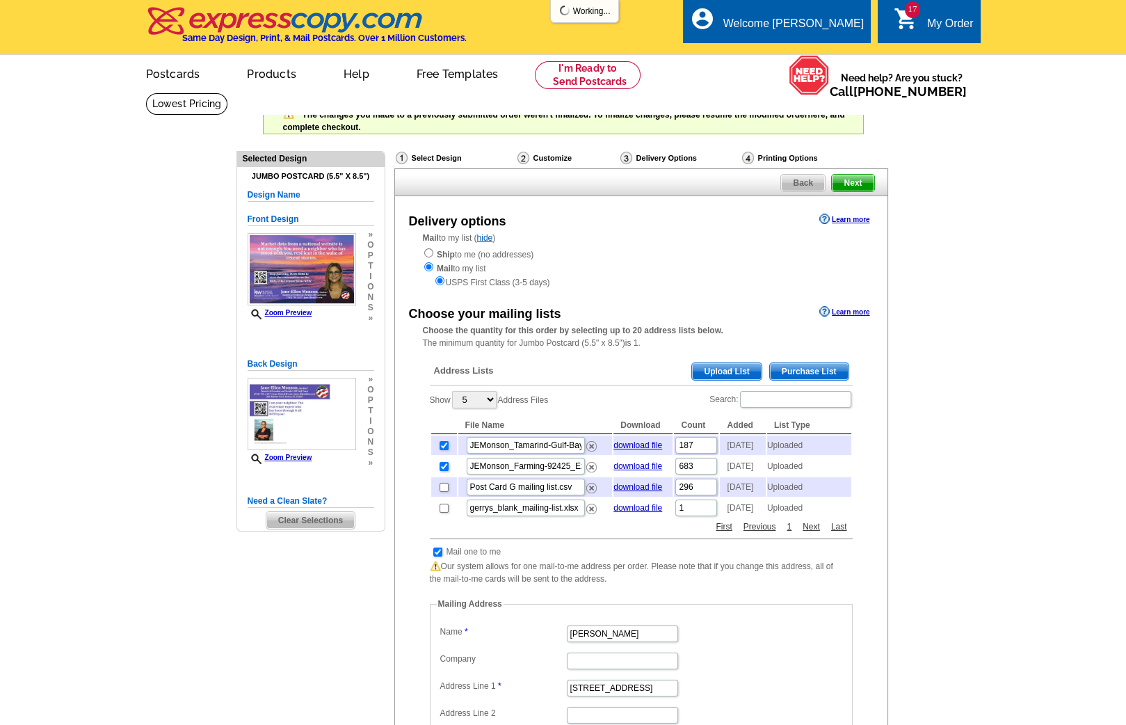
click at [440, 470] on input "checkbox" at bounding box center [444, 466] width 9 height 9
checkbox input "false"
click at [444, 442] on input "checkbox" at bounding box center [444, 445] width 9 height 9
checkbox input "false"
click at [442, 513] on input "checkbox" at bounding box center [444, 508] width 9 height 9
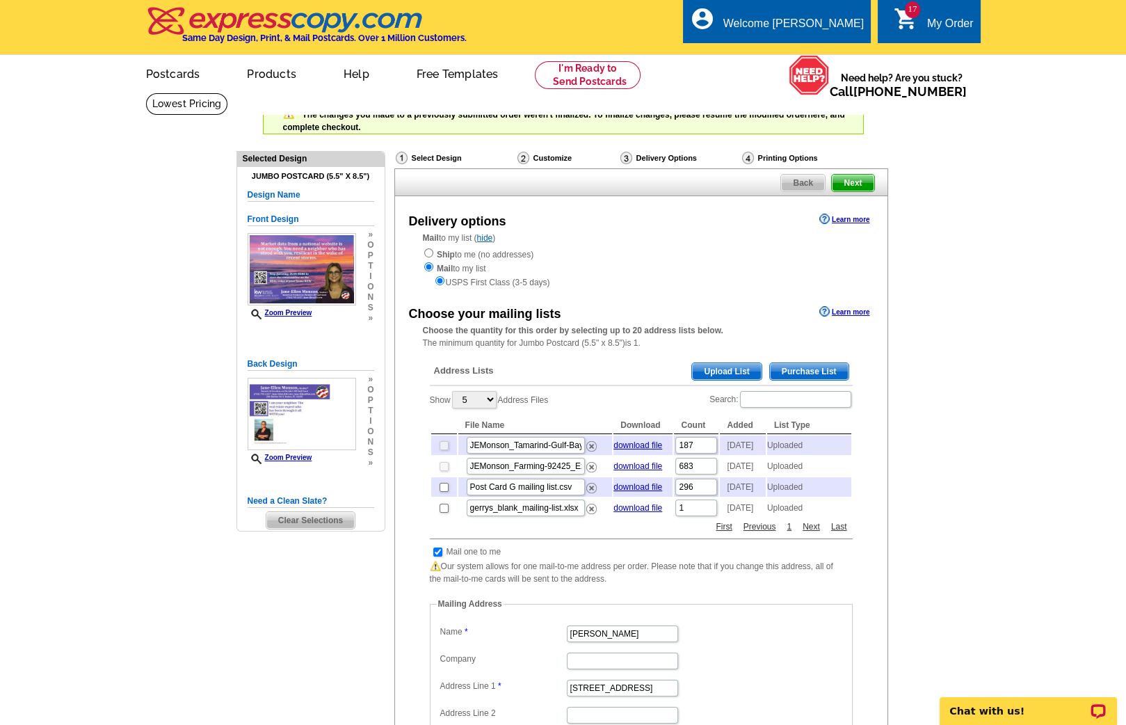
checkbox input "true"
click at [445, 513] on input "checkbox" at bounding box center [444, 508] width 9 height 9
checkbox input "true"
click at [859, 181] on span "Next" at bounding box center [853, 183] width 42 height 17
click at [859, 179] on span "Next" at bounding box center [853, 183] width 42 height 17
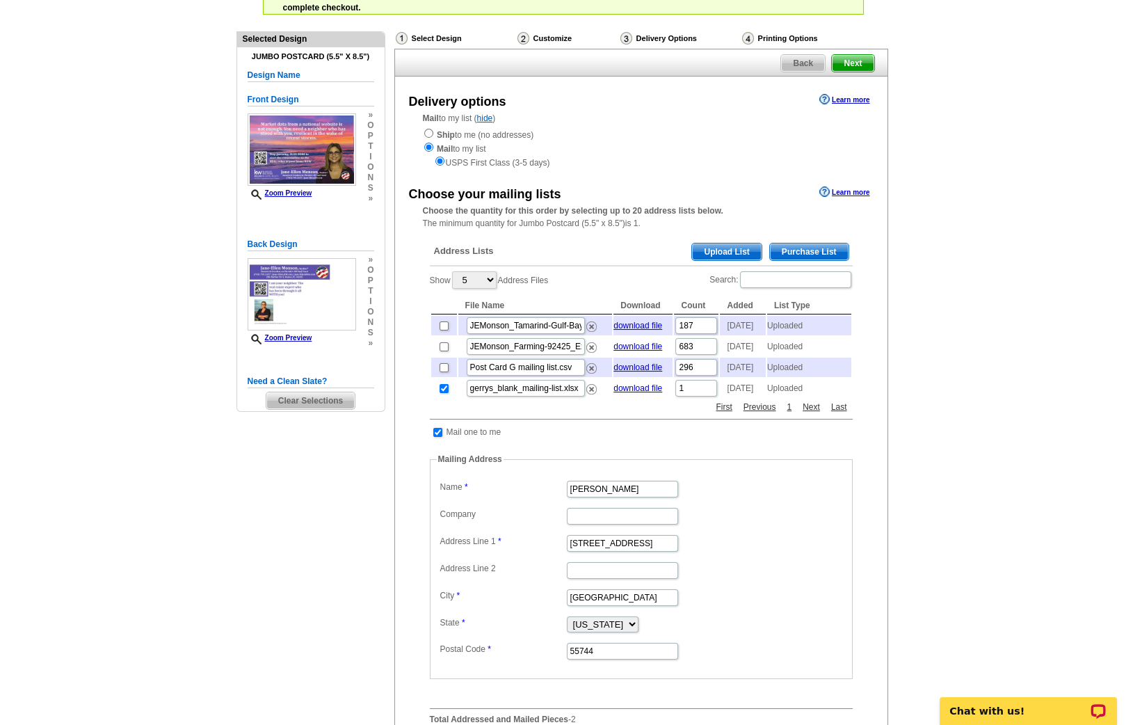
scroll to position [121, 0]
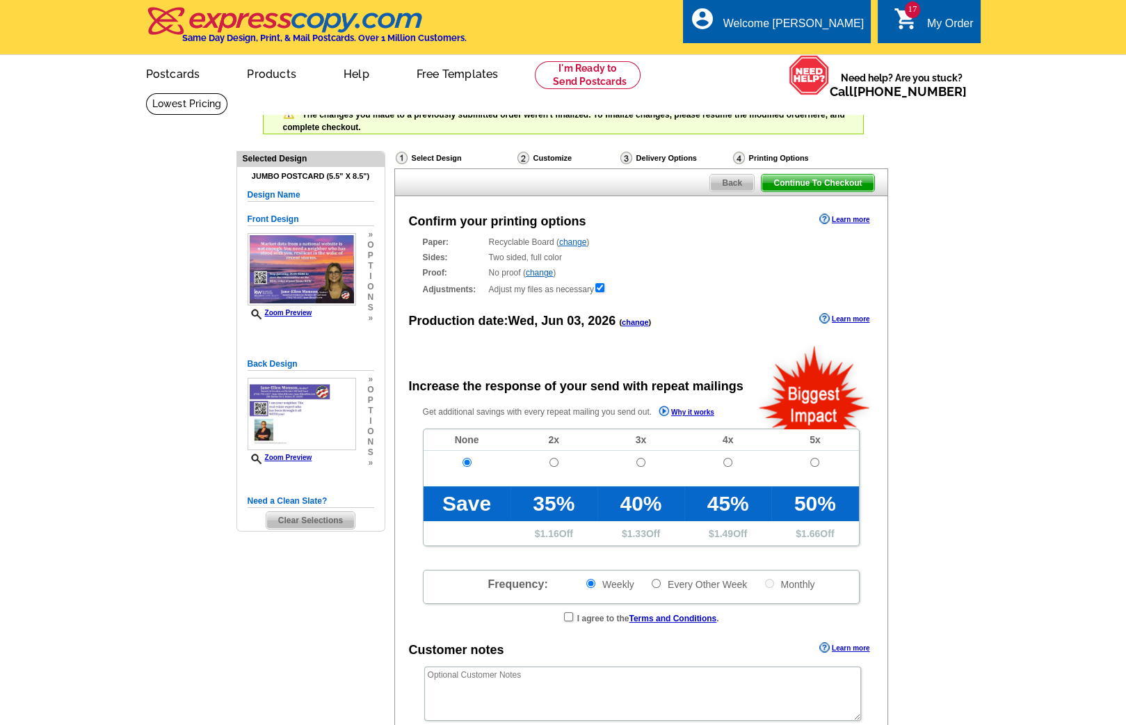
radio input "false"
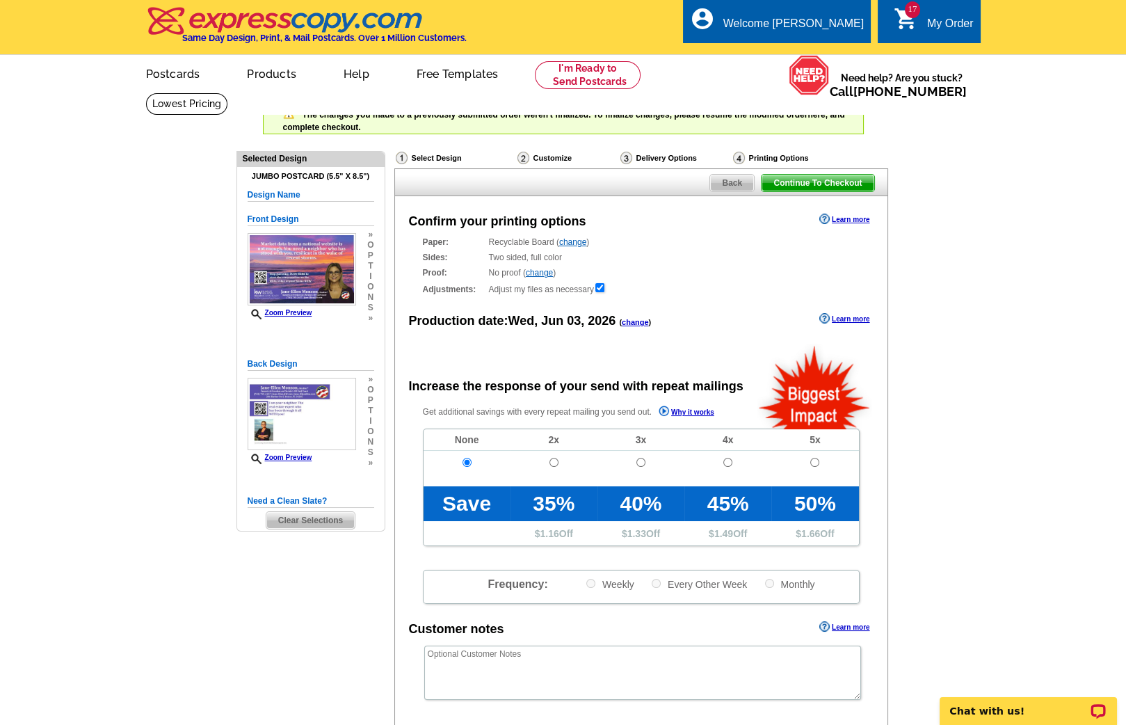
click at [796, 181] on span "Continue To Checkout" at bounding box center [818, 183] width 112 height 17
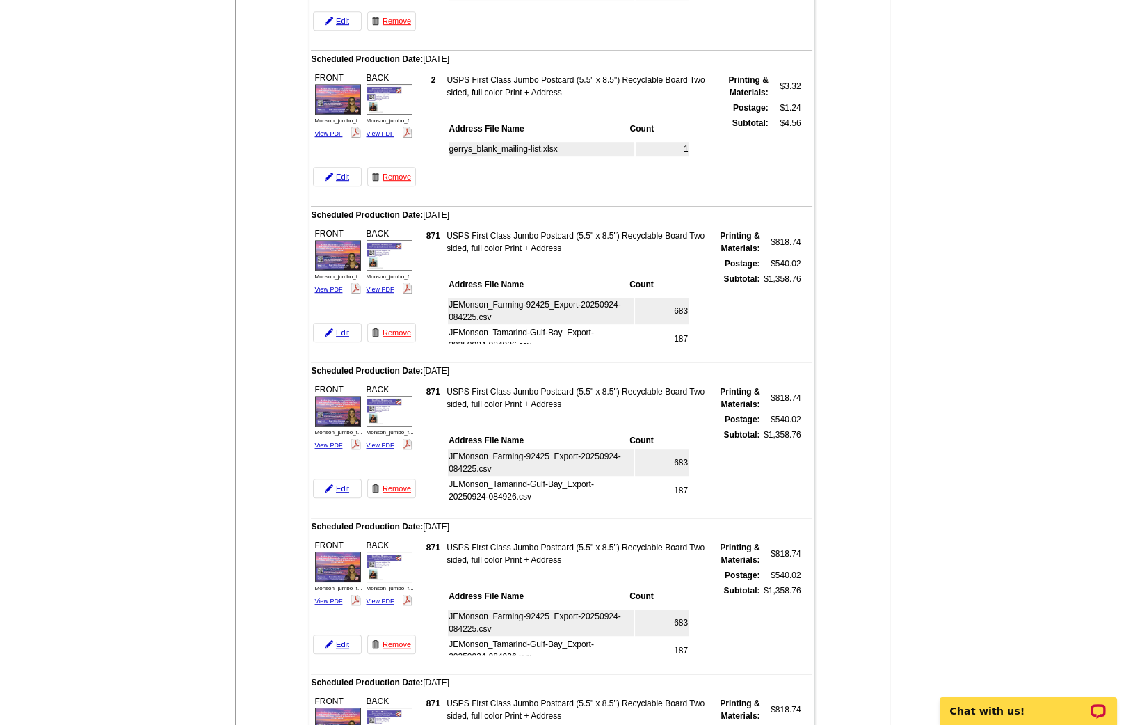
scroll to position [6, 0]
click at [342, 323] on link "Edit" at bounding box center [337, 332] width 49 height 19
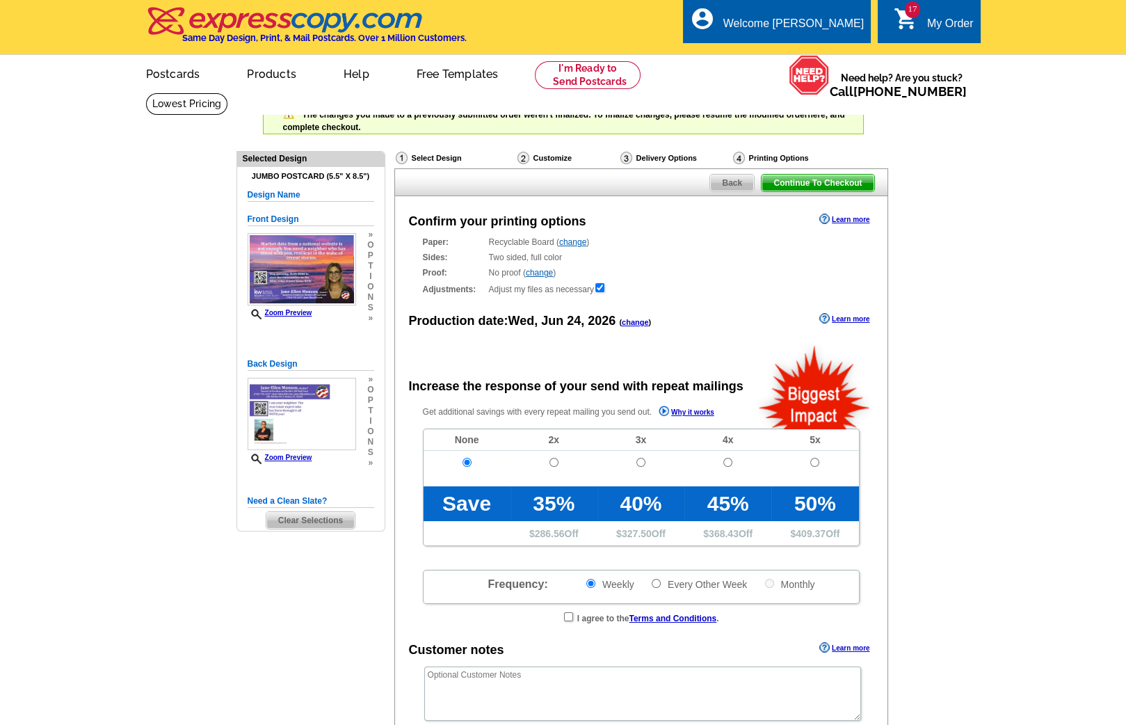
radio input "false"
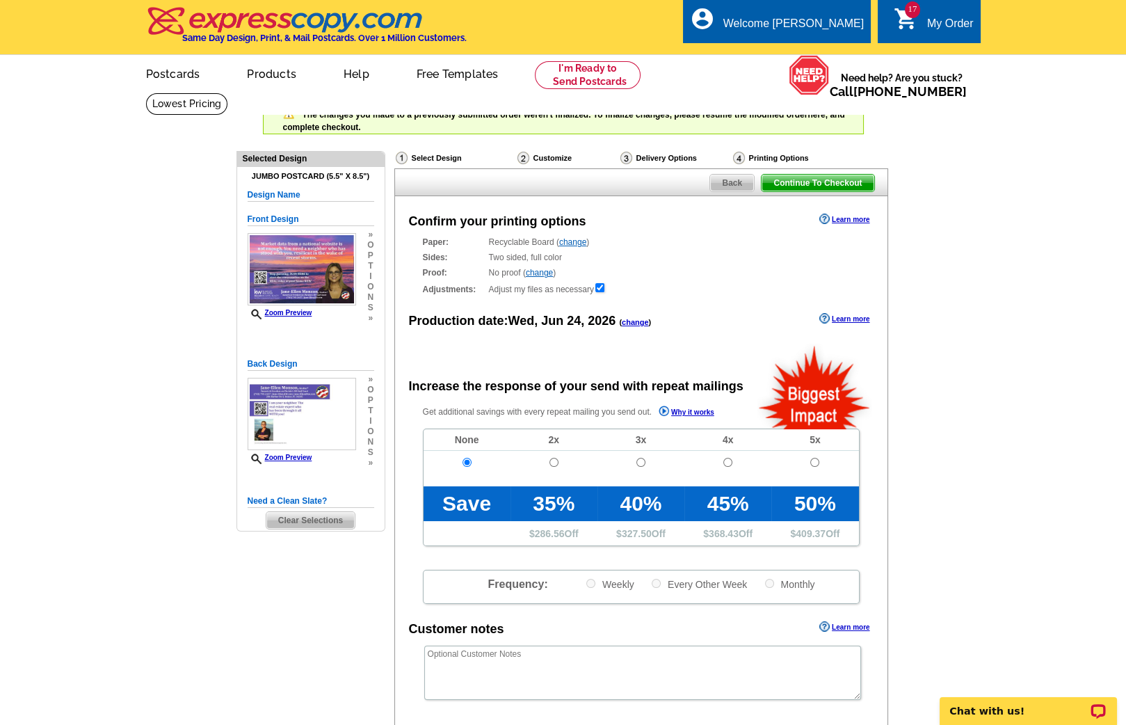
click at [733, 175] on span "Back" at bounding box center [732, 183] width 44 height 17
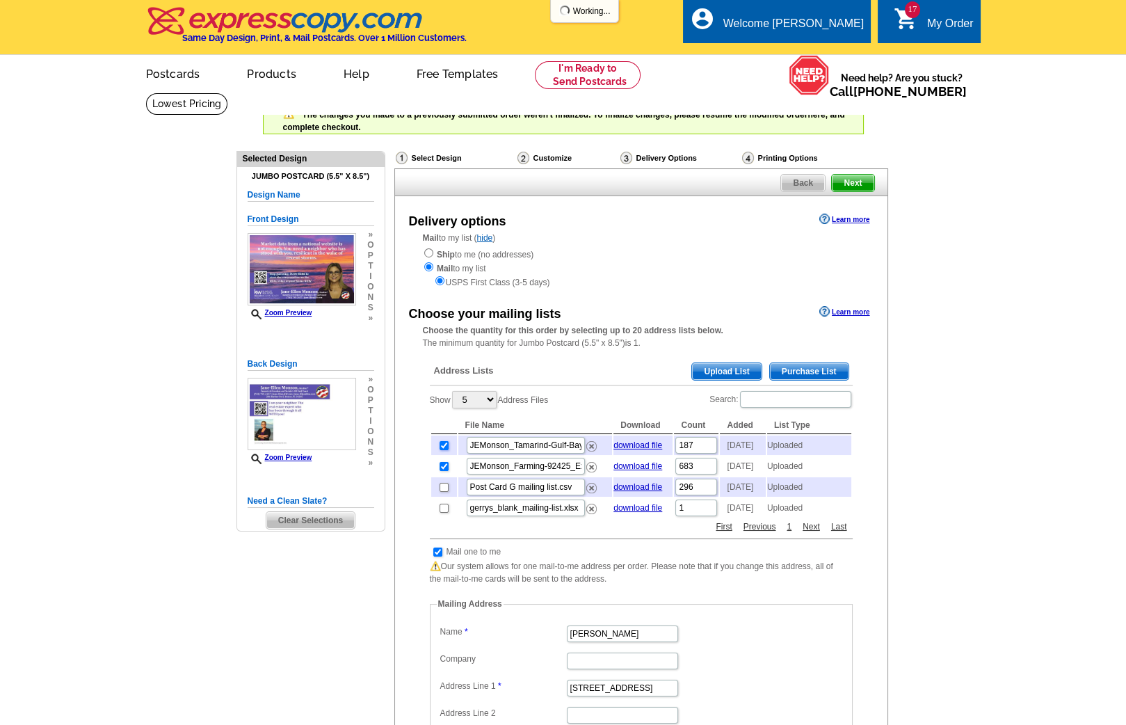
click at [445, 445] on input "checkbox" at bounding box center [444, 445] width 9 height 9
checkbox input "false"
click at [442, 468] on input "checkbox" at bounding box center [444, 466] width 9 height 9
checkbox input "false"
click at [442, 513] on input "checkbox" at bounding box center [444, 508] width 9 height 9
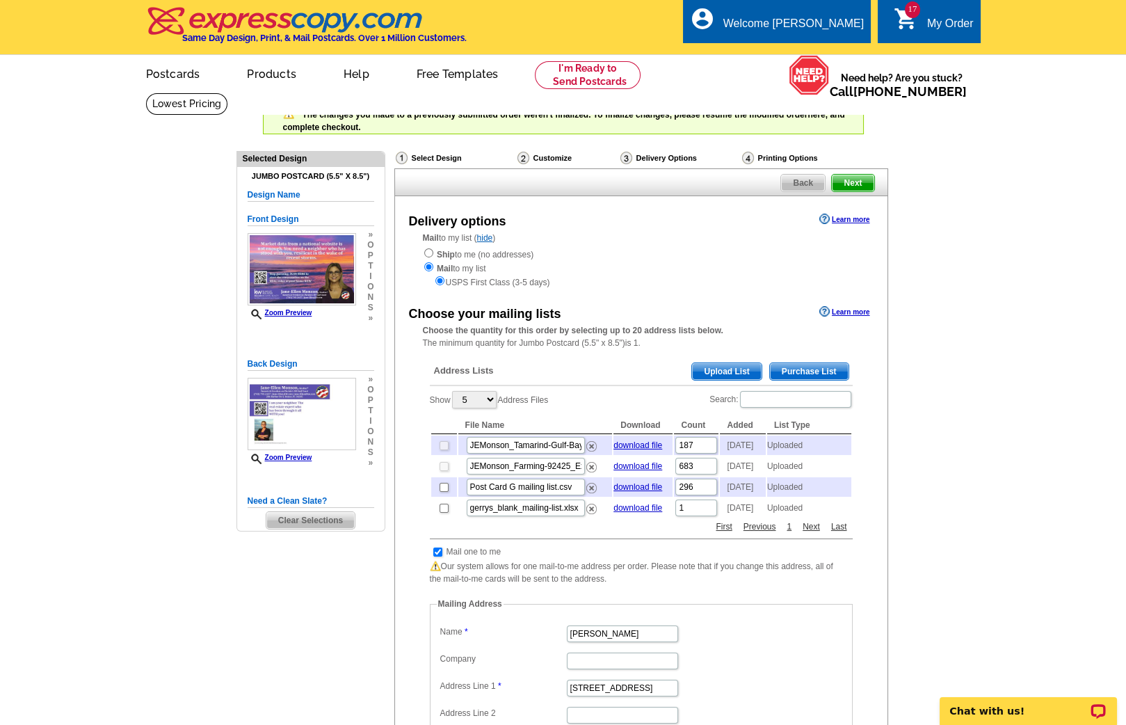
checkbox input "true"
click at [859, 178] on span "Next" at bounding box center [853, 183] width 42 height 17
click at [852, 185] on span "Next" at bounding box center [853, 183] width 42 height 17
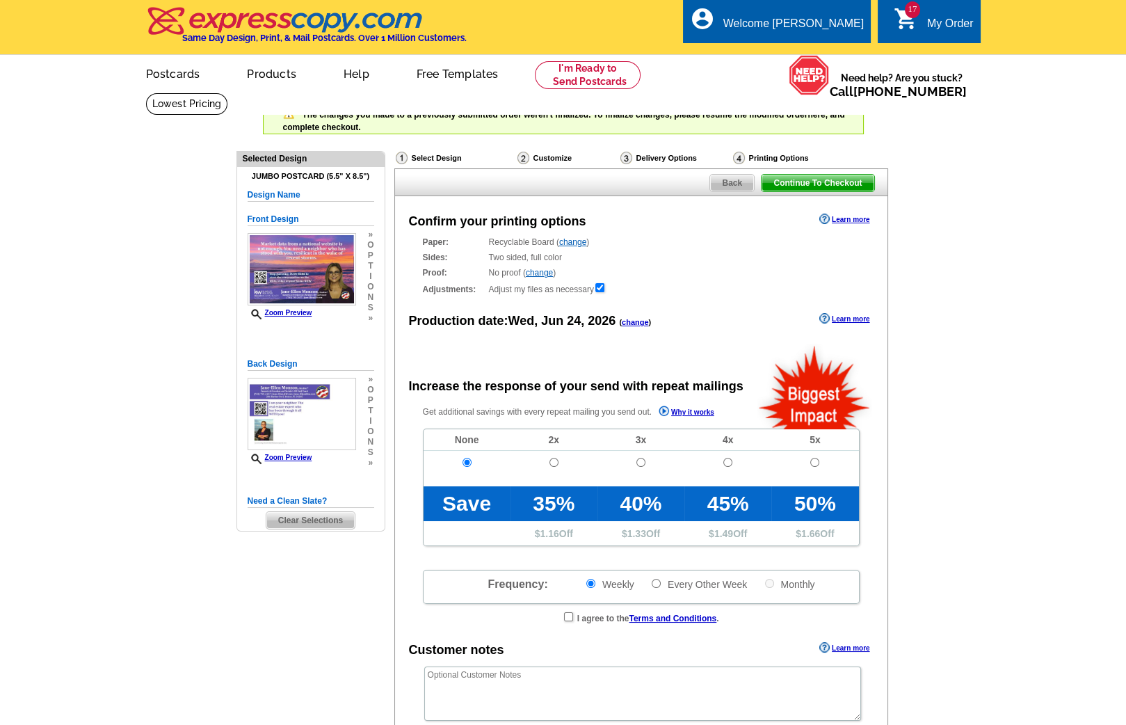
radio input "false"
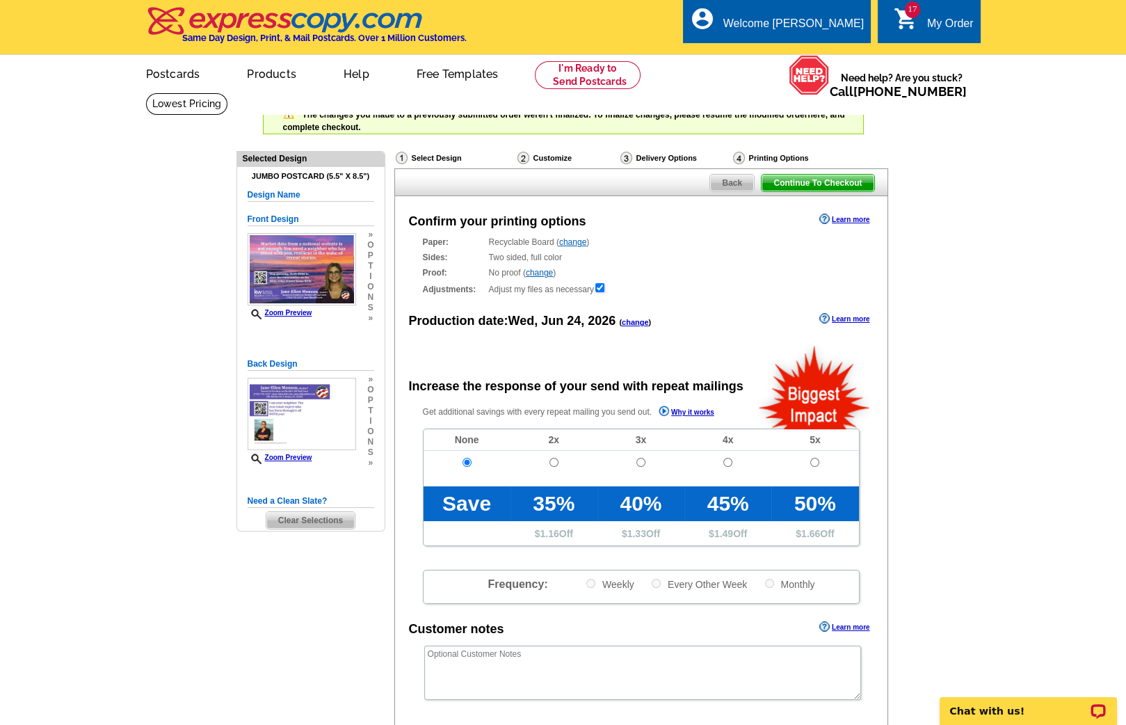
click at [806, 183] on span "Continue To Checkout" at bounding box center [818, 183] width 112 height 17
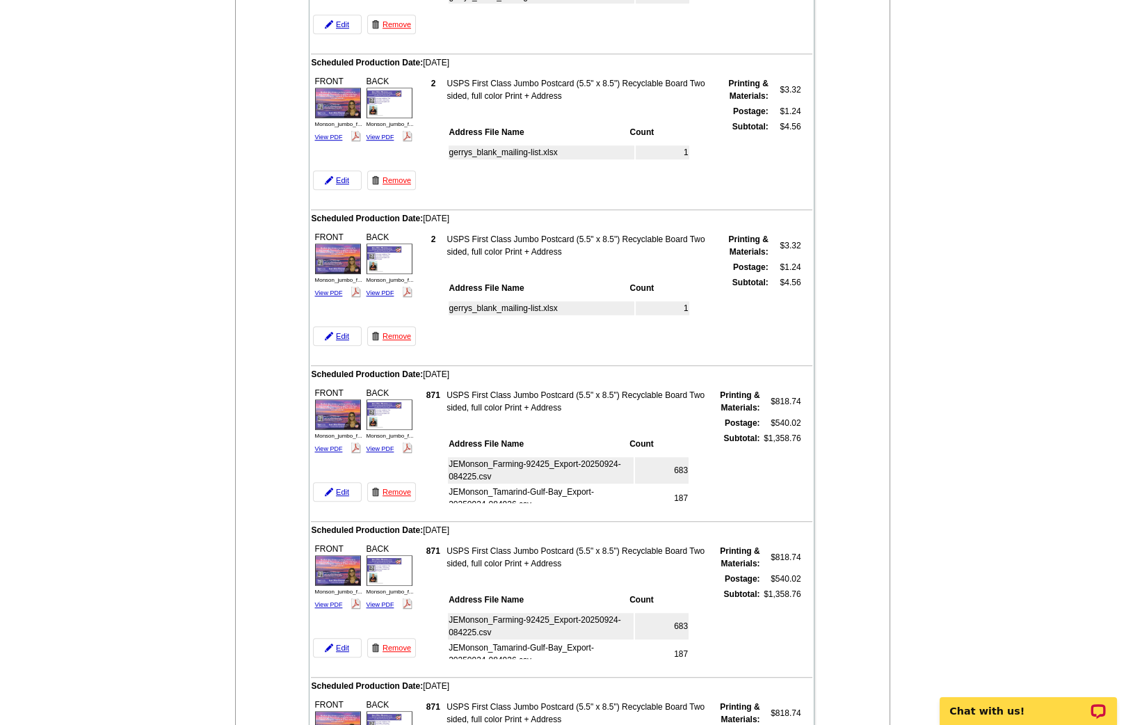
scroll to position [1877, 0]
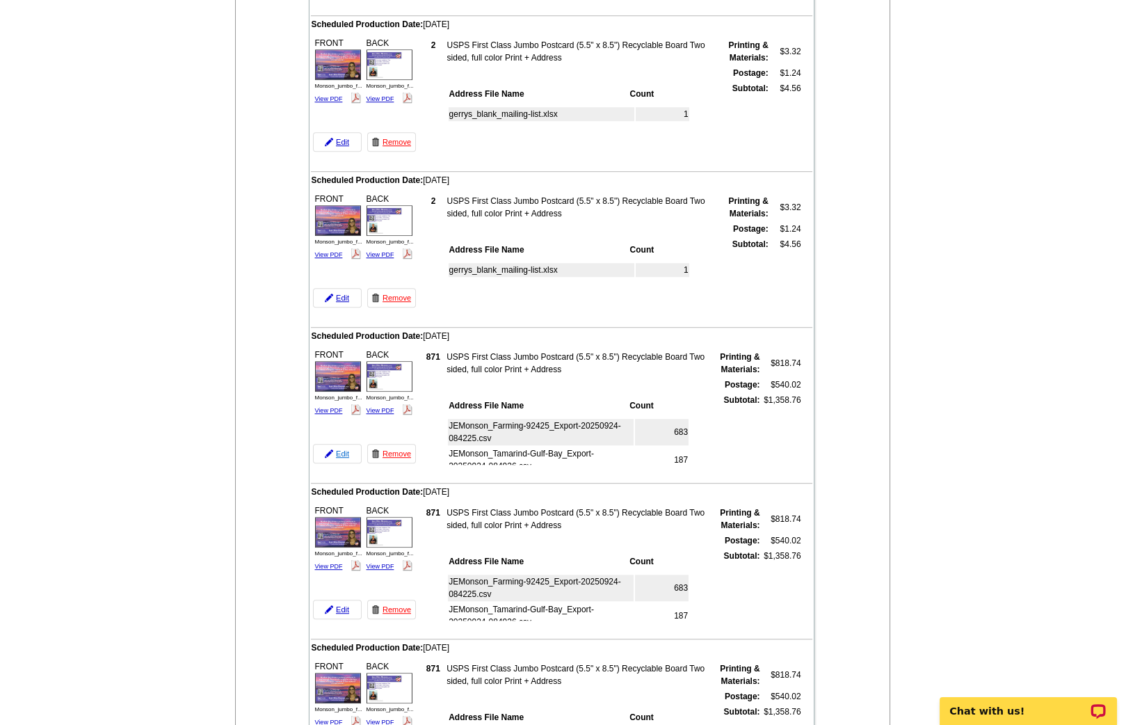
click at [344, 444] on link "Edit" at bounding box center [337, 453] width 49 height 19
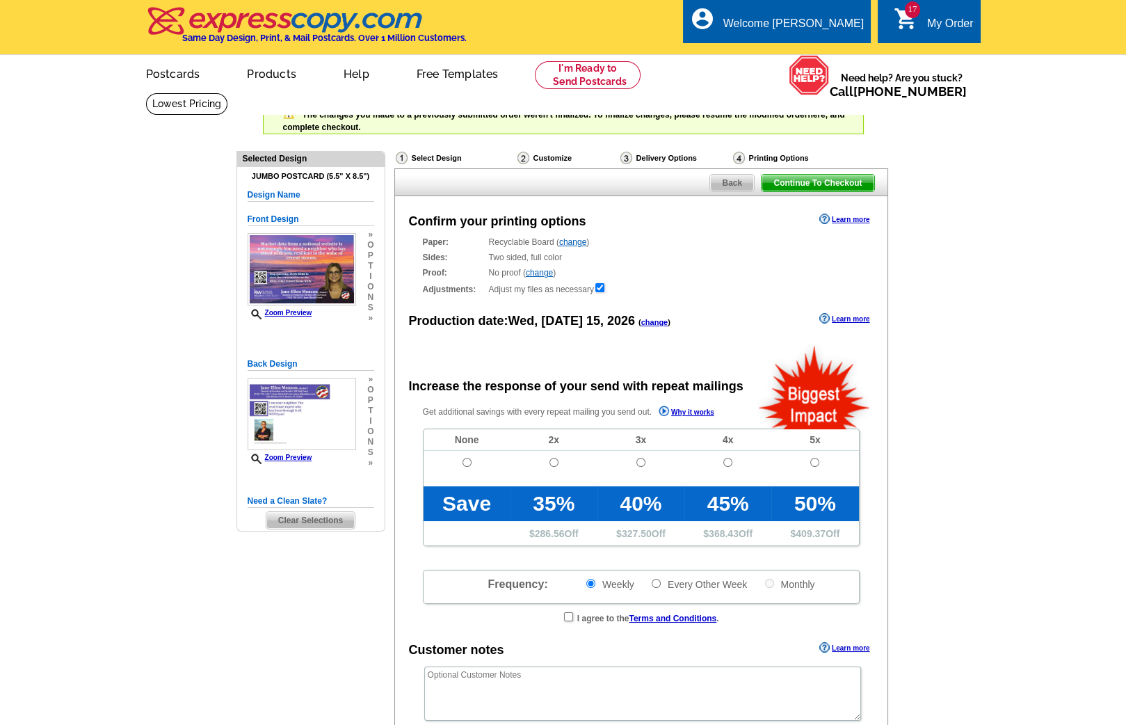
radio input "false"
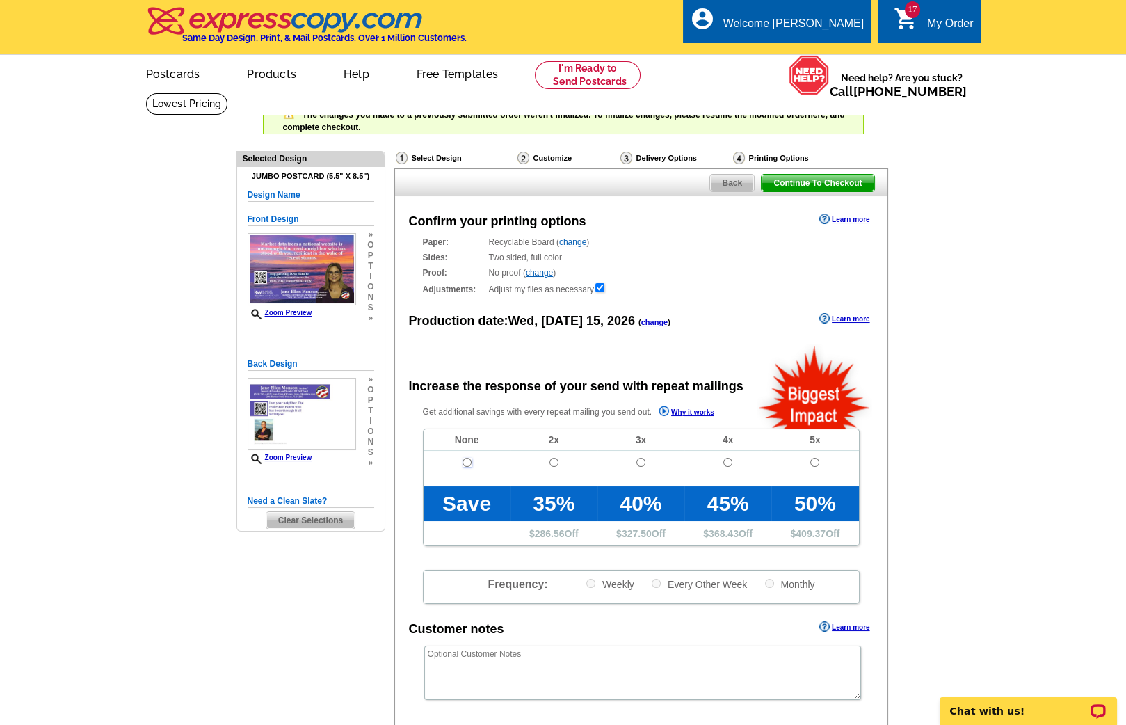
click at [465, 458] on input "radio" at bounding box center [467, 462] width 9 height 9
radio input "true"
click at [737, 173] on div "Continue To Checkout Back" at bounding box center [641, 182] width 494 height 28
click at [728, 186] on span "Back" at bounding box center [732, 183] width 44 height 17
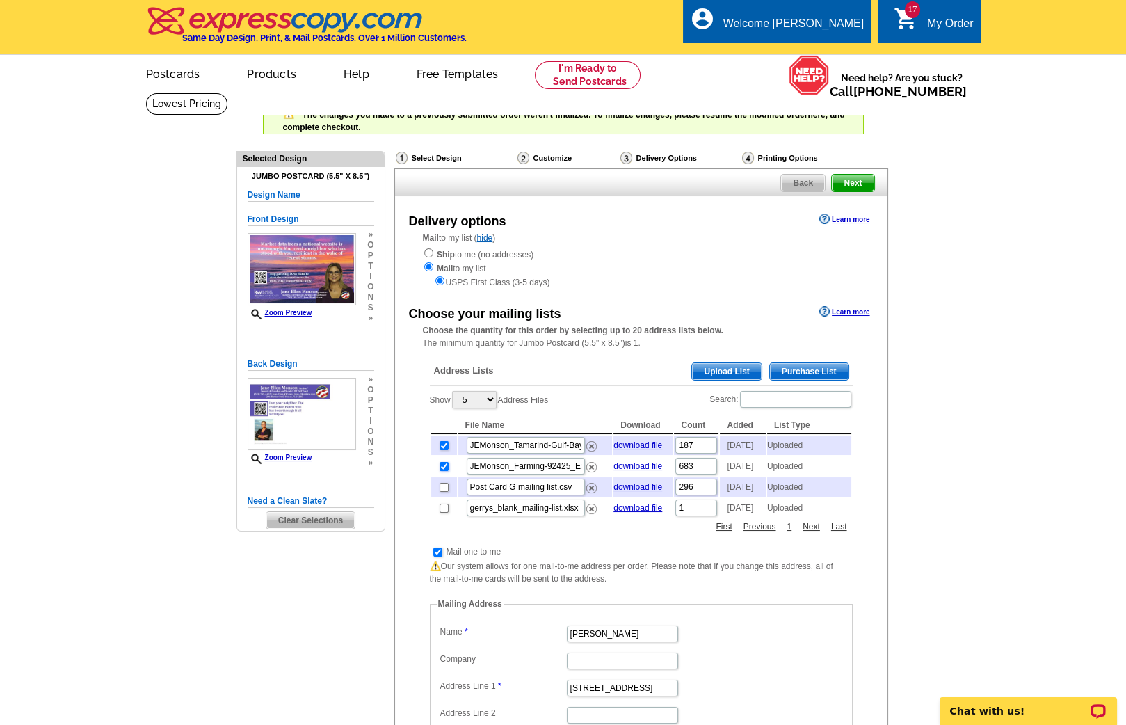
click at [442, 468] on input "checkbox" at bounding box center [444, 466] width 9 height 9
checkbox input "false"
click at [444, 447] on input "checkbox" at bounding box center [444, 445] width 9 height 9
checkbox input "false"
click at [445, 513] on input "checkbox" at bounding box center [444, 508] width 9 height 9
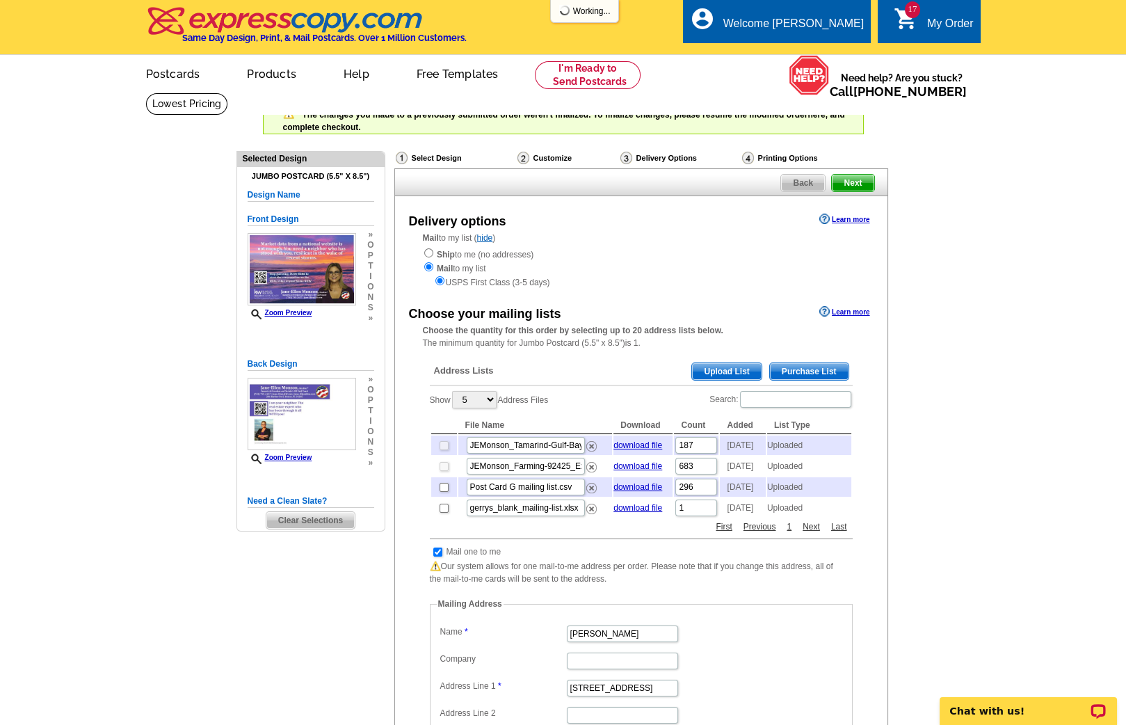
checkbox input "true"
click at [865, 178] on span "Next" at bounding box center [853, 183] width 42 height 17
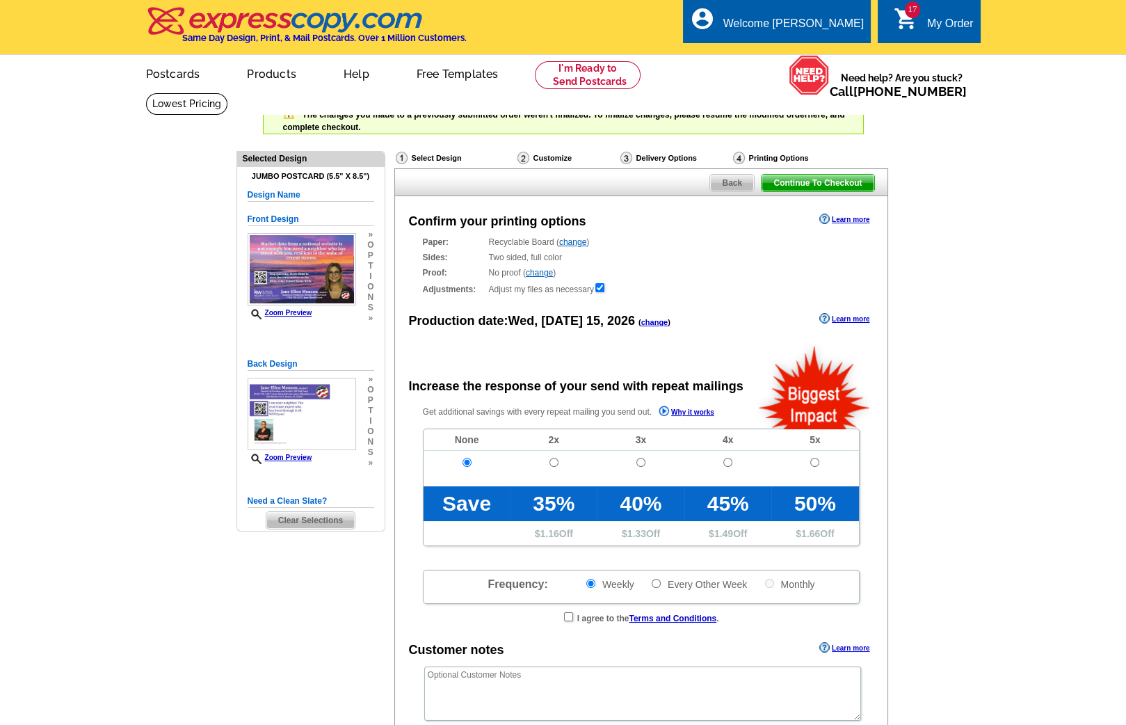
radio input "false"
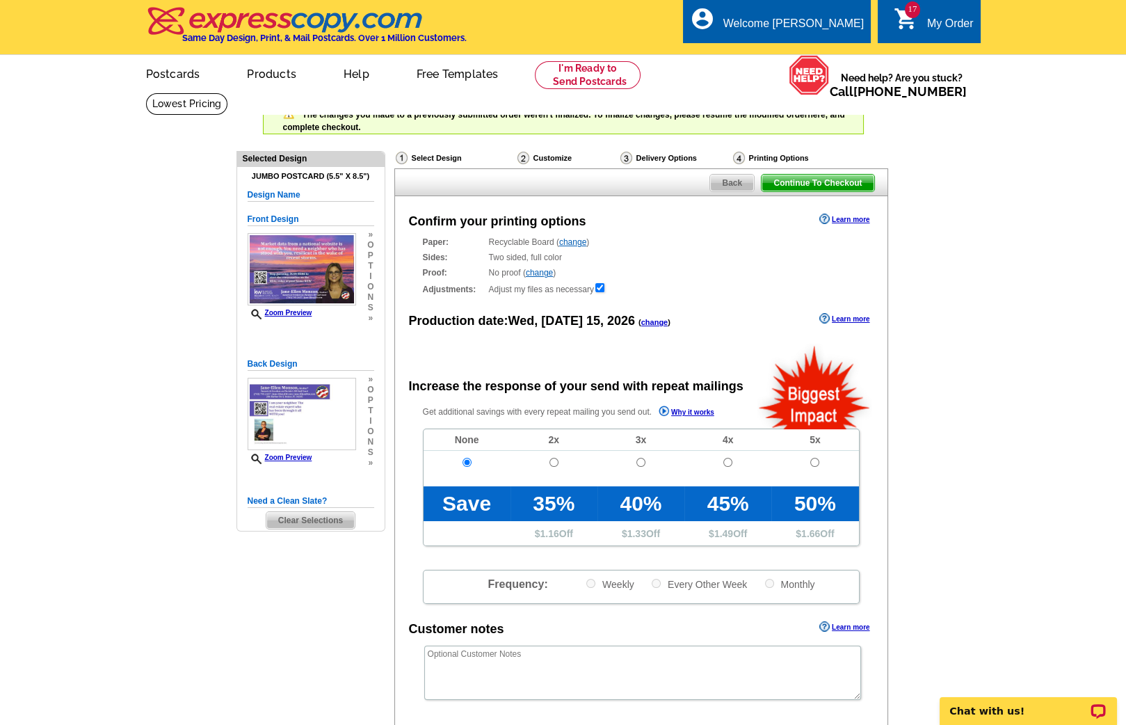
click at [824, 175] on span "Continue To Checkout" at bounding box center [818, 183] width 112 height 17
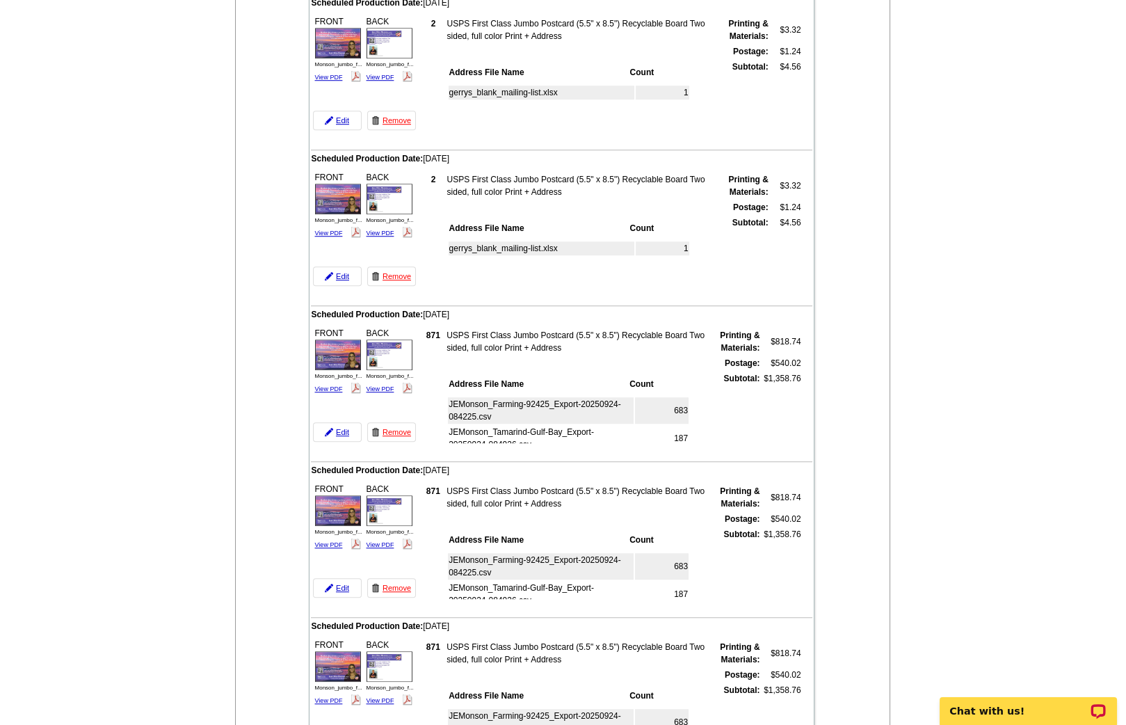
scroll to position [2084, 0]
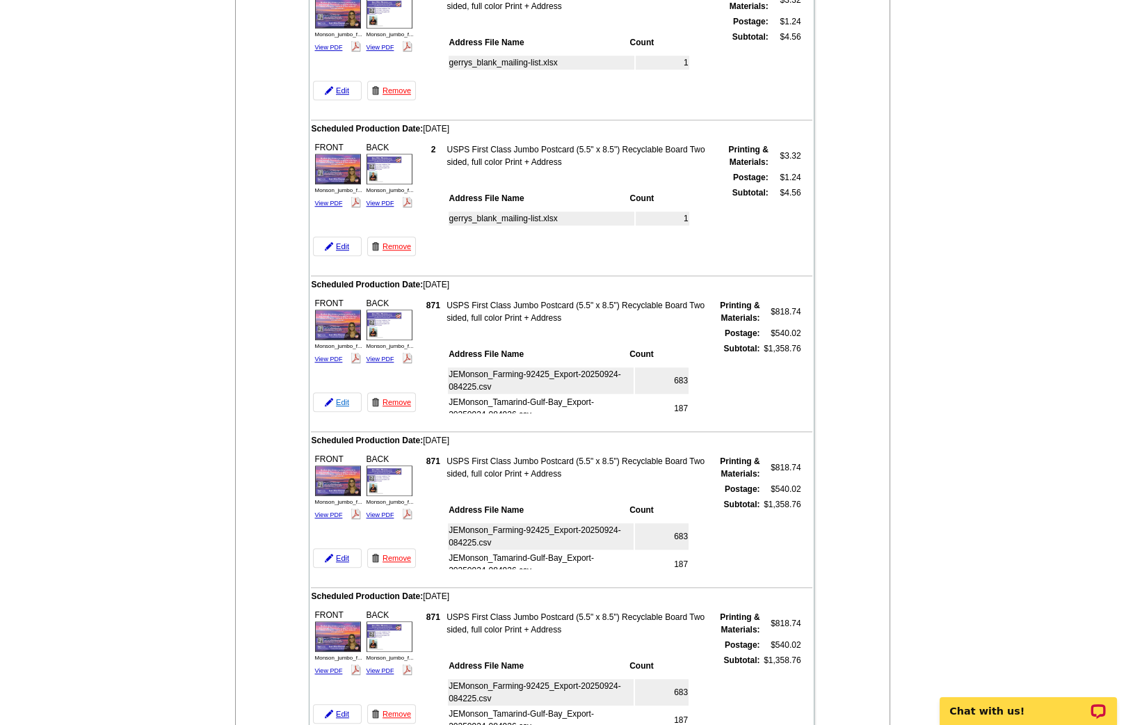
click at [339, 392] on link "Edit" at bounding box center [337, 401] width 49 height 19
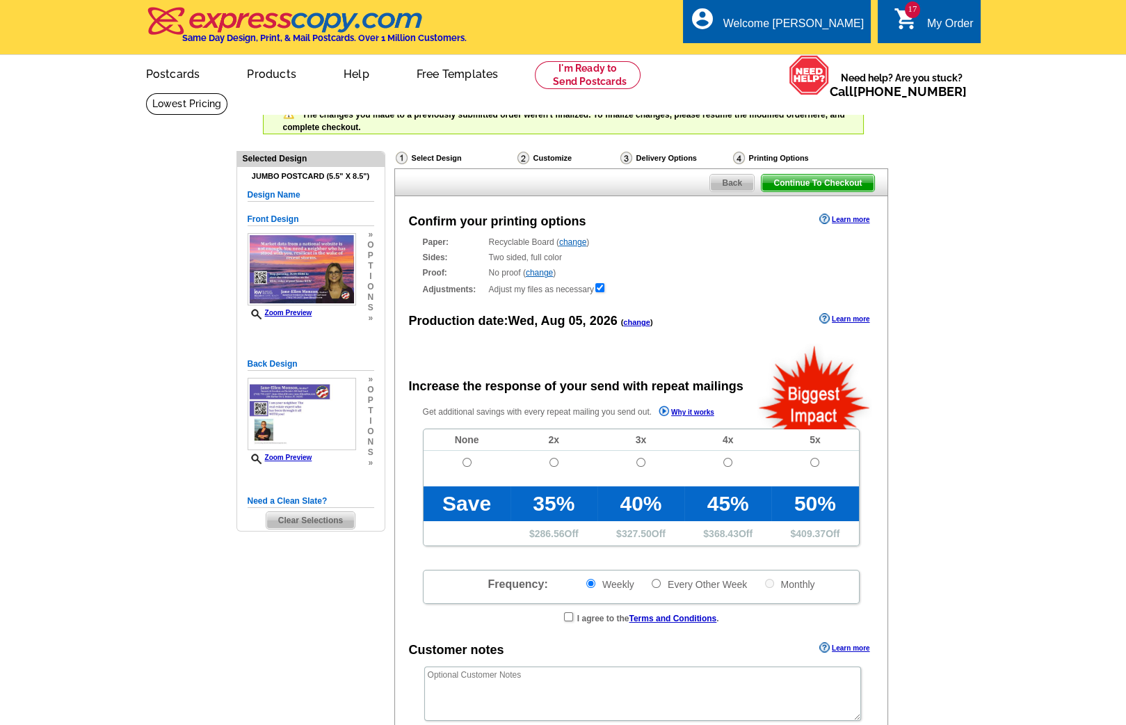
radio input "false"
click at [467, 459] on input "radio" at bounding box center [467, 462] width 9 height 9
radio input "true"
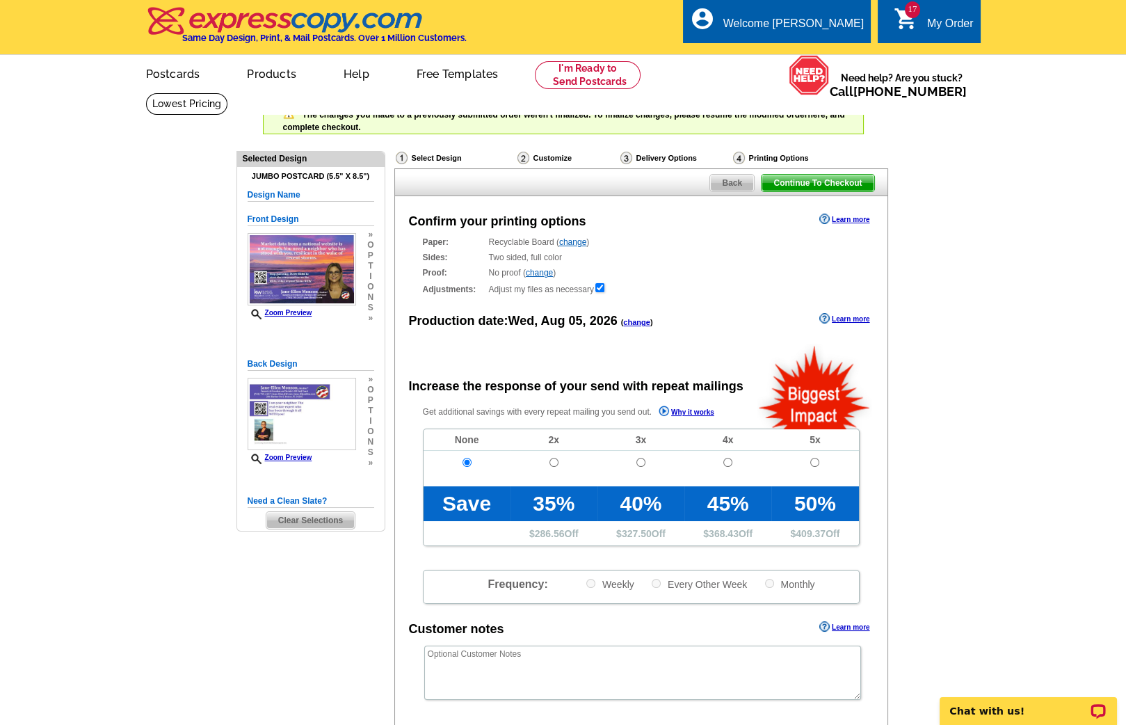
click at [734, 177] on span "Back" at bounding box center [732, 183] width 44 height 17
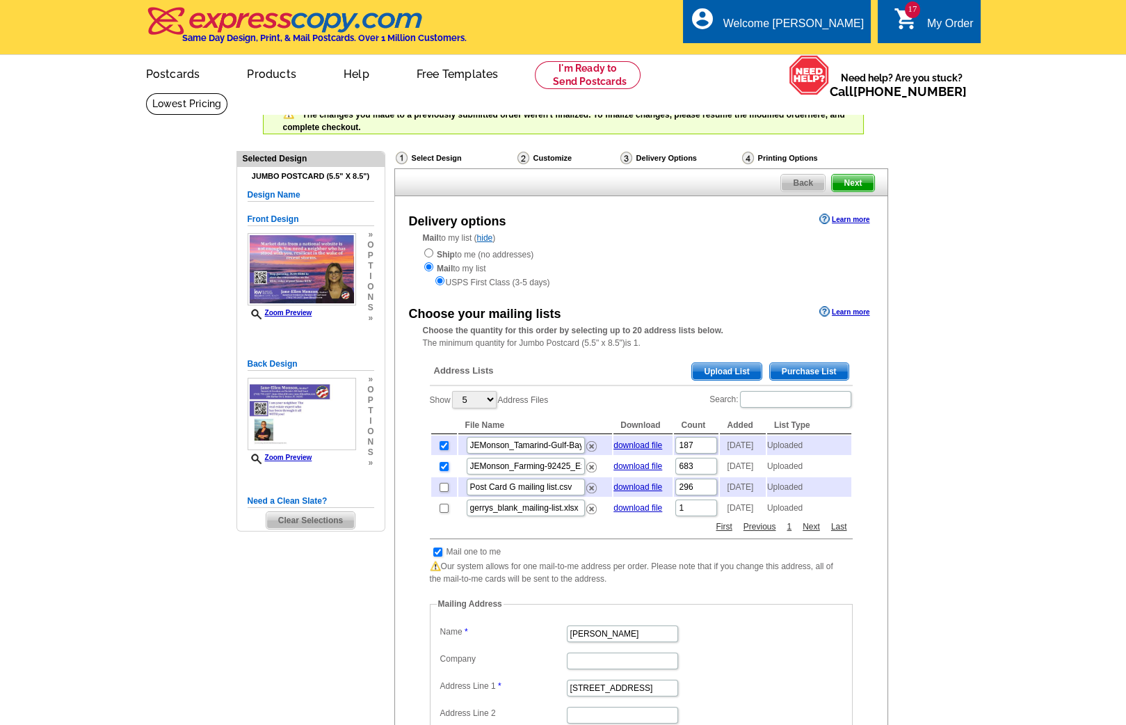
click at [441, 470] on input "checkbox" at bounding box center [444, 466] width 9 height 9
checkbox input "false"
click at [442, 444] on input "checkbox" at bounding box center [444, 445] width 9 height 9
checkbox input "false"
click at [440, 513] on input "checkbox" at bounding box center [444, 508] width 9 height 9
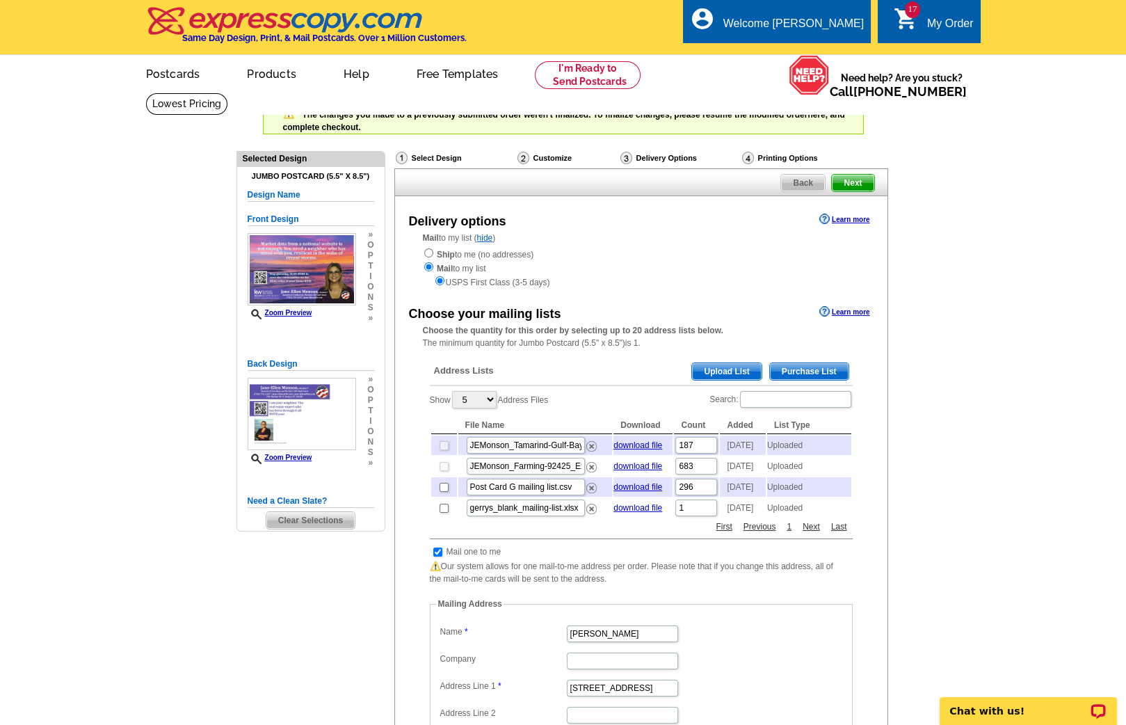
checkbox input "true"
click at [862, 178] on span "Next" at bounding box center [853, 183] width 42 height 17
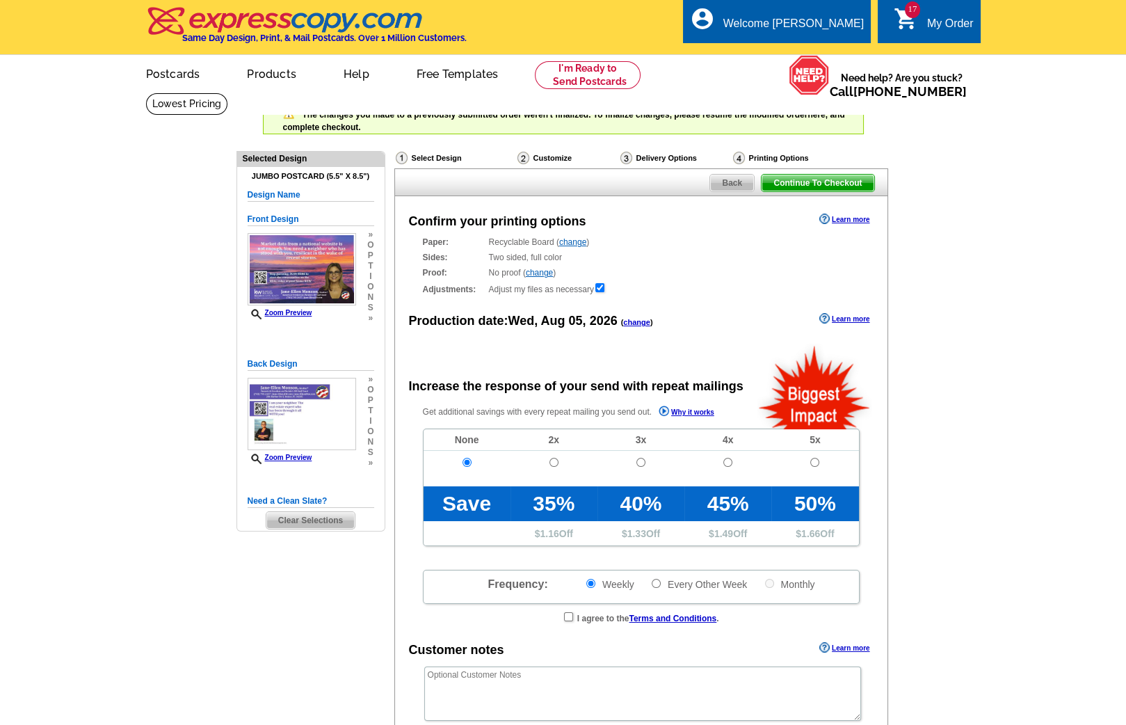
radio input "false"
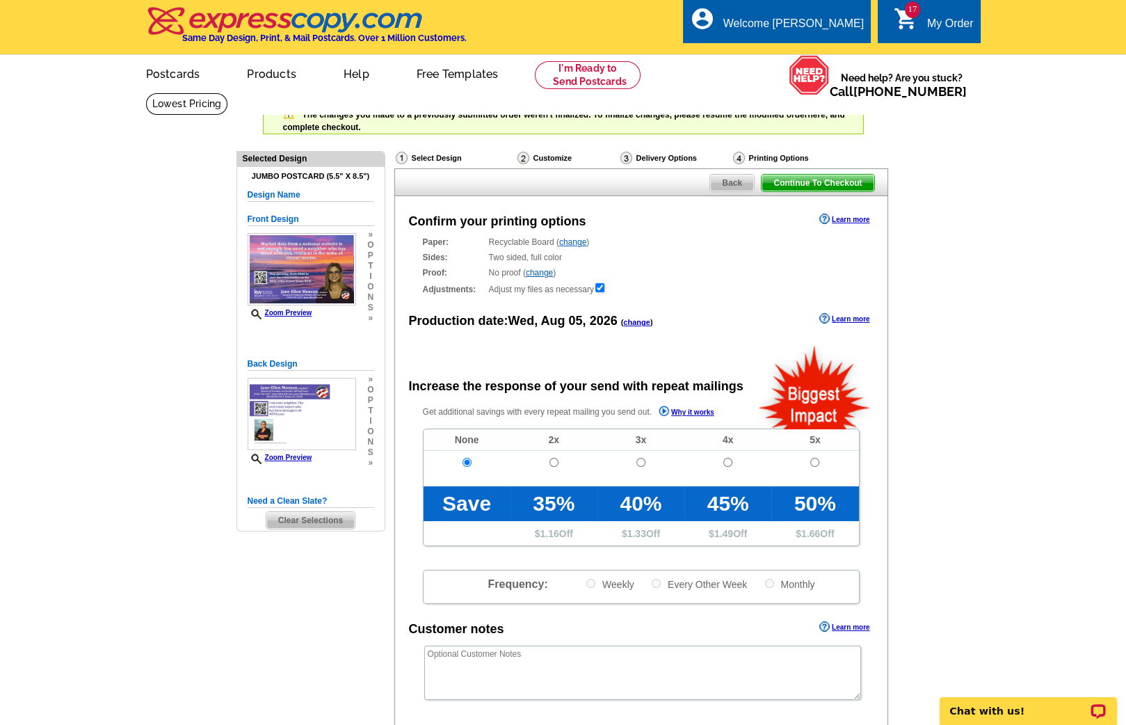
click at [848, 179] on span "Continue To Checkout" at bounding box center [818, 183] width 112 height 17
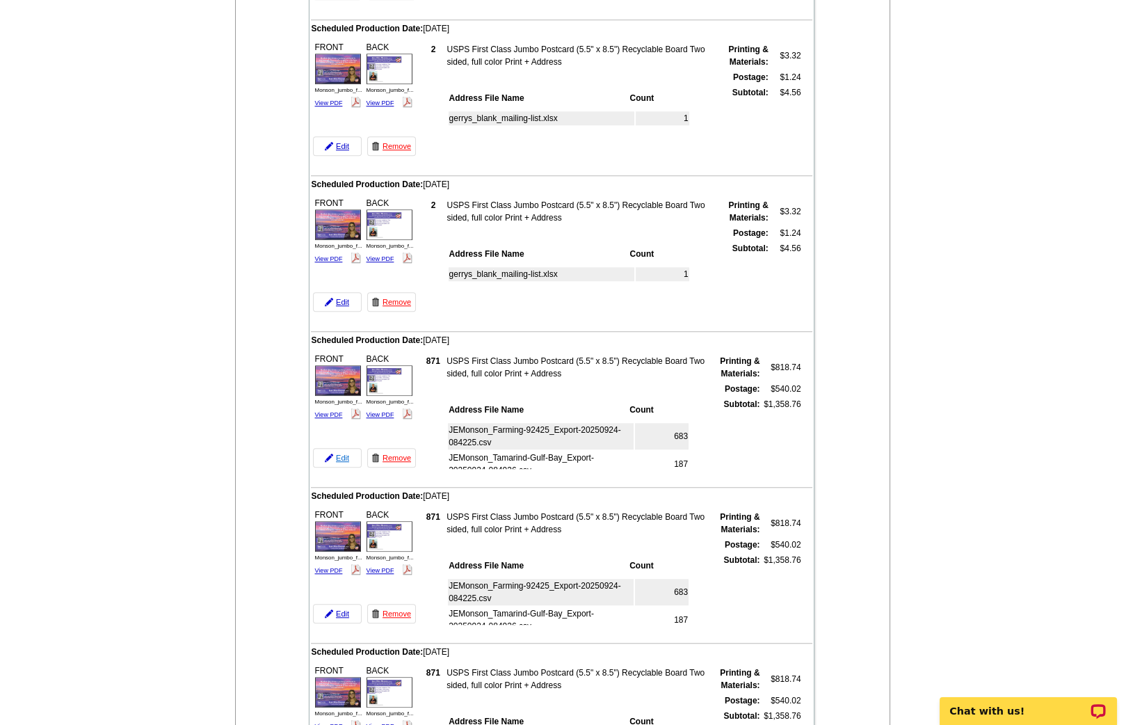
scroll to position [2193, 0]
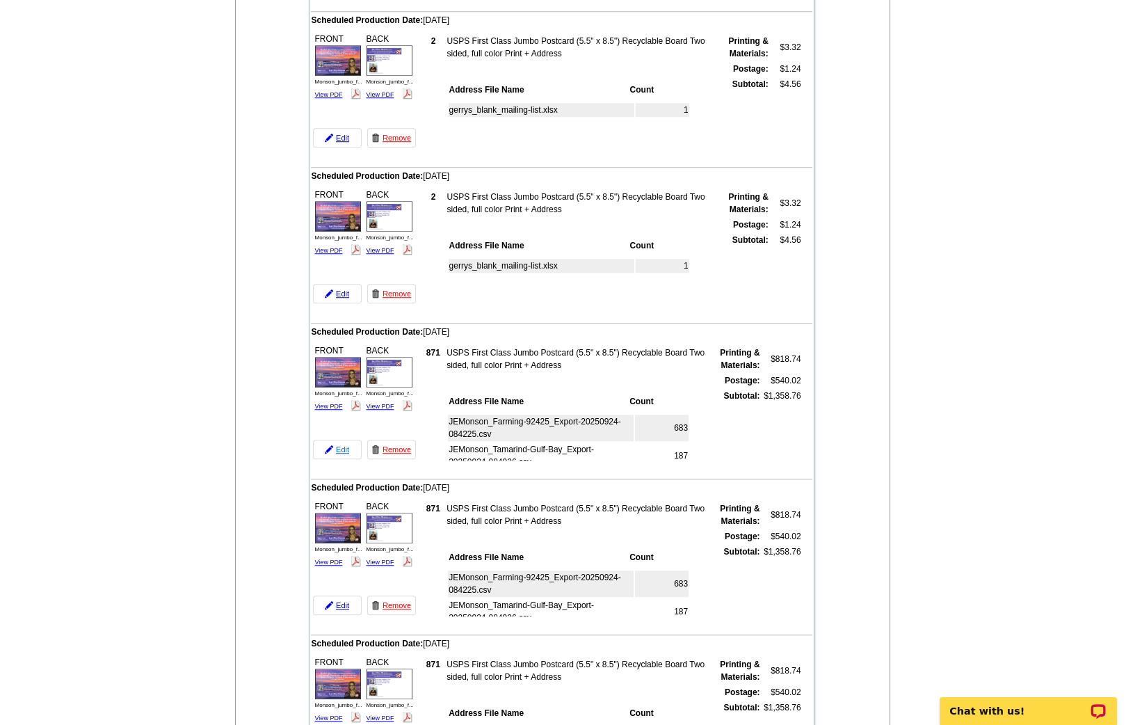
click at [332, 440] on link "Edit" at bounding box center [337, 449] width 49 height 19
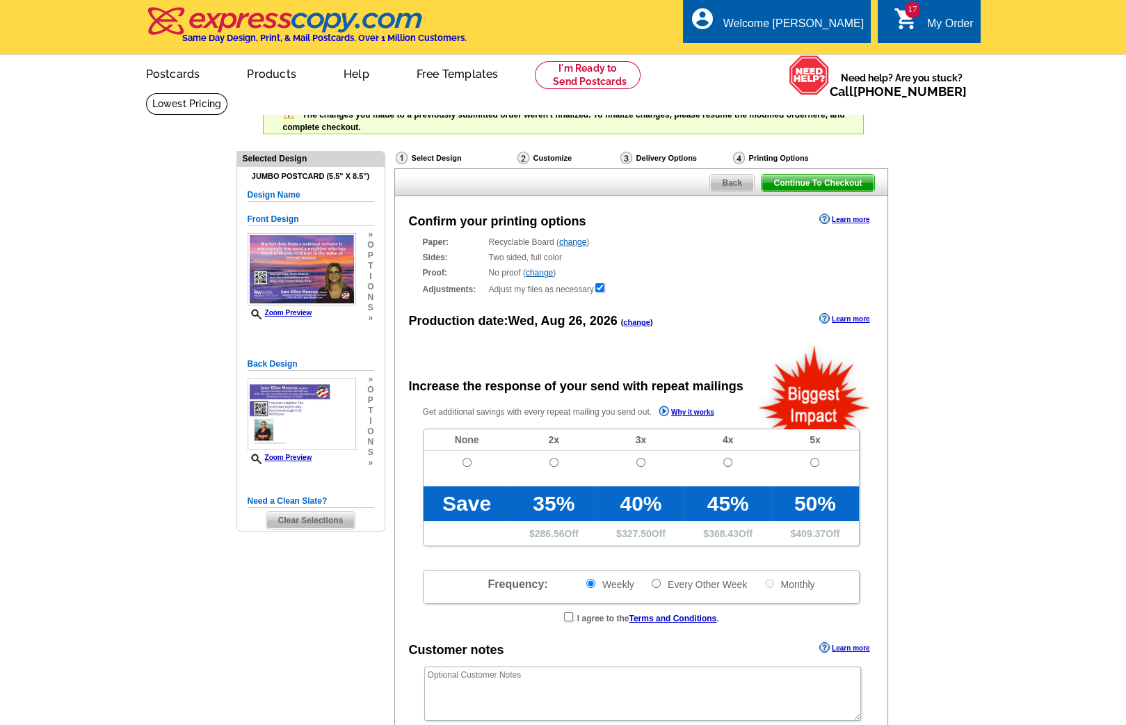
radio input "false"
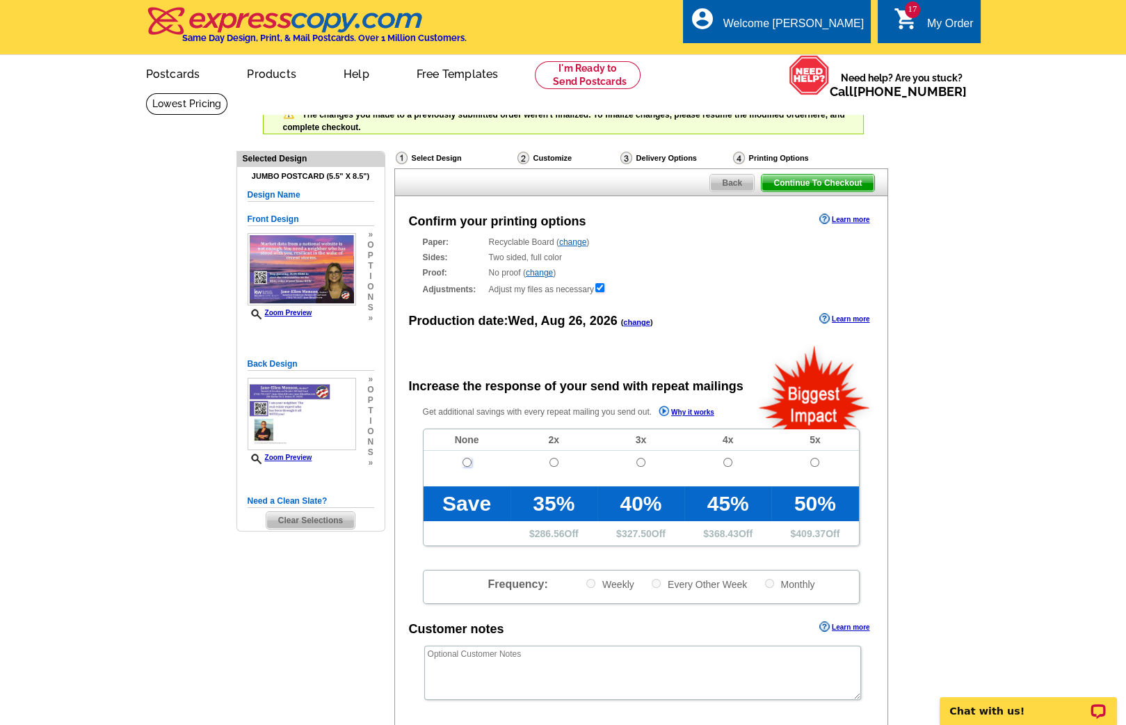
click at [466, 459] on input "radio" at bounding box center [467, 462] width 9 height 9
radio input "true"
click at [724, 181] on span "Back" at bounding box center [732, 183] width 44 height 17
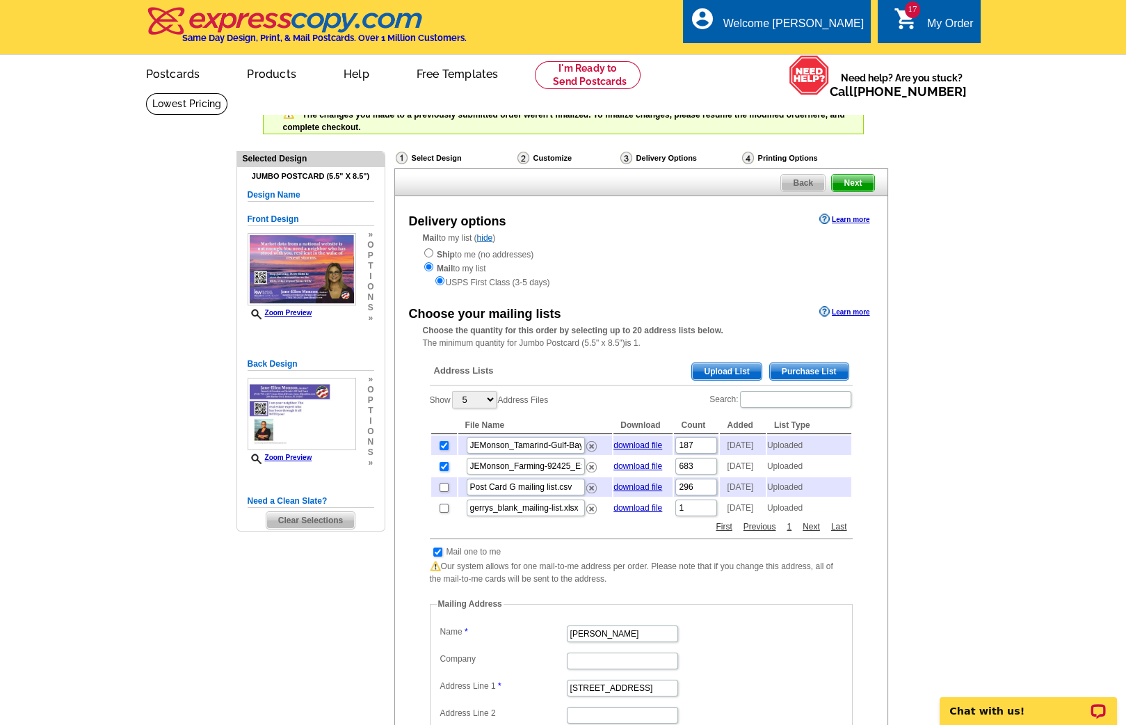
click at [441, 470] on input "checkbox" at bounding box center [444, 466] width 9 height 9
checkbox input "false"
click at [445, 443] on input "checkbox" at bounding box center [444, 445] width 9 height 9
checkbox input "false"
click at [442, 513] on input "checkbox" at bounding box center [444, 508] width 9 height 9
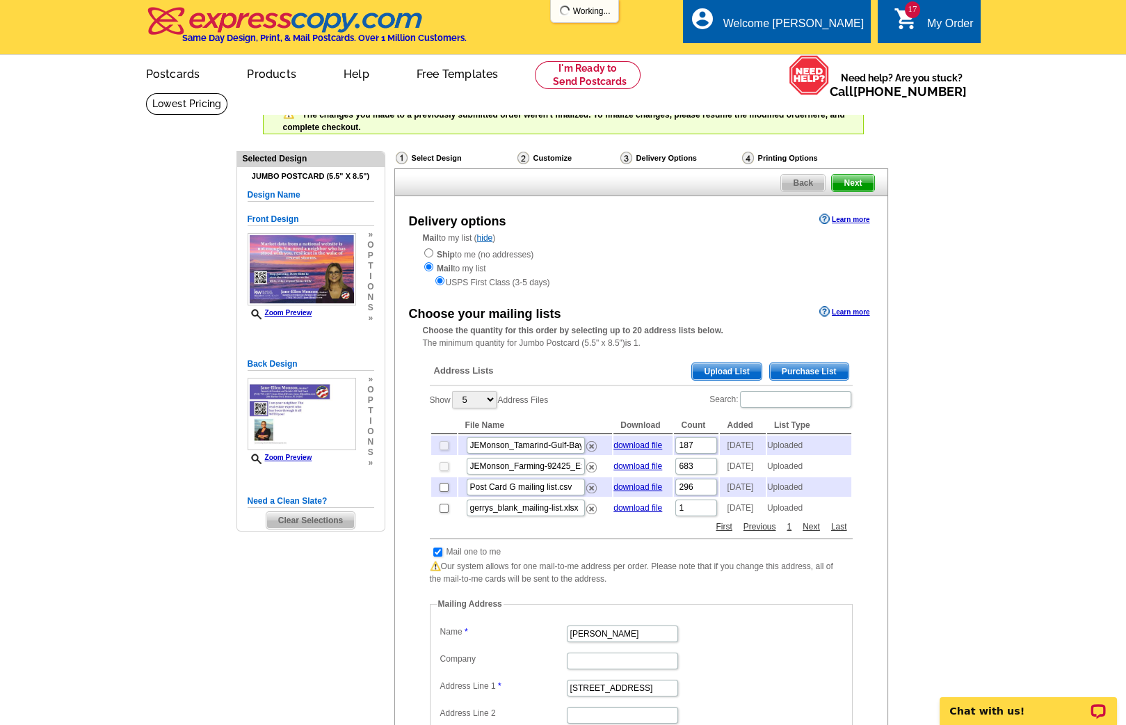
checkbox input "true"
click at [859, 184] on span "Next" at bounding box center [853, 183] width 42 height 17
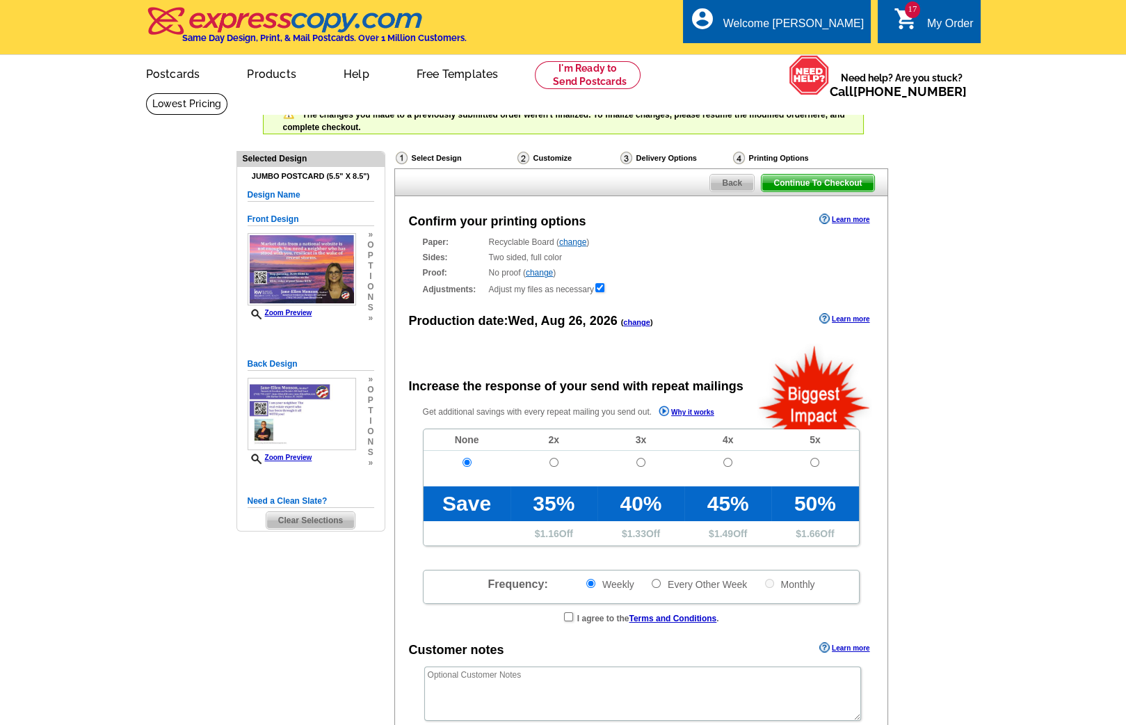
radio input "false"
click at [859, 184] on span "Continue To Checkout" at bounding box center [818, 183] width 112 height 17
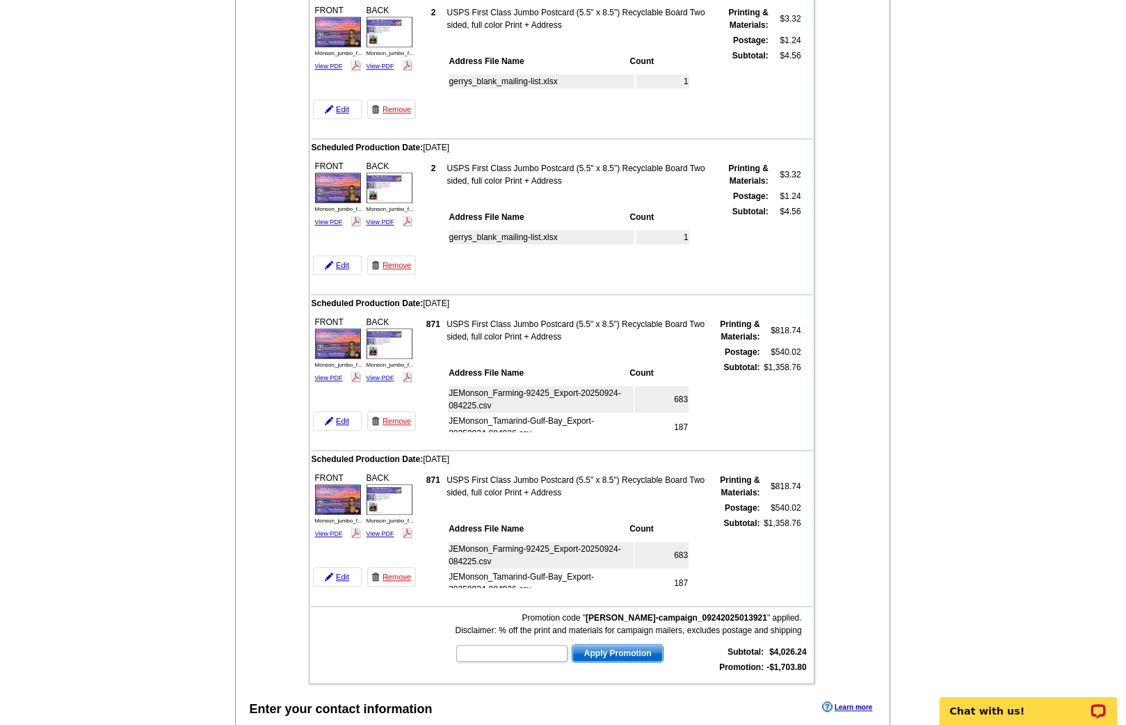
scroll to position [2250, 0]
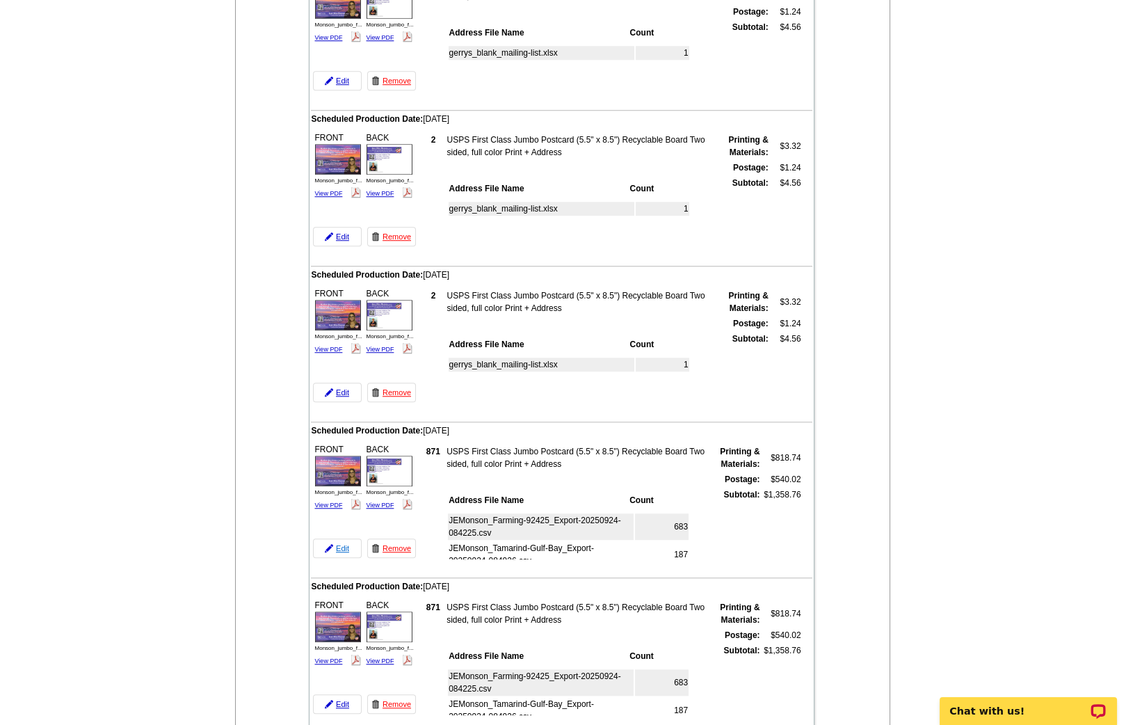
click at [335, 538] on link "Edit" at bounding box center [337, 547] width 49 height 19
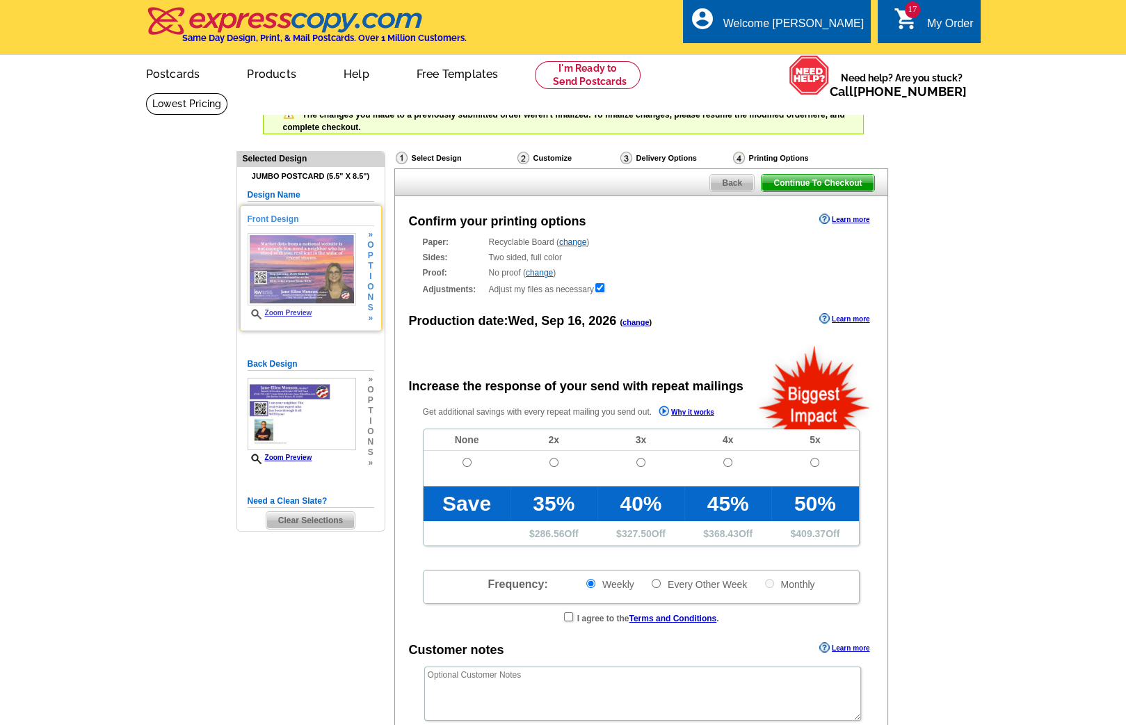
radio input "false"
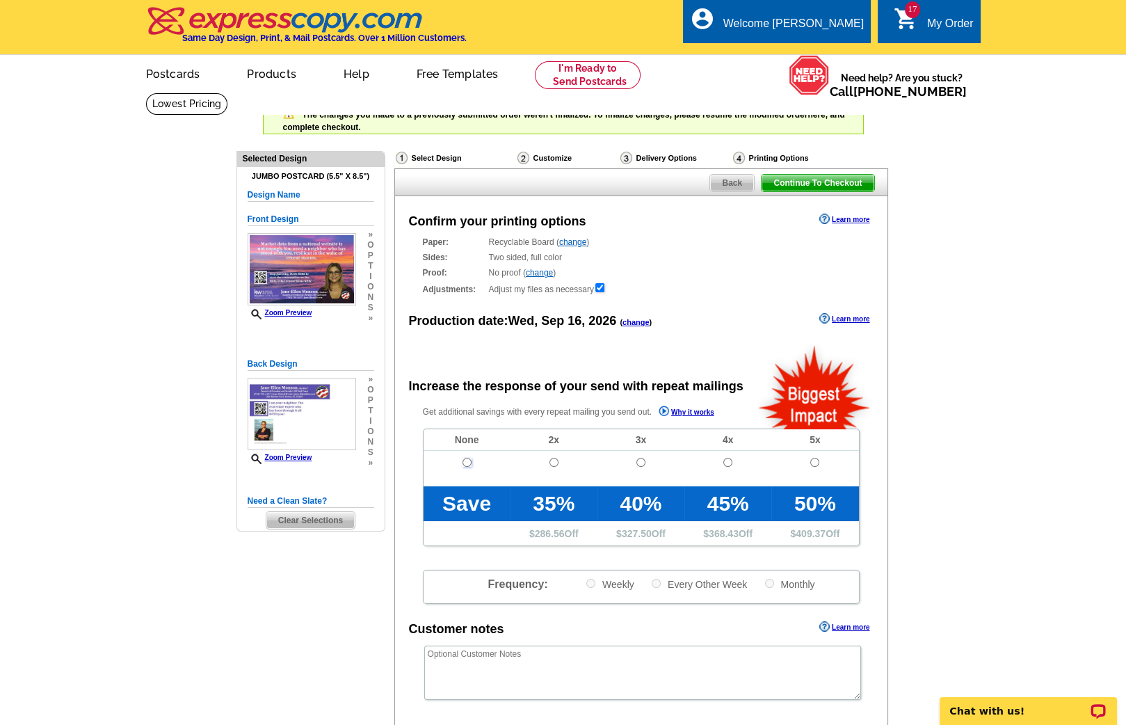
click at [465, 462] on input "radio" at bounding box center [467, 462] width 9 height 9
radio input "true"
click at [732, 183] on span "Back" at bounding box center [732, 183] width 44 height 17
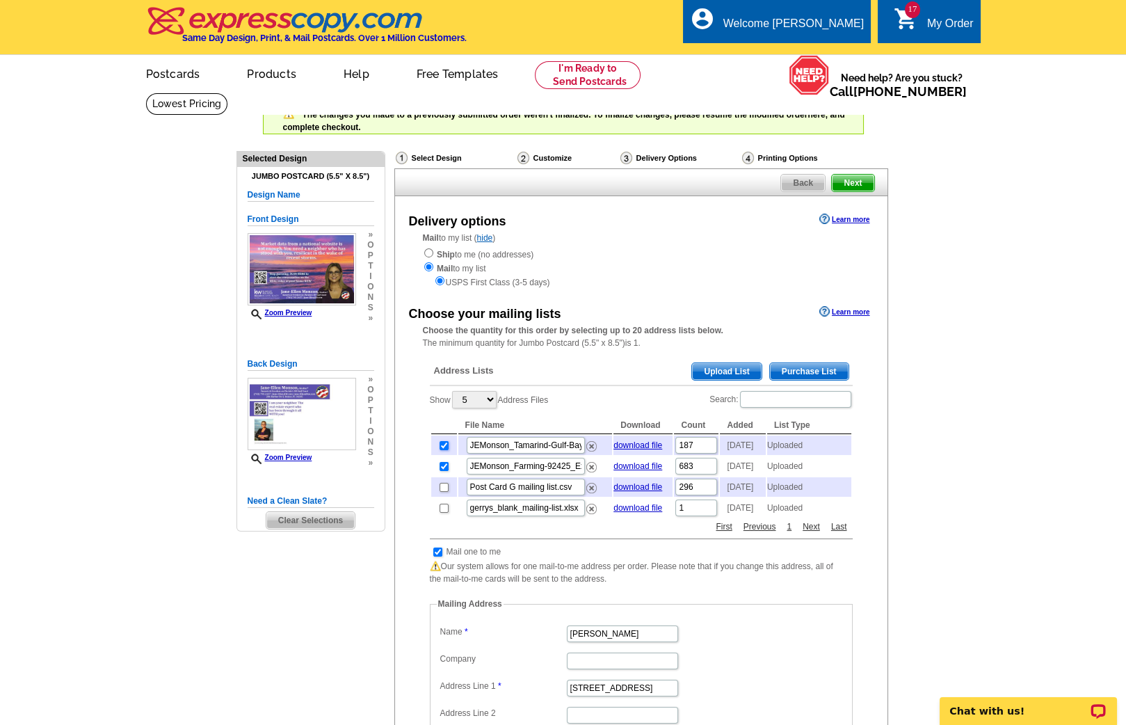
click at [443, 444] on input "checkbox" at bounding box center [444, 445] width 9 height 9
checkbox input "false"
click at [442, 468] on input "checkbox" at bounding box center [444, 466] width 9 height 9
checkbox input "false"
click at [443, 513] on input "checkbox" at bounding box center [444, 508] width 9 height 9
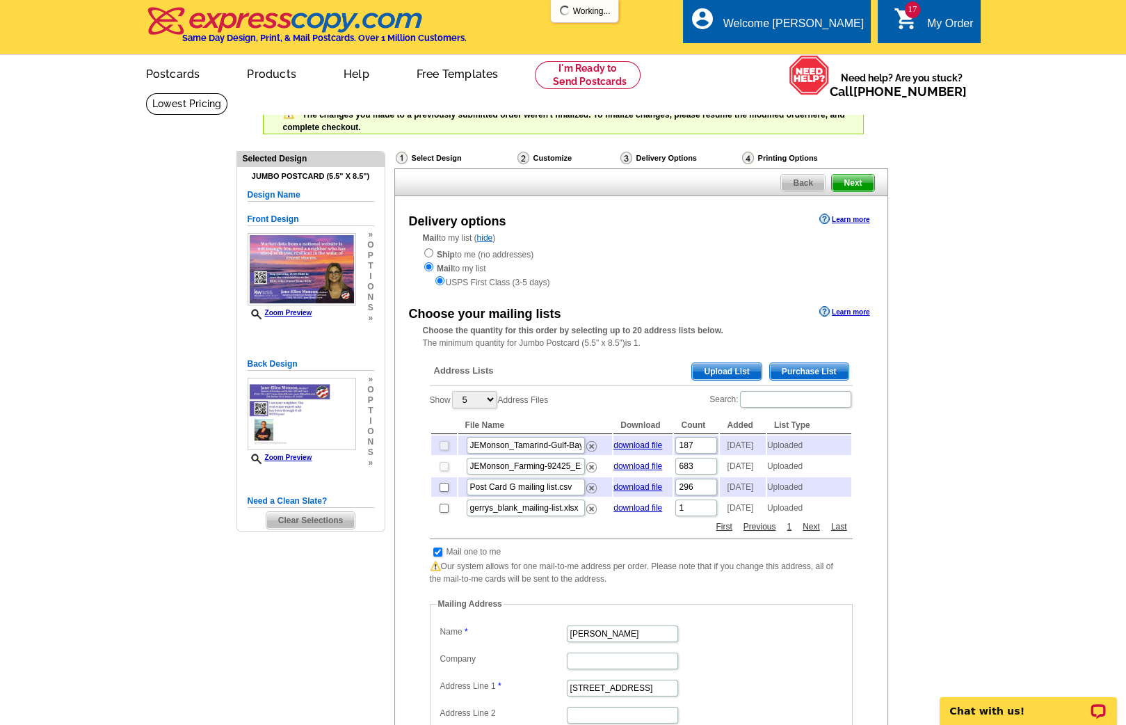
checkbox input "true"
click at [856, 181] on span "Next" at bounding box center [853, 183] width 42 height 17
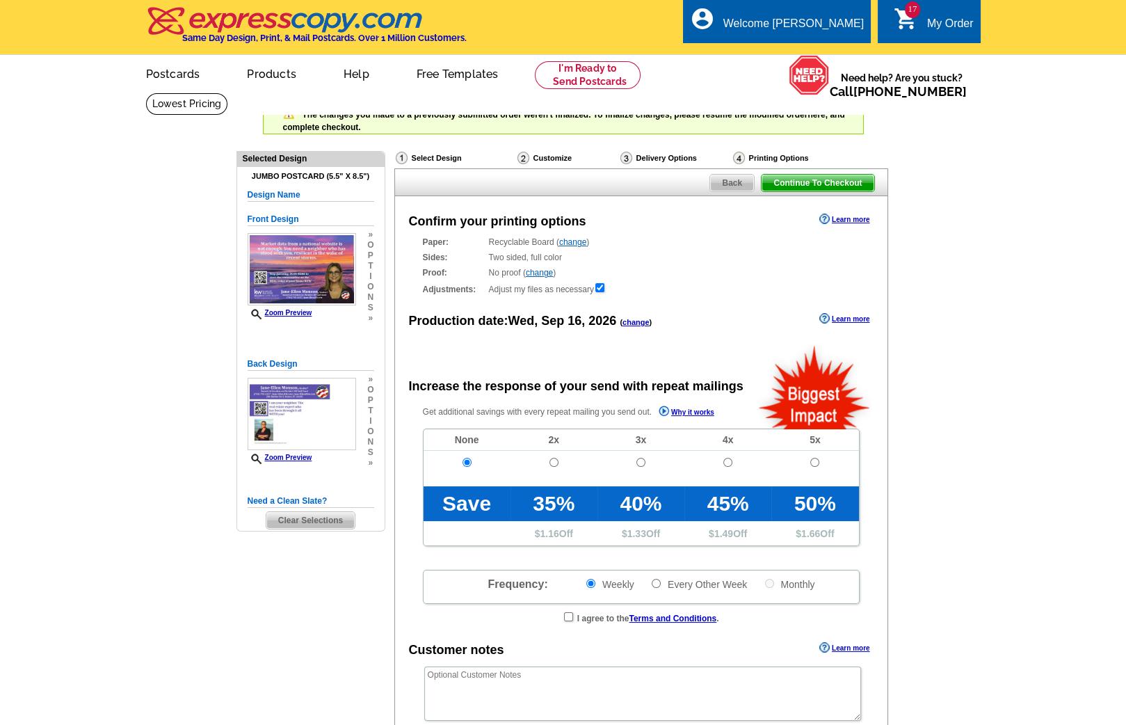
radio input "false"
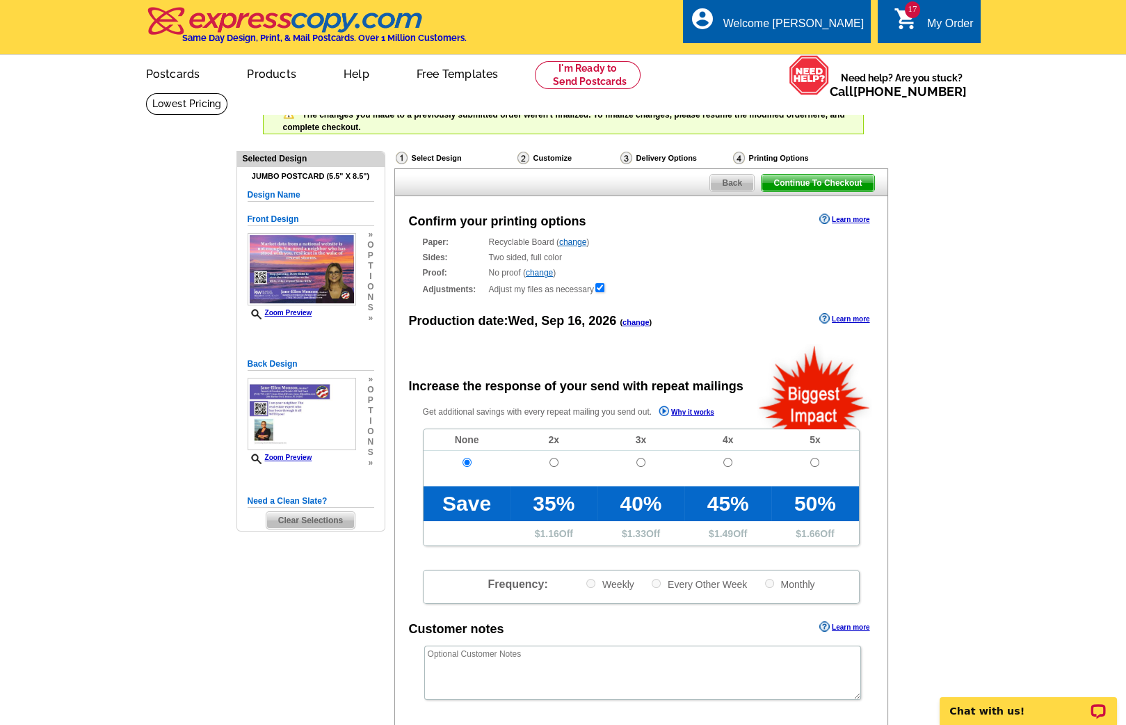
click at [799, 184] on span "Continue To Checkout" at bounding box center [818, 183] width 112 height 17
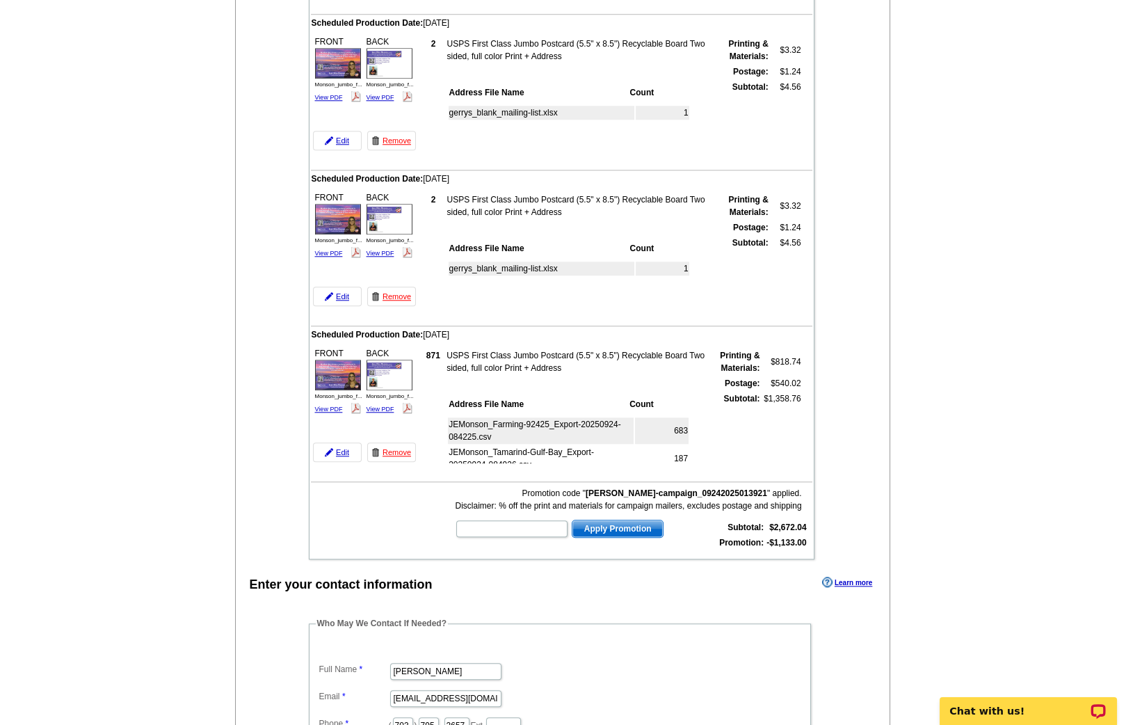
scroll to position [2507, 0]
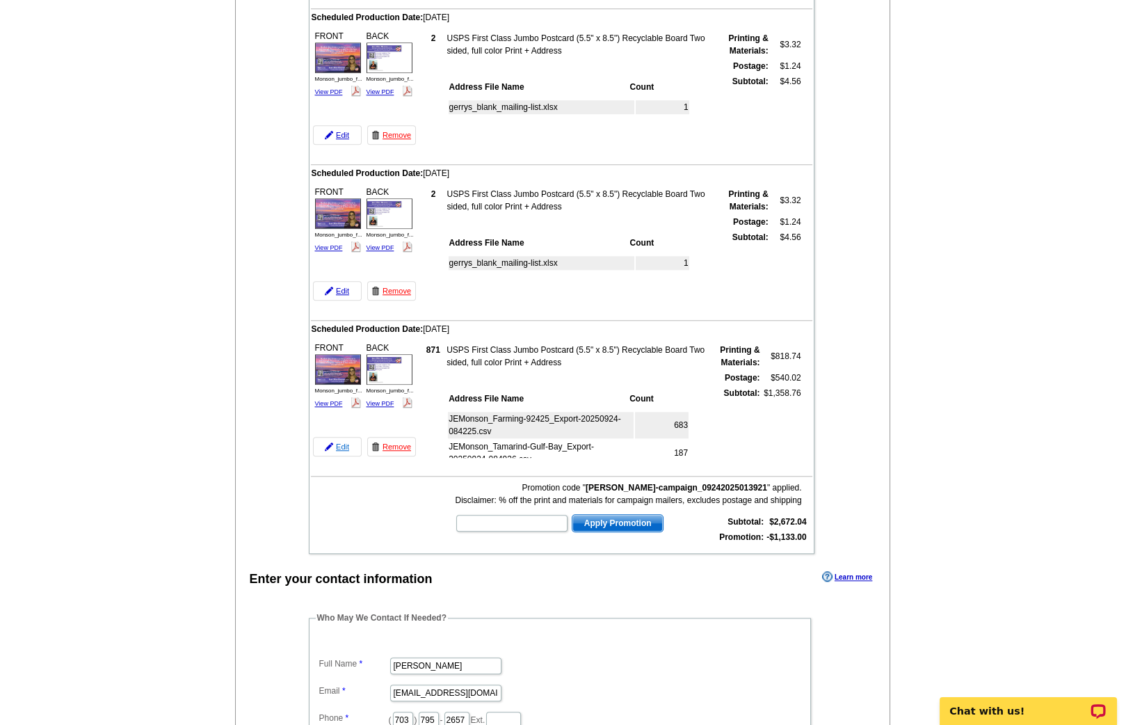
click at [339, 437] on link "Edit" at bounding box center [337, 446] width 49 height 19
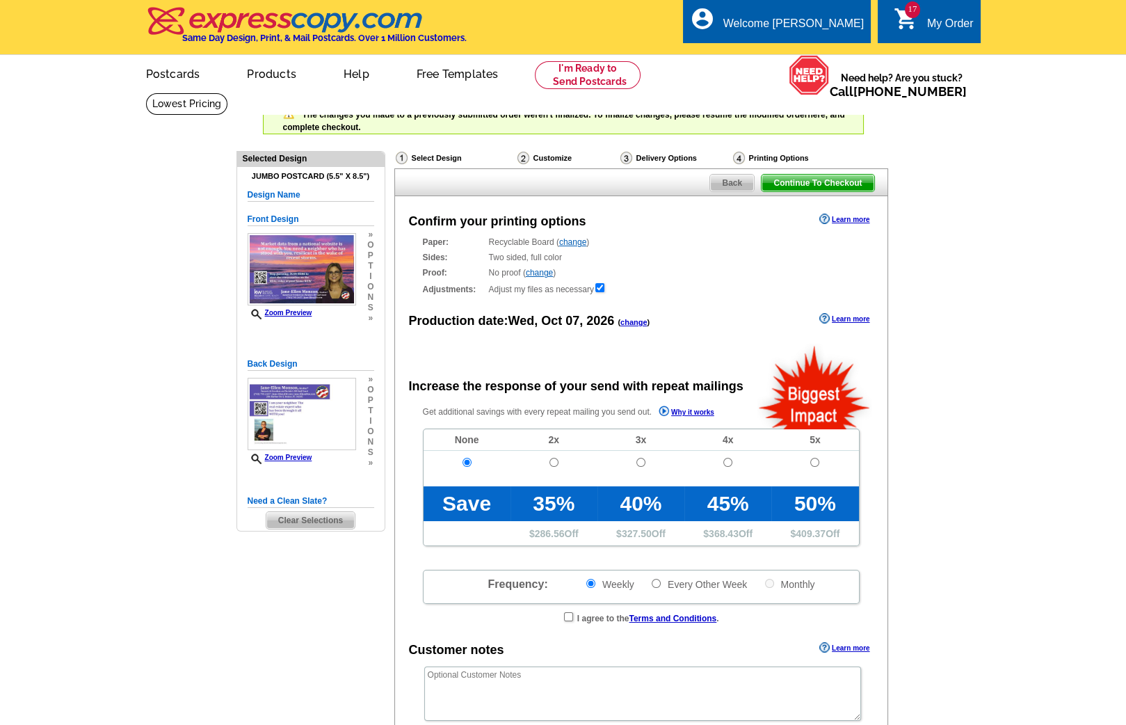
radio input "false"
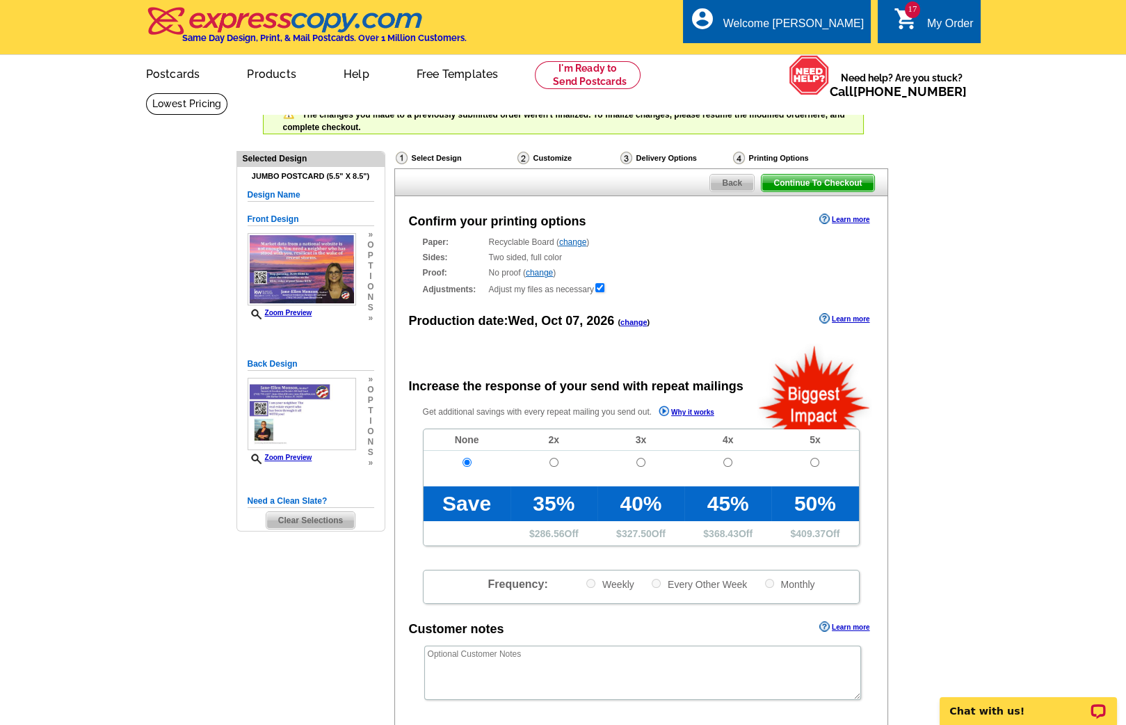
click at [728, 180] on span "Back" at bounding box center [732, 183] width 44 height 17
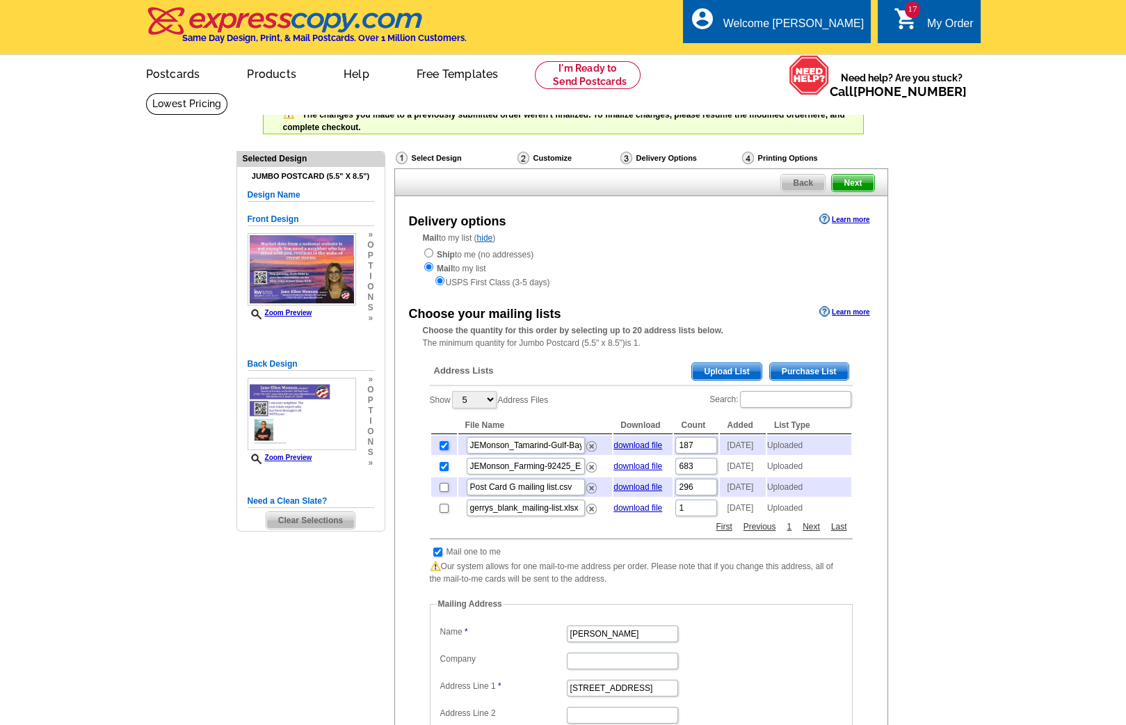
click at [442, 447] on input "checkbox" at bounding box center [444, 445] width 9 height 9
checkbox input "false"
click at [441, 471] on input "checkbox" at bounding box center [444, 466] width 9 height 9
checkbox input "false"
click at [442, 513] on input "checkbox" at bounding box center [444, 508] width 9 height 9
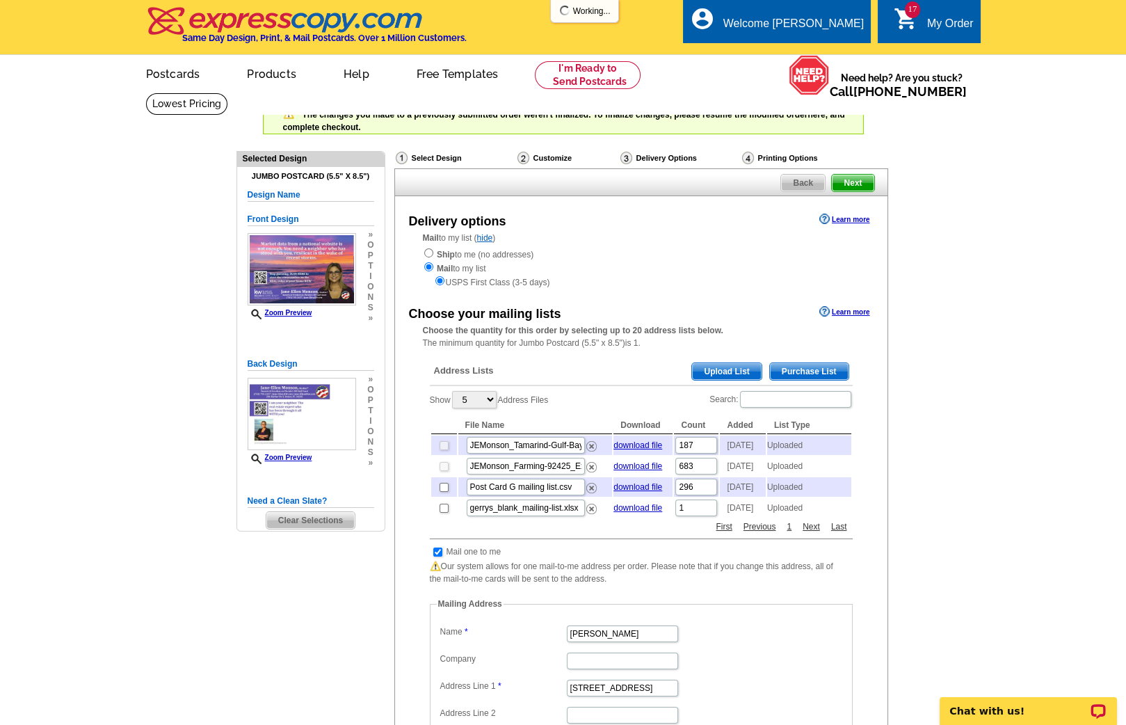
checkbox input "true"
click at [860, 182] on span "Next" at bounding box center [853, 183] width 42 height 17
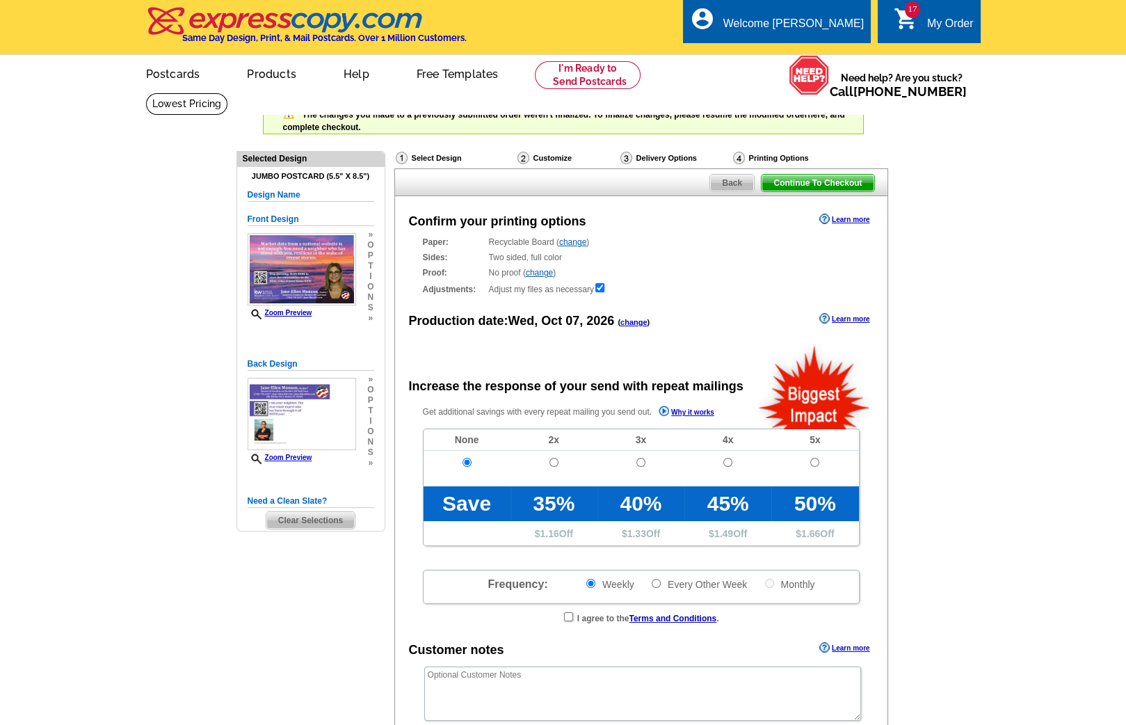
radio input "false"
click at [860, 182] on span "Continue To Checkout" at bounding box center [818, 183] width 112 height 17
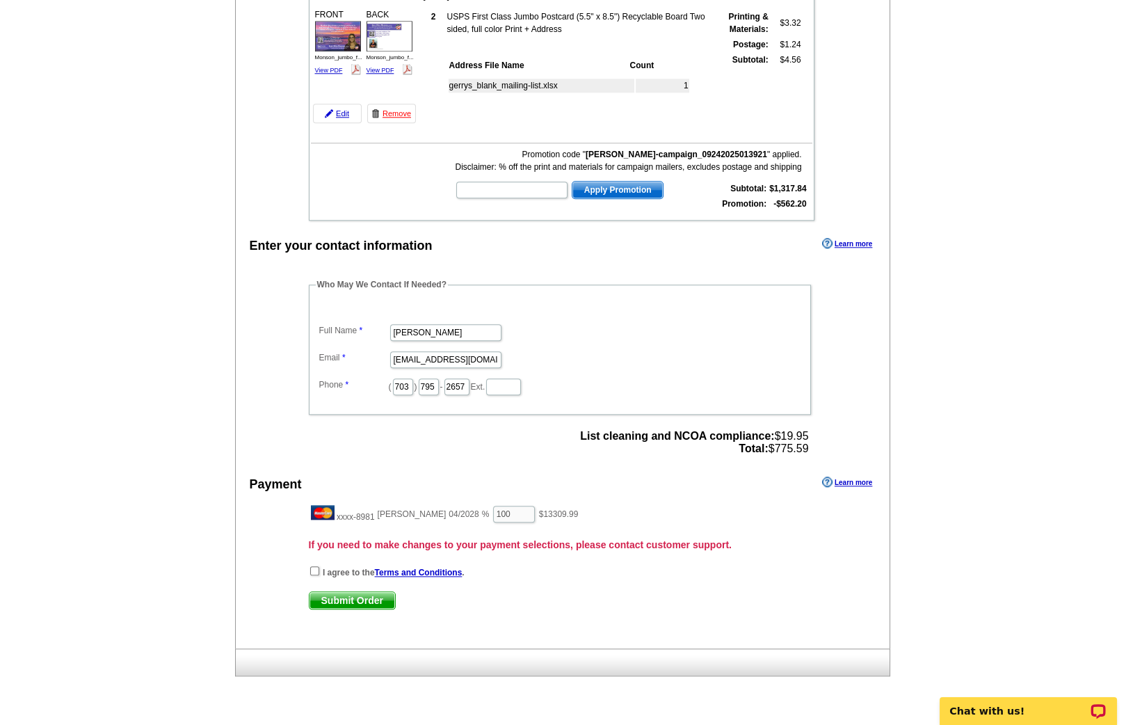
scroll to position [2841, 0]
click at [409, 351] on input "[EMAIL_ADDRESS][DOMAIN_NAME]" at bounding box center [445, 359] width 111 height 17
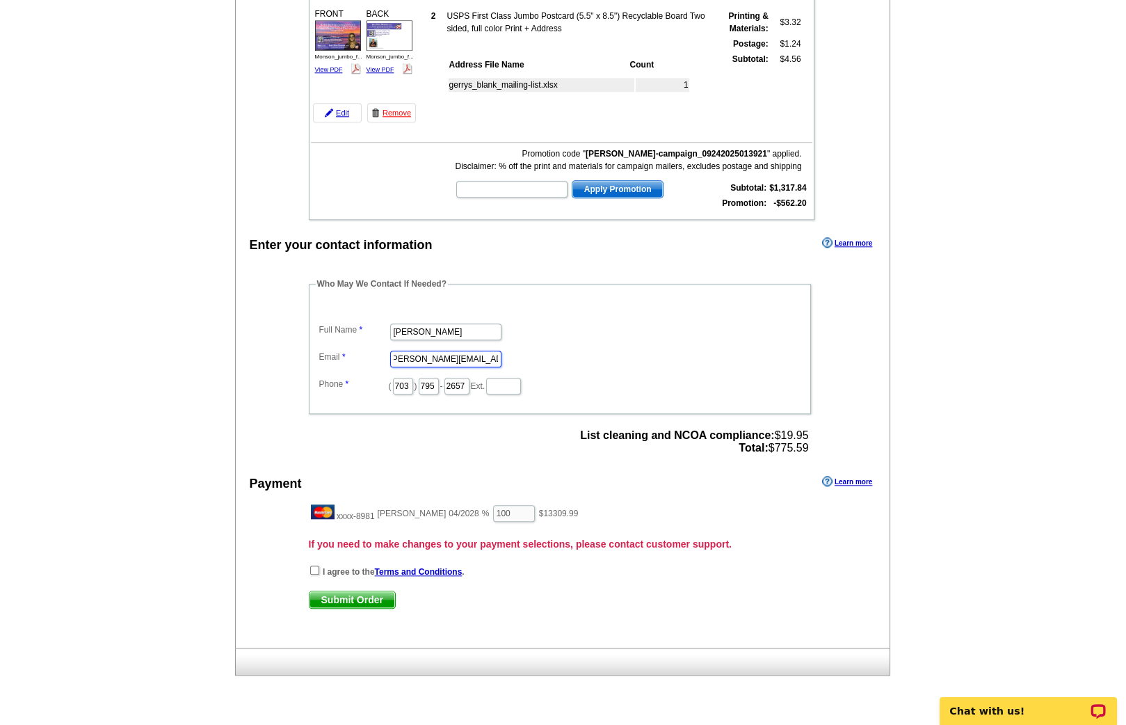
type input "[PERSON_NAME][EMAIL_ADDRESS][DOMAIN_NAME]"
click at [314, 566] on input "checkbox" at bounding box center [314, 570] width 9 height 9
checkbox input "true"
click at [317, 591] on span "Submit Order" at bounding box center [353, 599] width 86 height 17
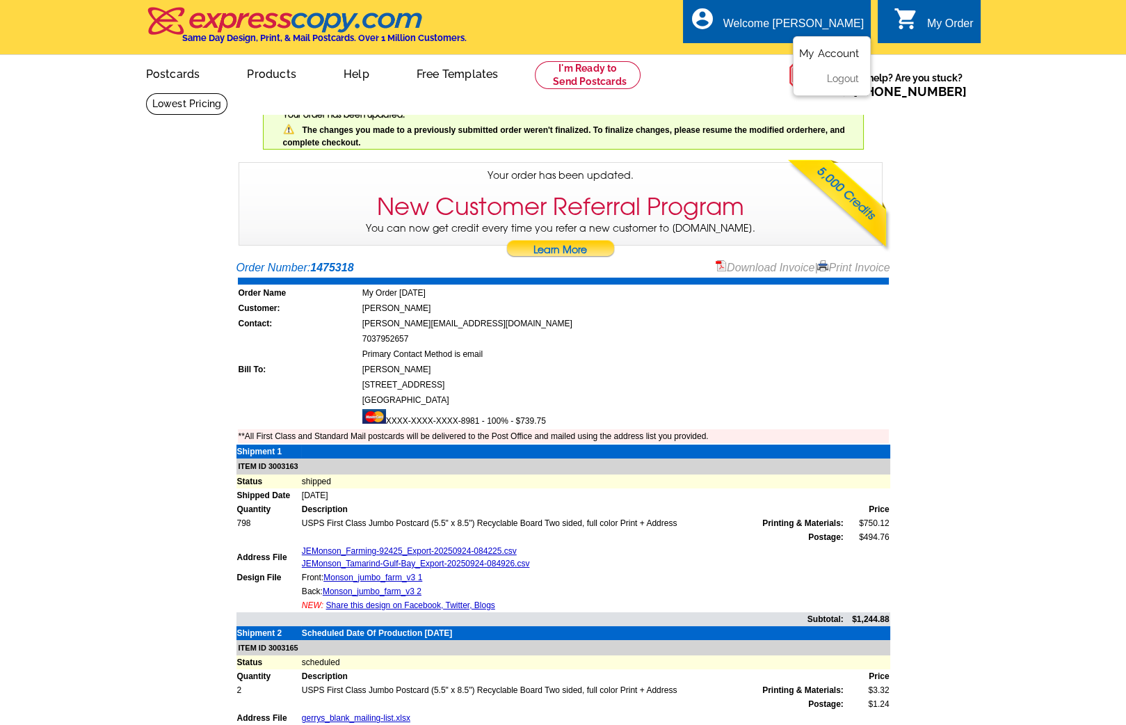
click at [814, 52] on link "My Account" at bounding box center [829, 53] width 60 height 13
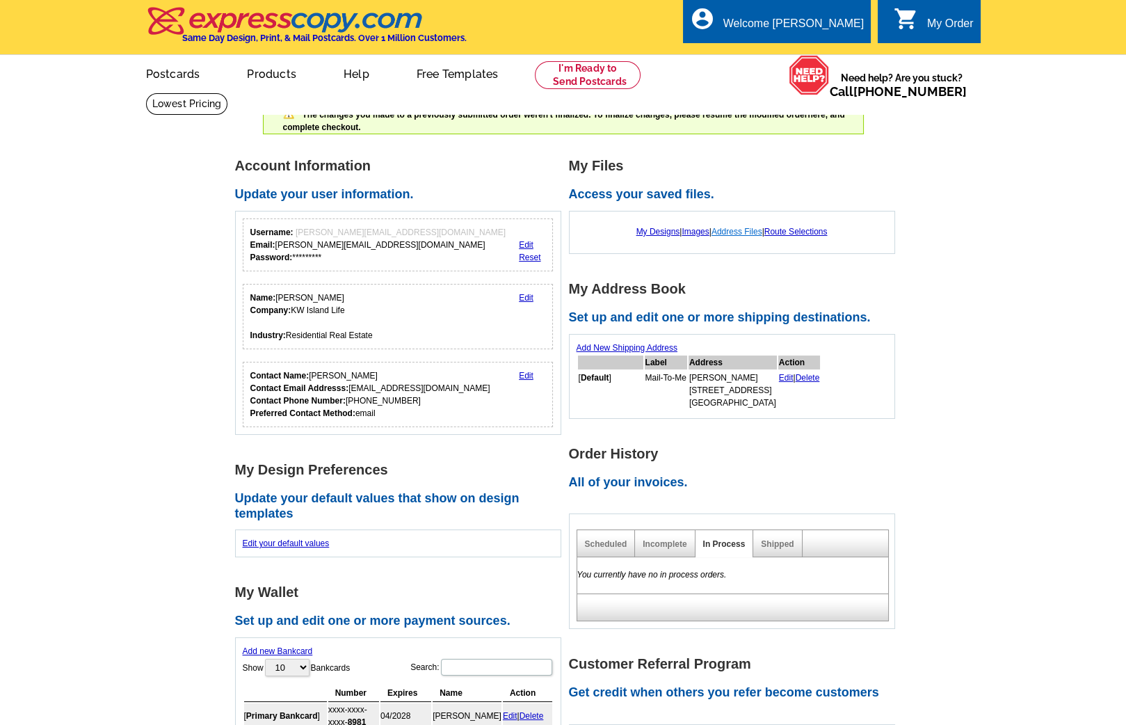
click at [736, 231] on link "Address Files" at bounding box center [737, 232] width 51 height 10
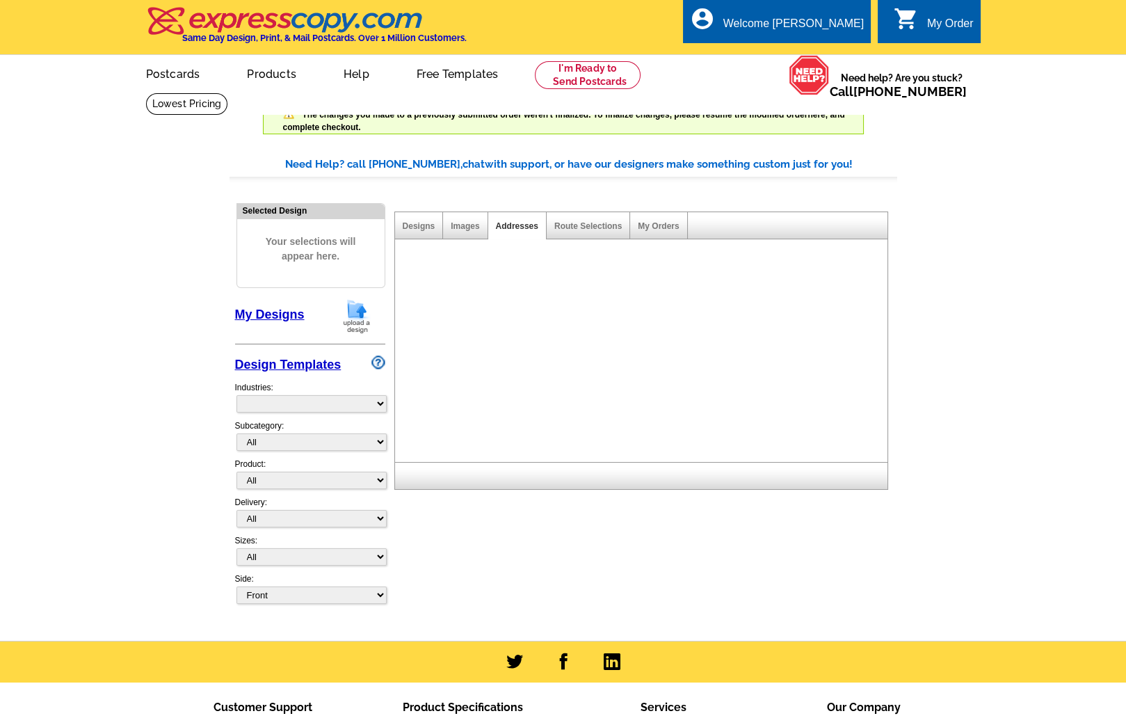
select select "785"
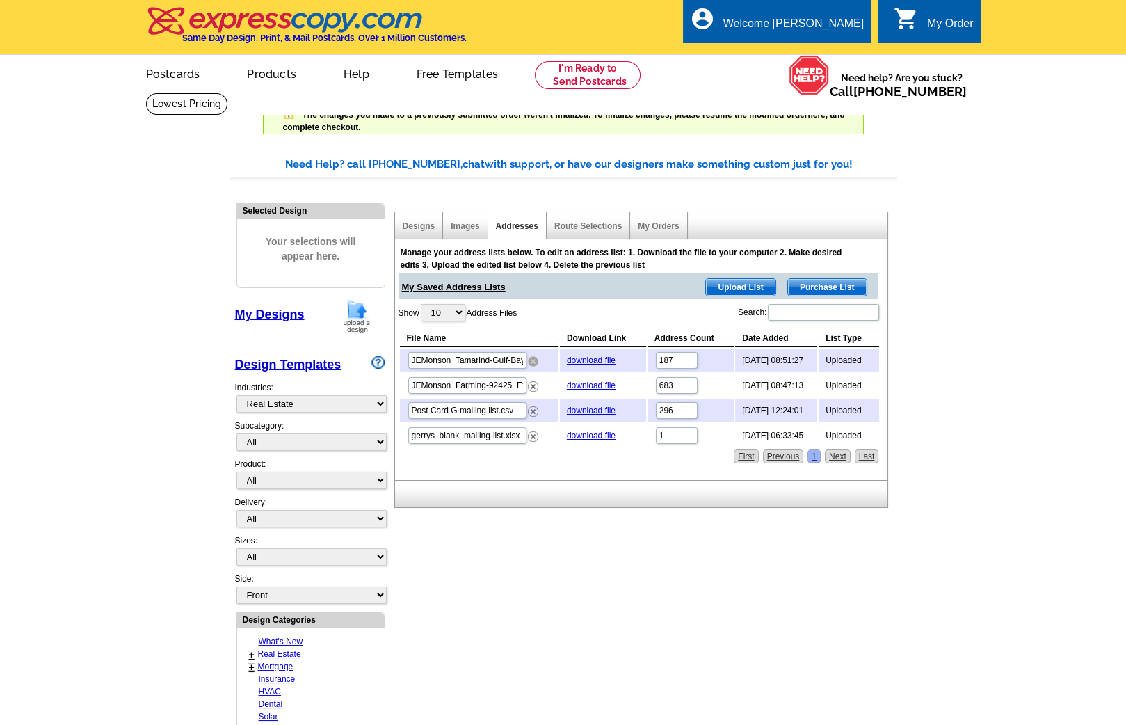
click at [534, 358] on img at bounding box center [533, 361] width 10 height 10
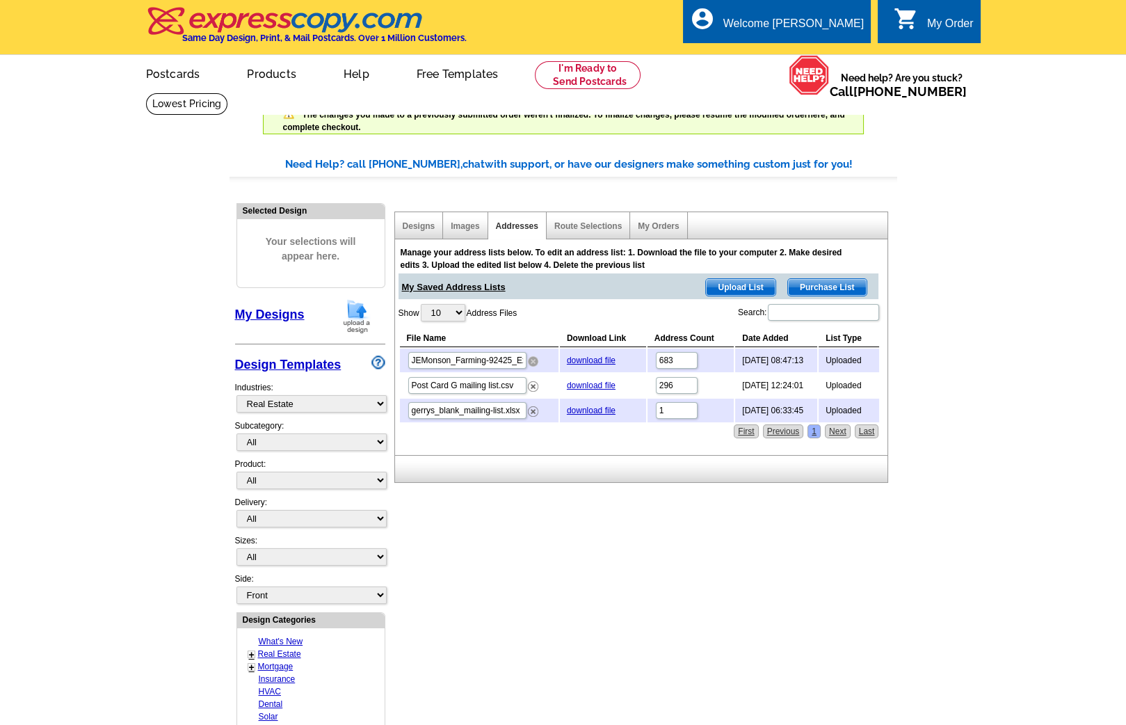
click at [532, 358] on img at bounding box center [533, 361] width 10 height 10
